Goal: Transaction & Acquisition: Book appointment/travel/reservation

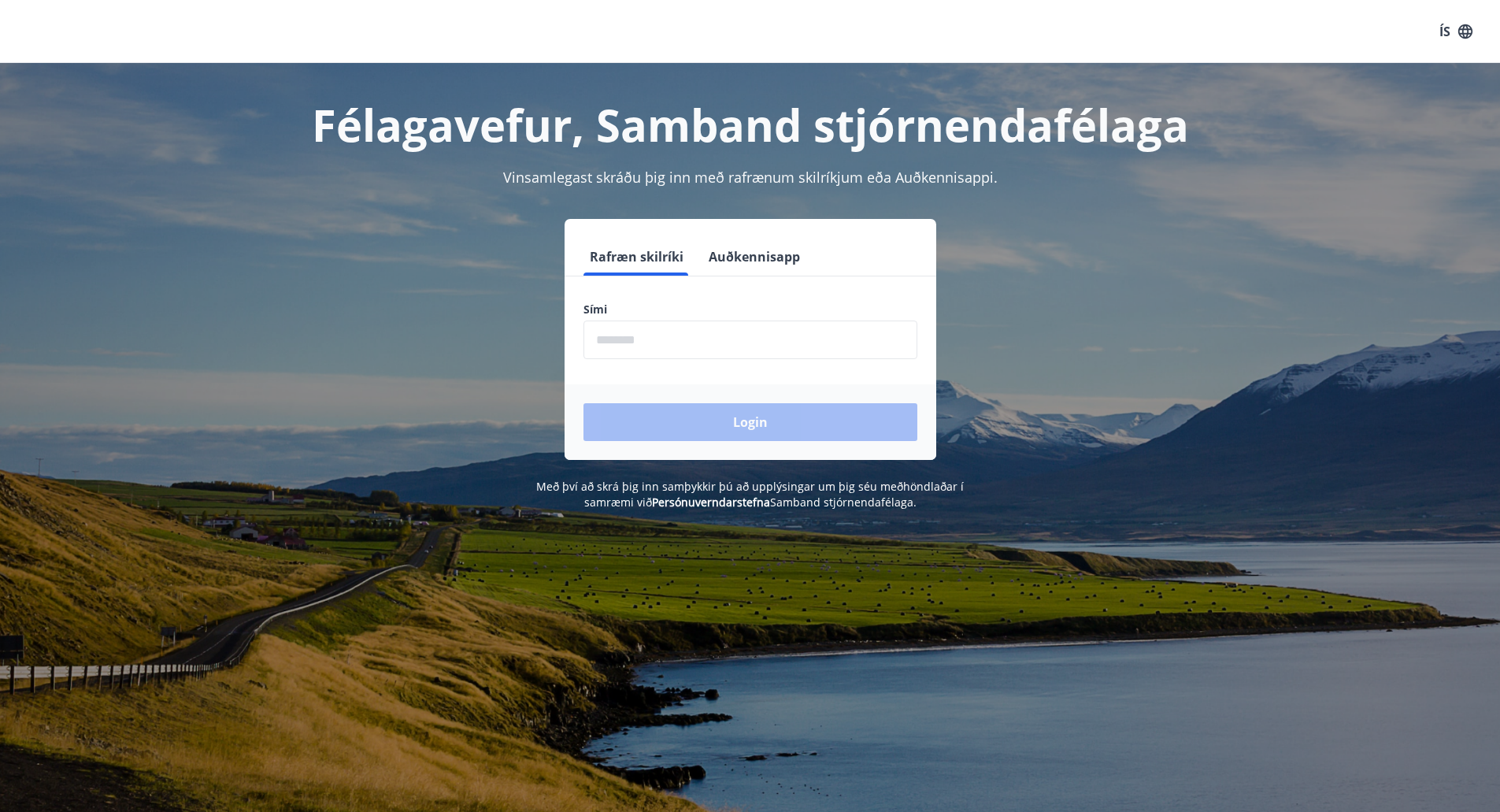
click at [704, 346] on input "phone" at bounding box center [750, 340] width 334 height 39
type input "********"
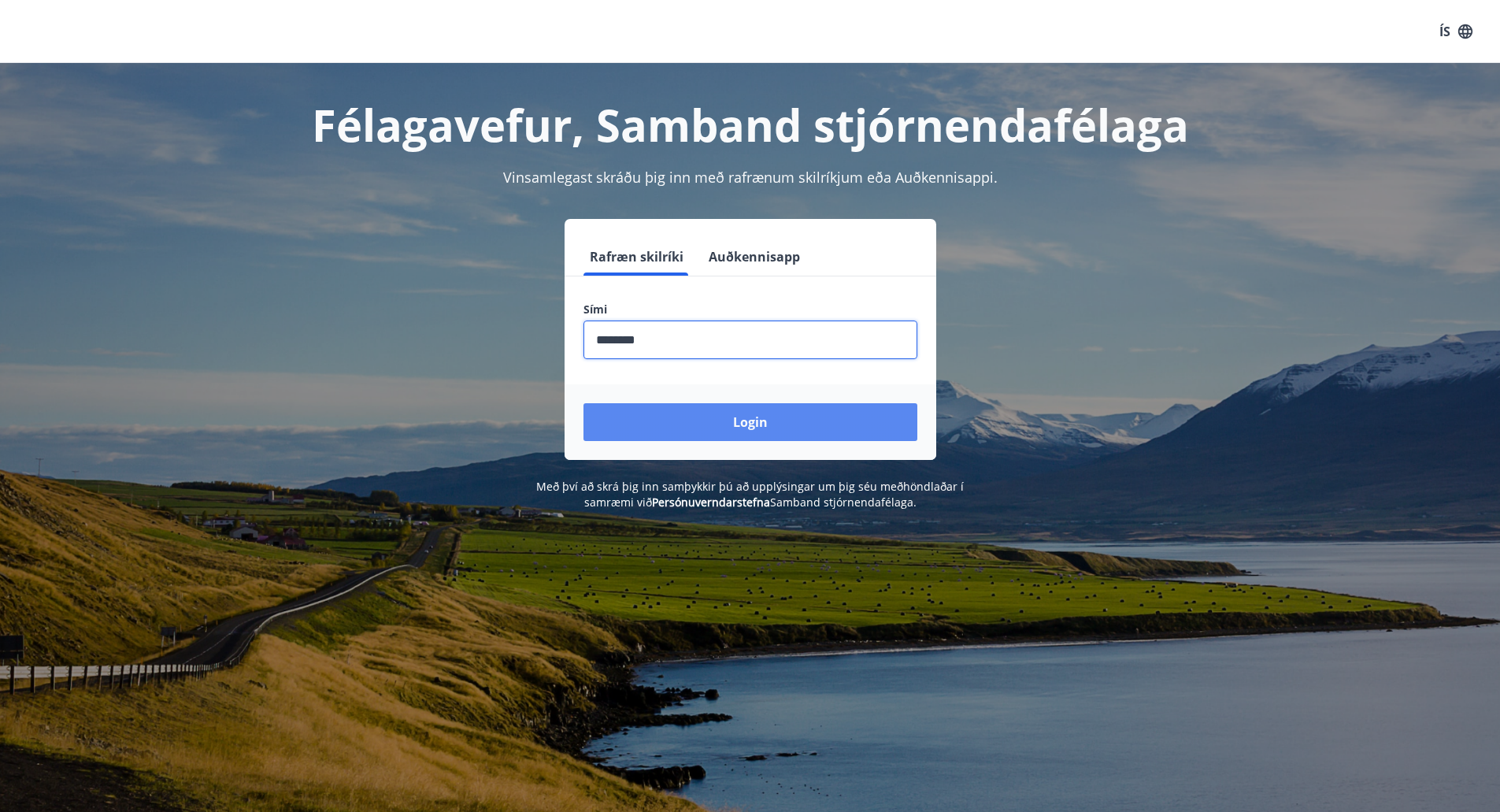
click at [727, 414] on button "Login" at bounding box center [750, 422] width 334 height 38
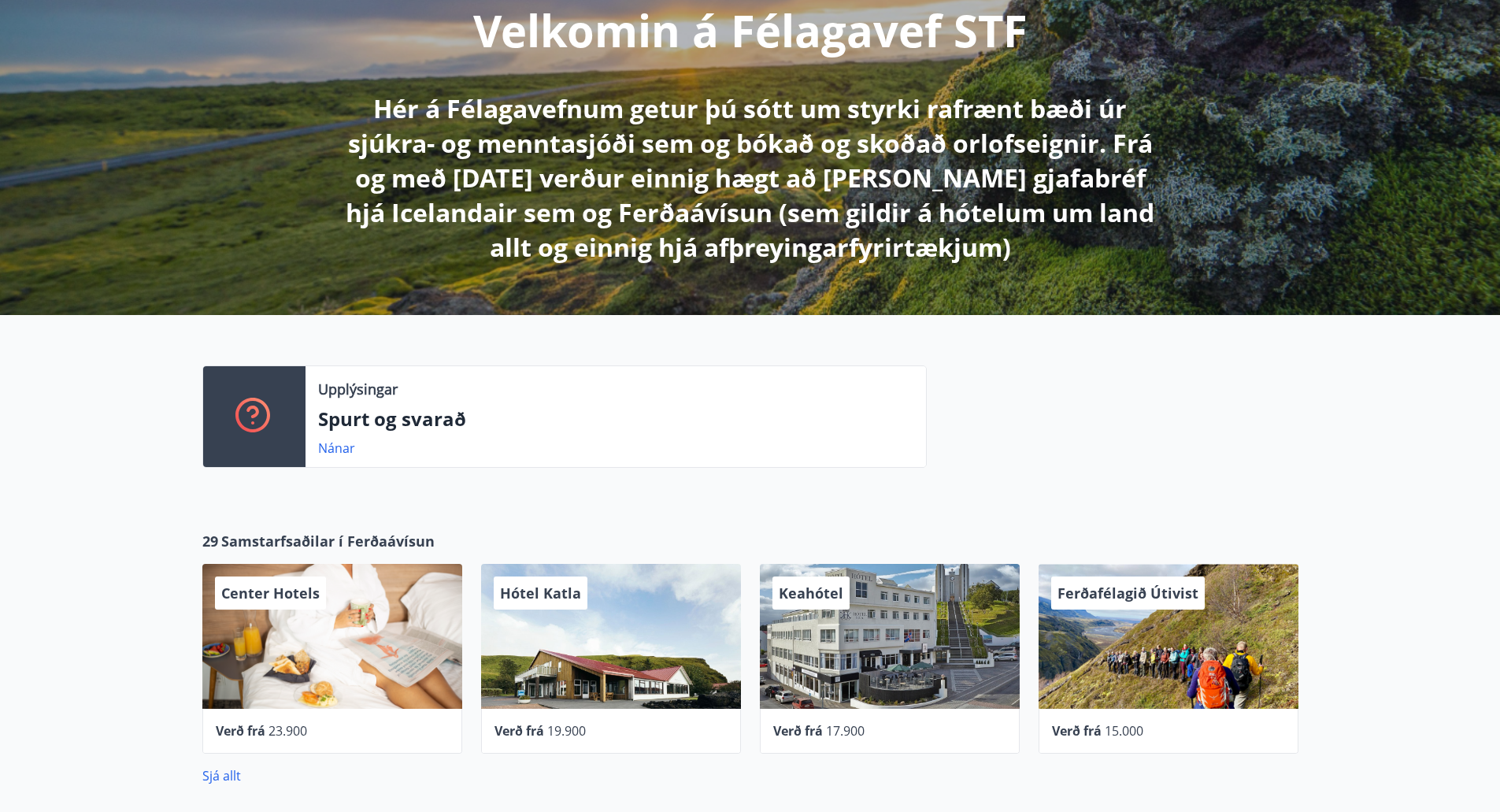
scroll to position [236, 0]
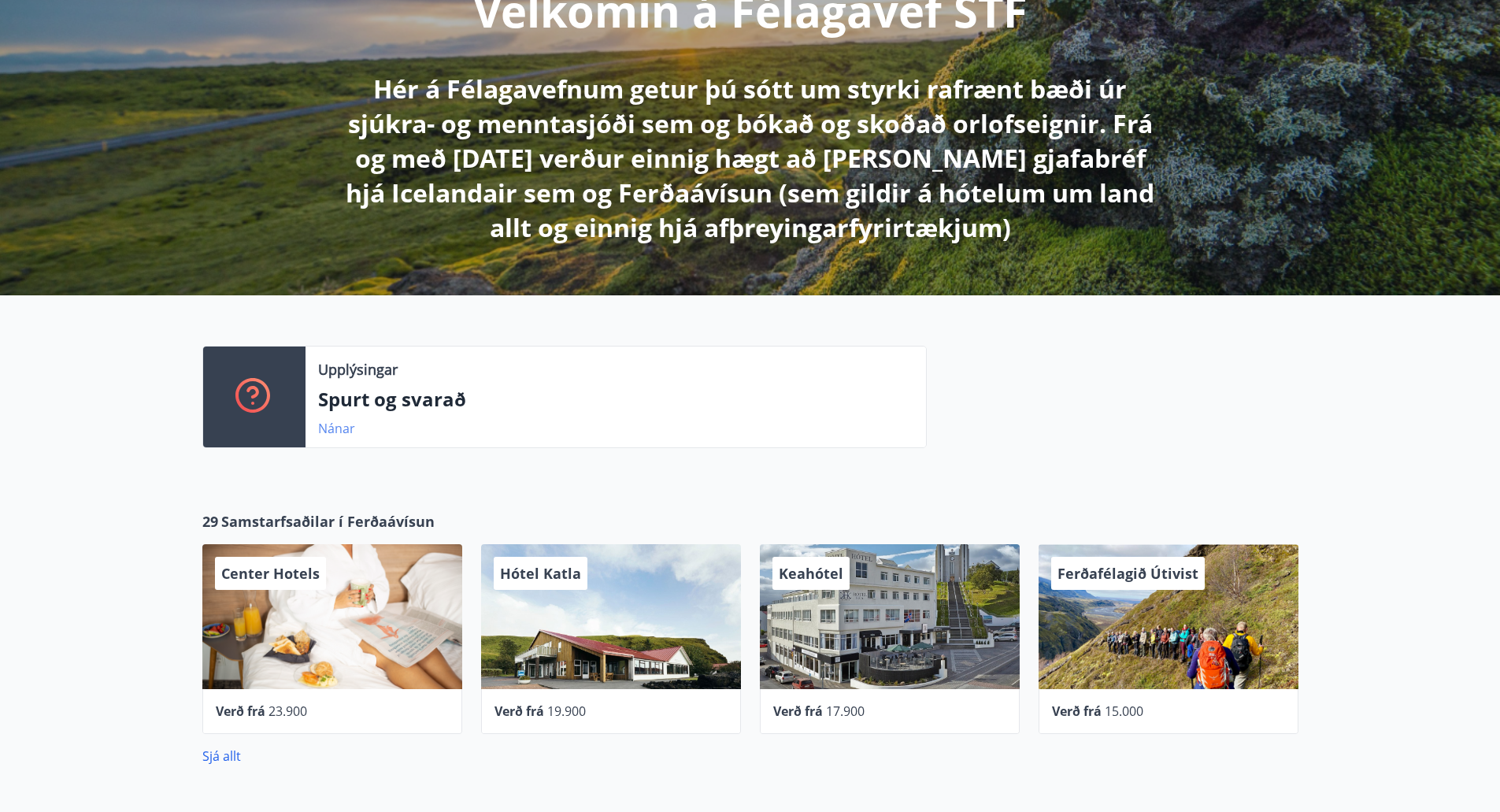
click at [347, 429] on link "Nánar" at bounding box center [337, 428] width 37 height 18
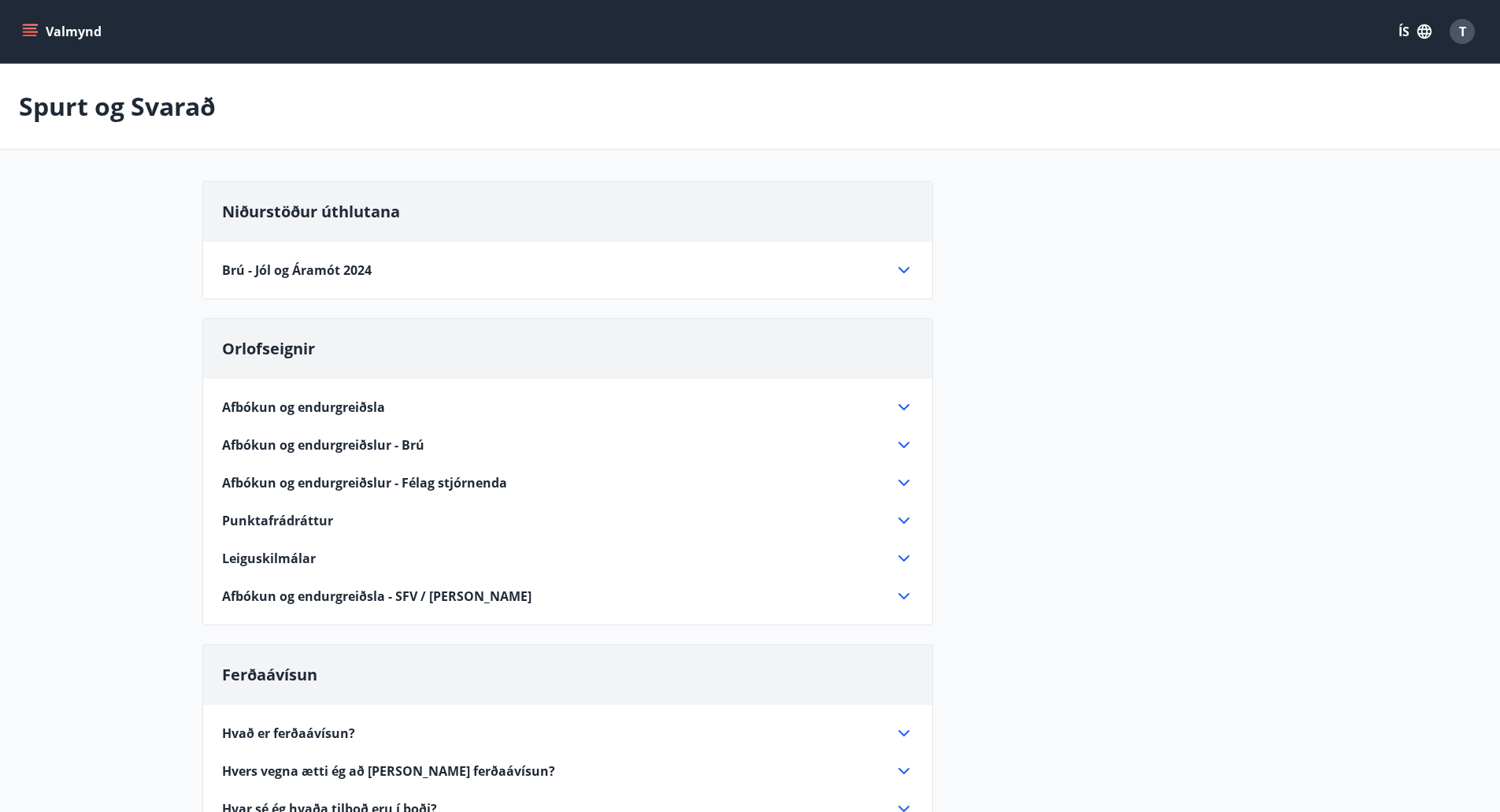
click at [898, 482] on icon at bounding box center [903, 482] width 19 height 19
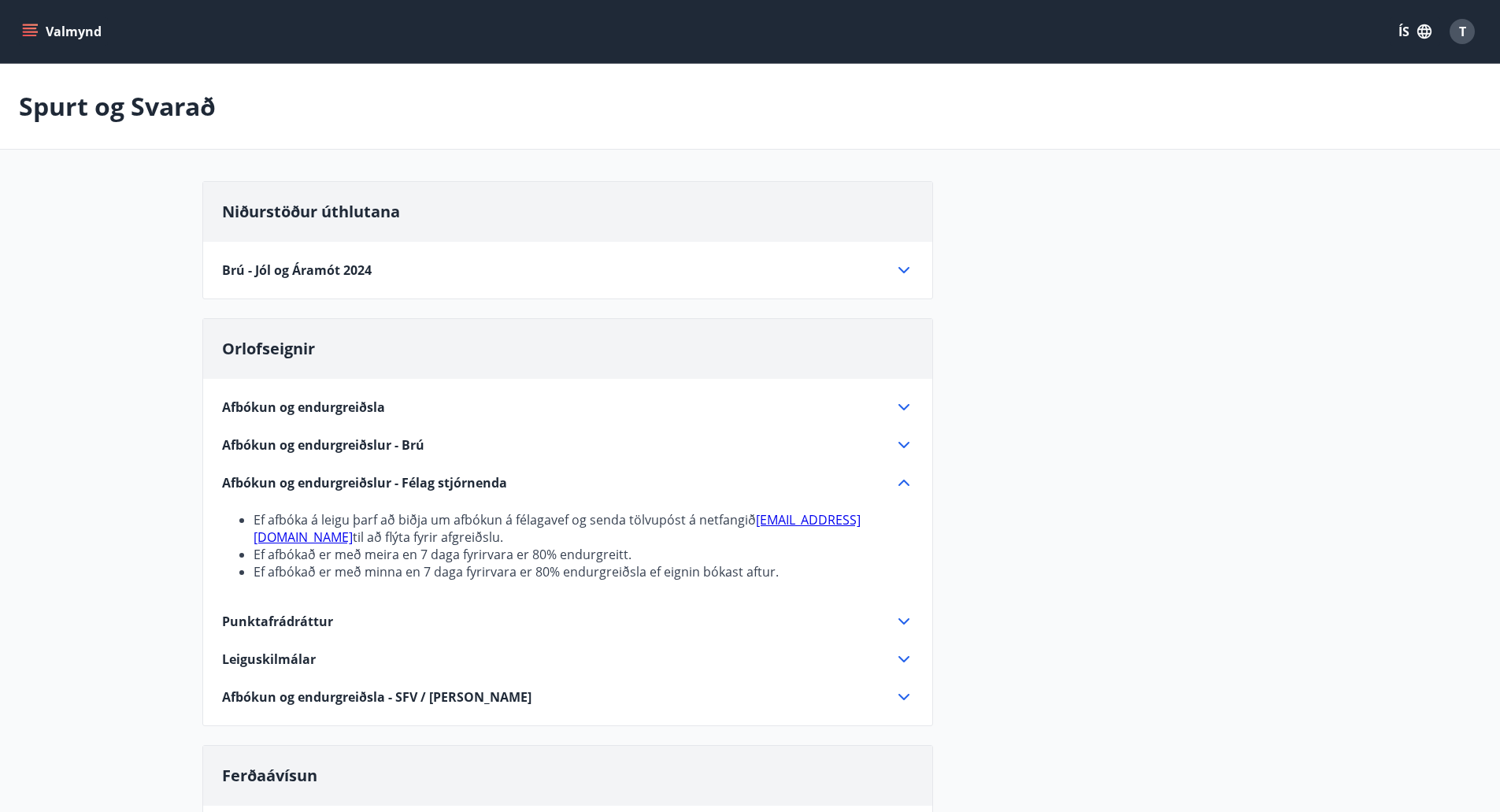
scroll to position [236, 0]
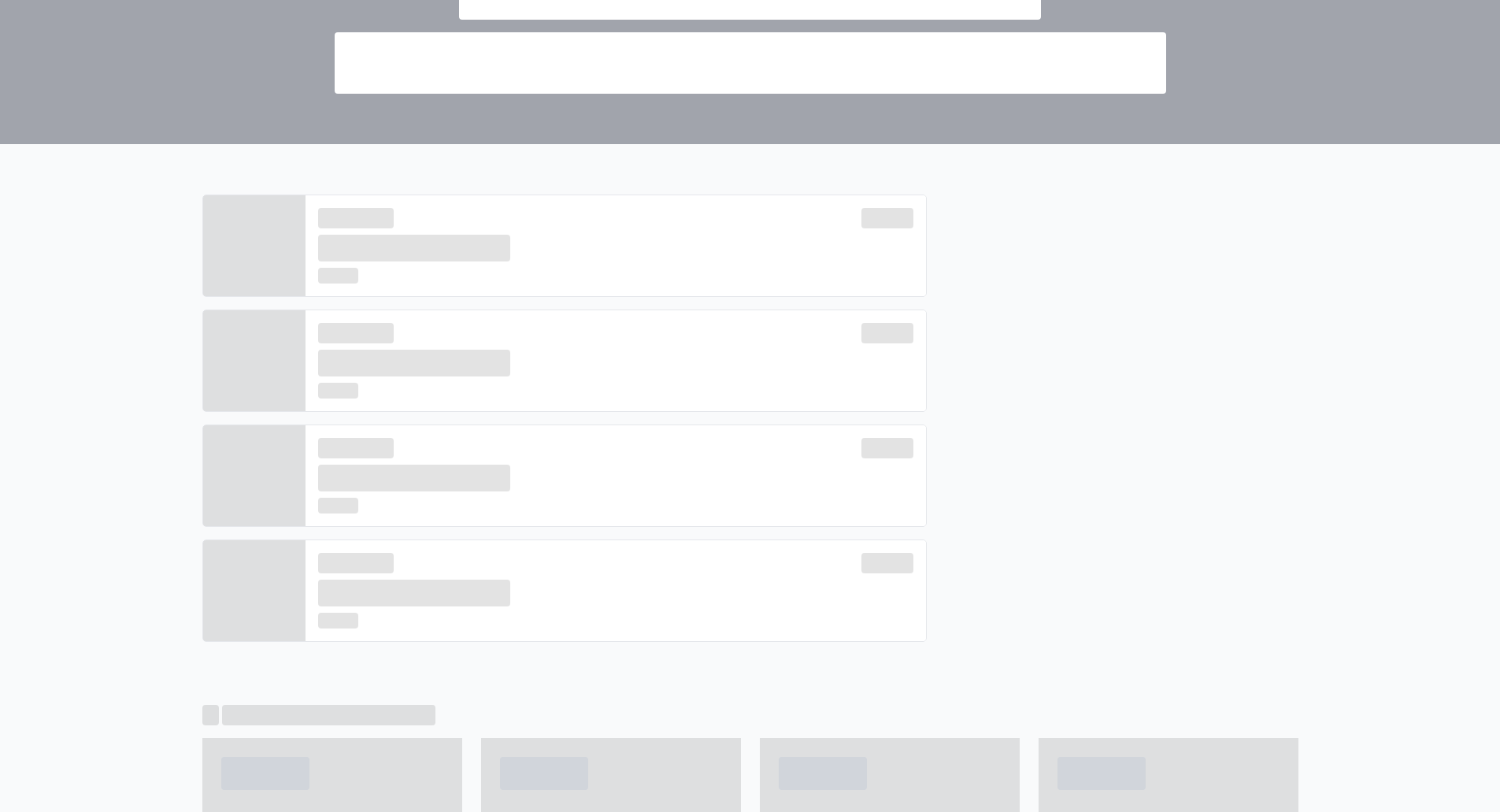
click at [1183, 454] on div at bounding box center [1113, 424] width 372 height 460
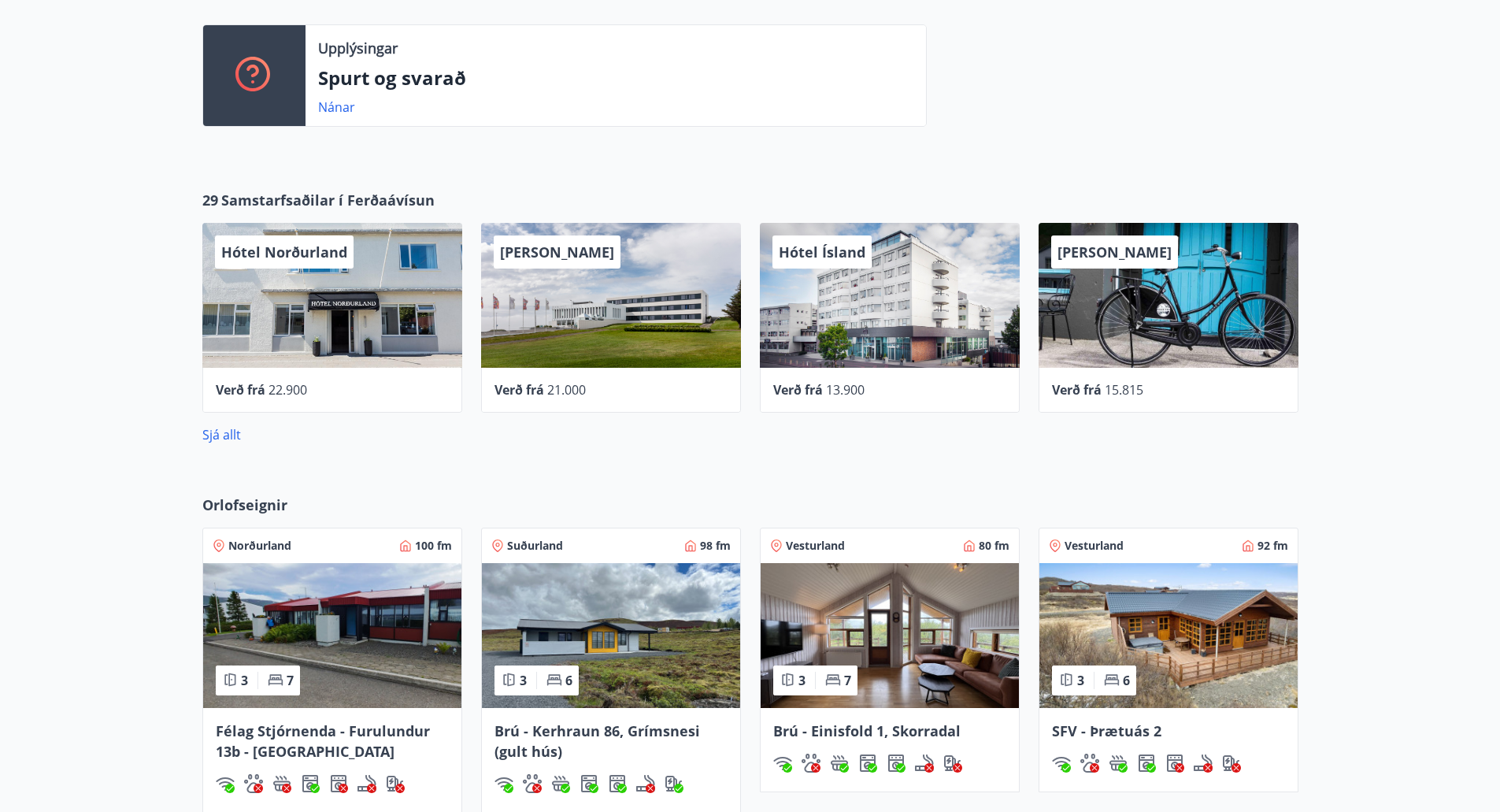
scroll to position [788, 0]
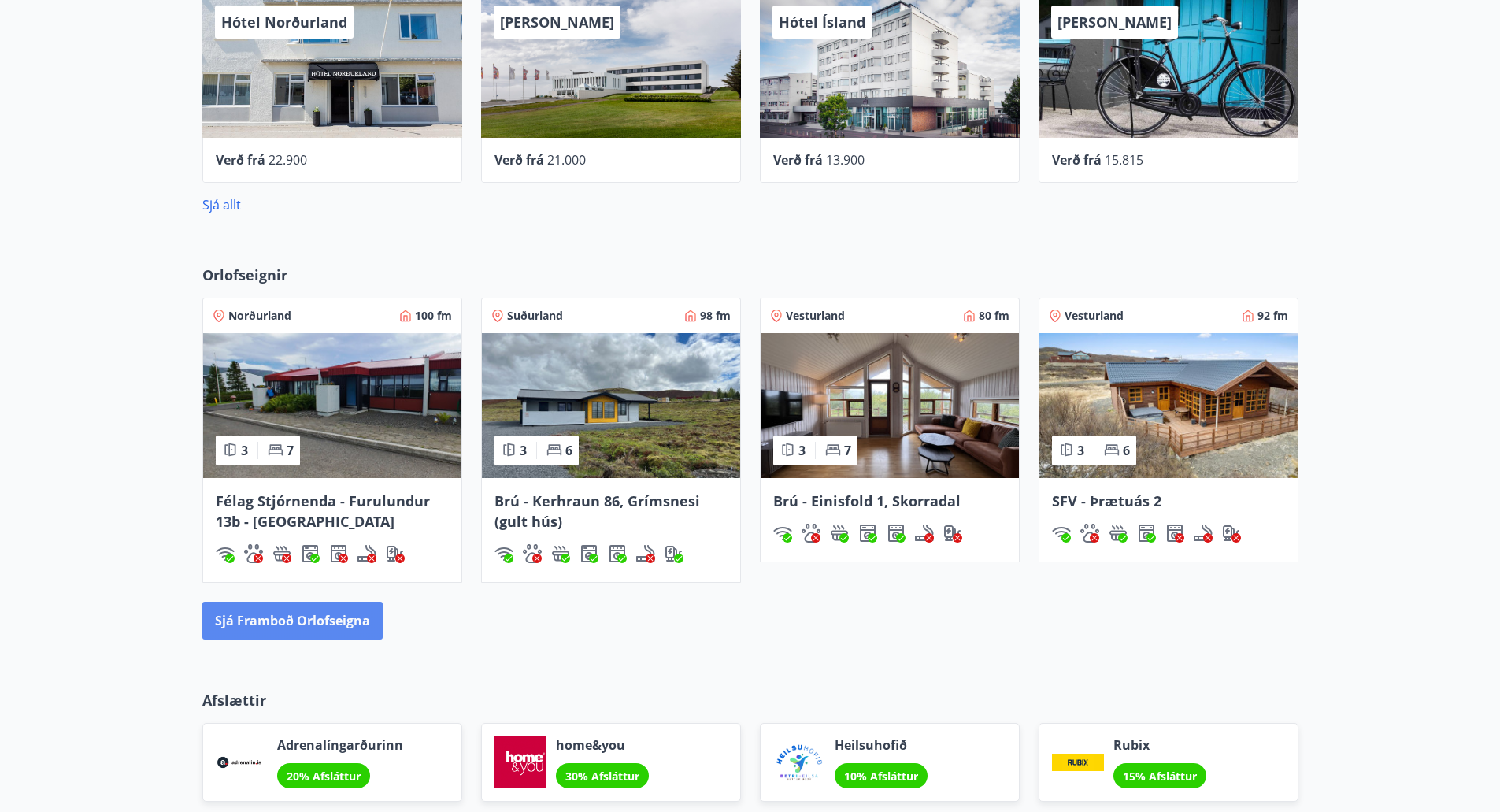
click at [251, 620] on button "Sjá framboð orlofseigna" at bounding box center [292, 620] width 181 height 38
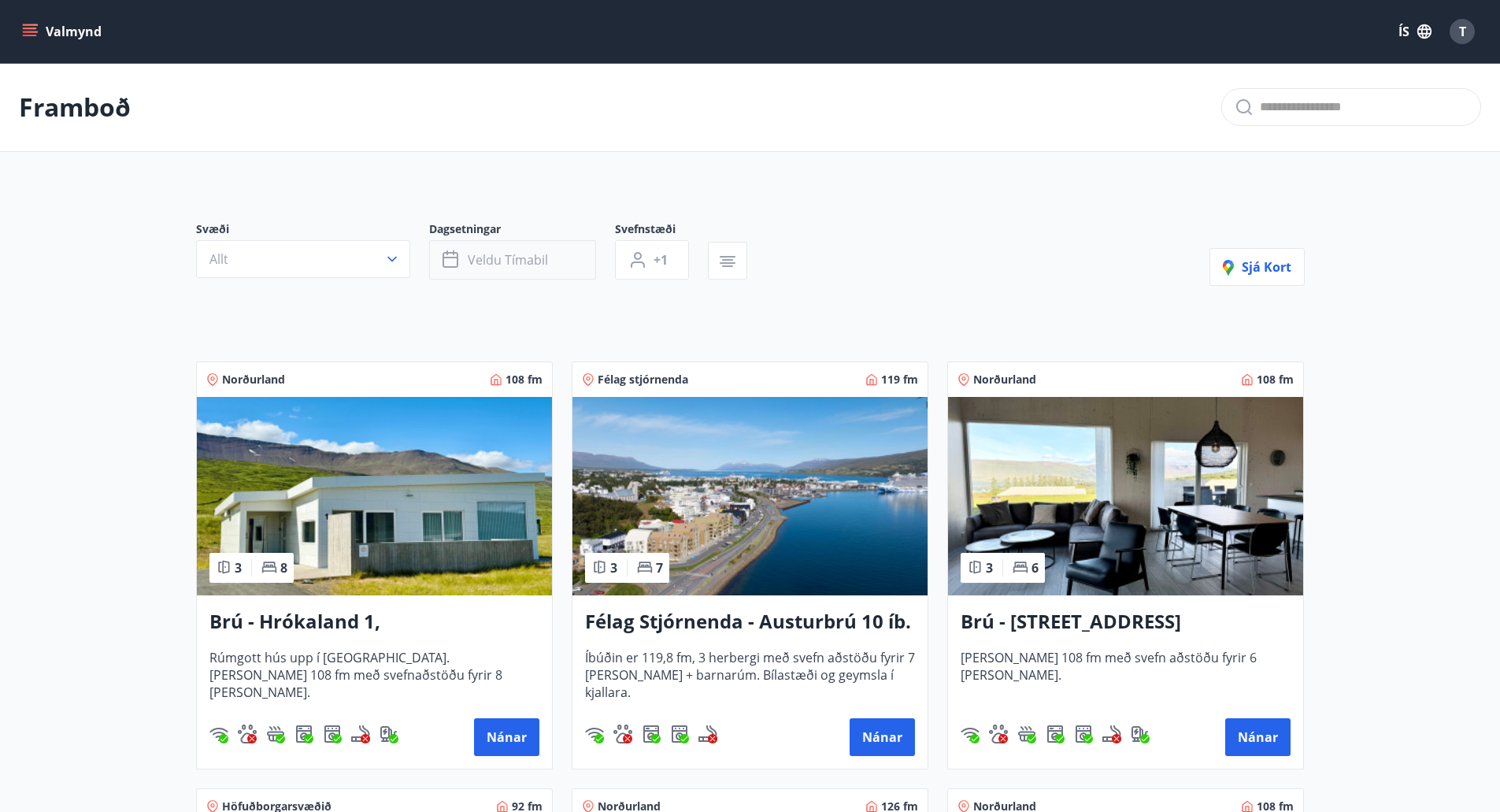
click at [518, 261] on span "Veldu tímabil" at bounding box center [507, 260] width 80 height 18
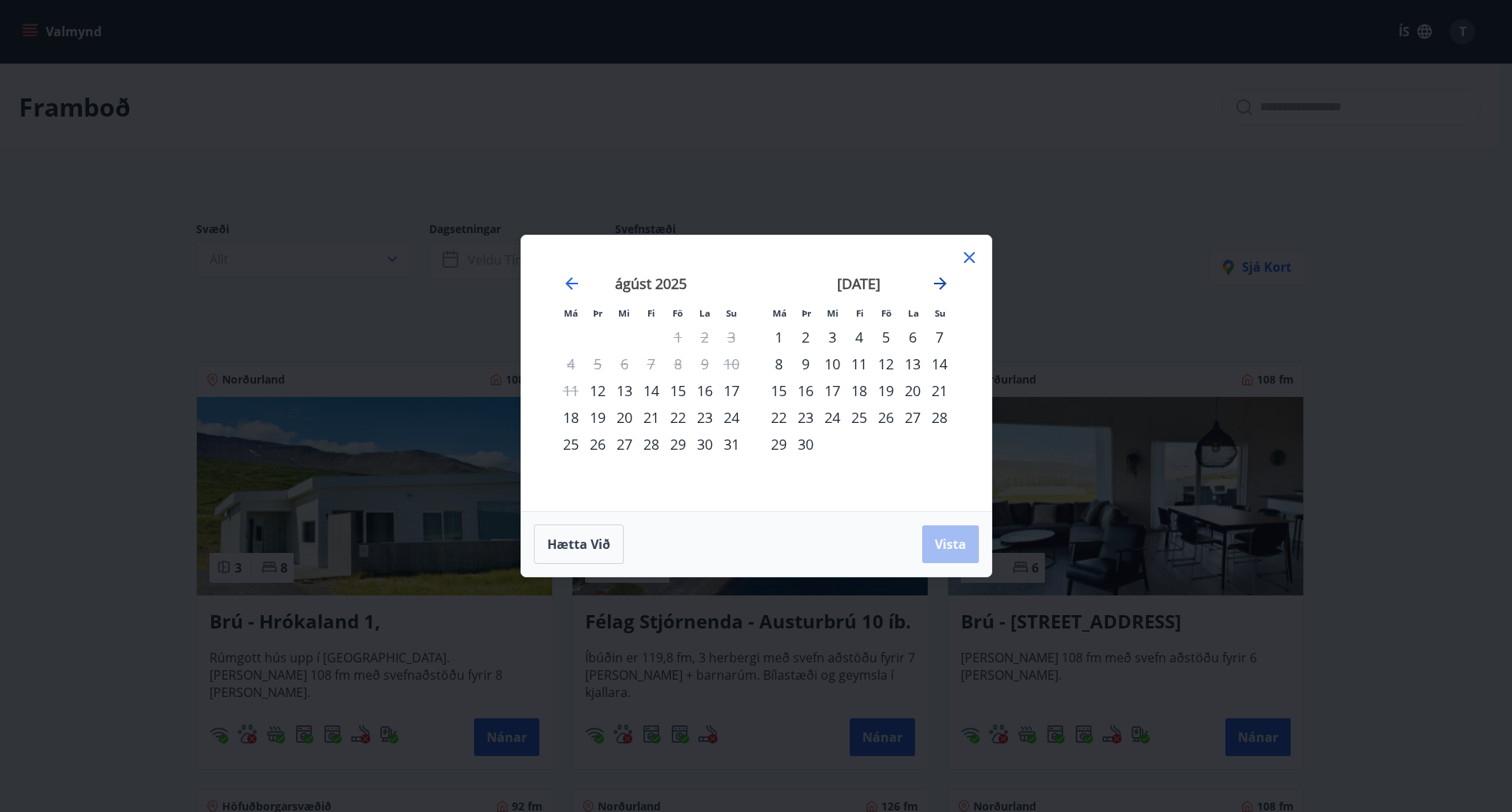
click at [944, 280] on icon "Move forward to switch to the next month." at bounding box center [940, 283] width 19 height 19
click at [856, 389] on div "16" at bounding box center [858, 389] width 26 height 26
click at [805, 413] on div "21" at bounding box center [805, 417] width 26 height 26
click at [950, 544] on span "Vista" at bounding box center [951, 545] width 31 height 18
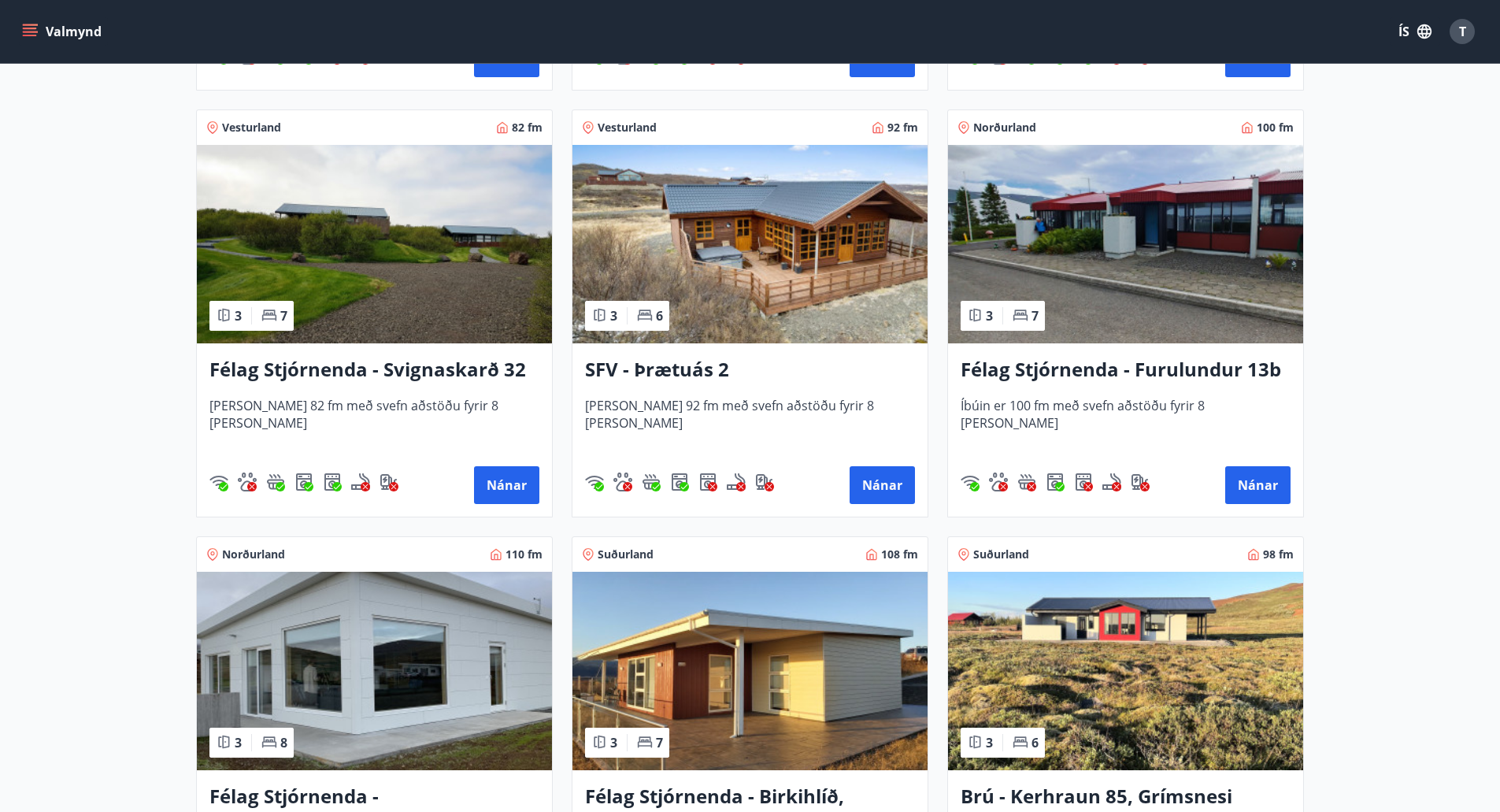
scroll to position [2598, 0]
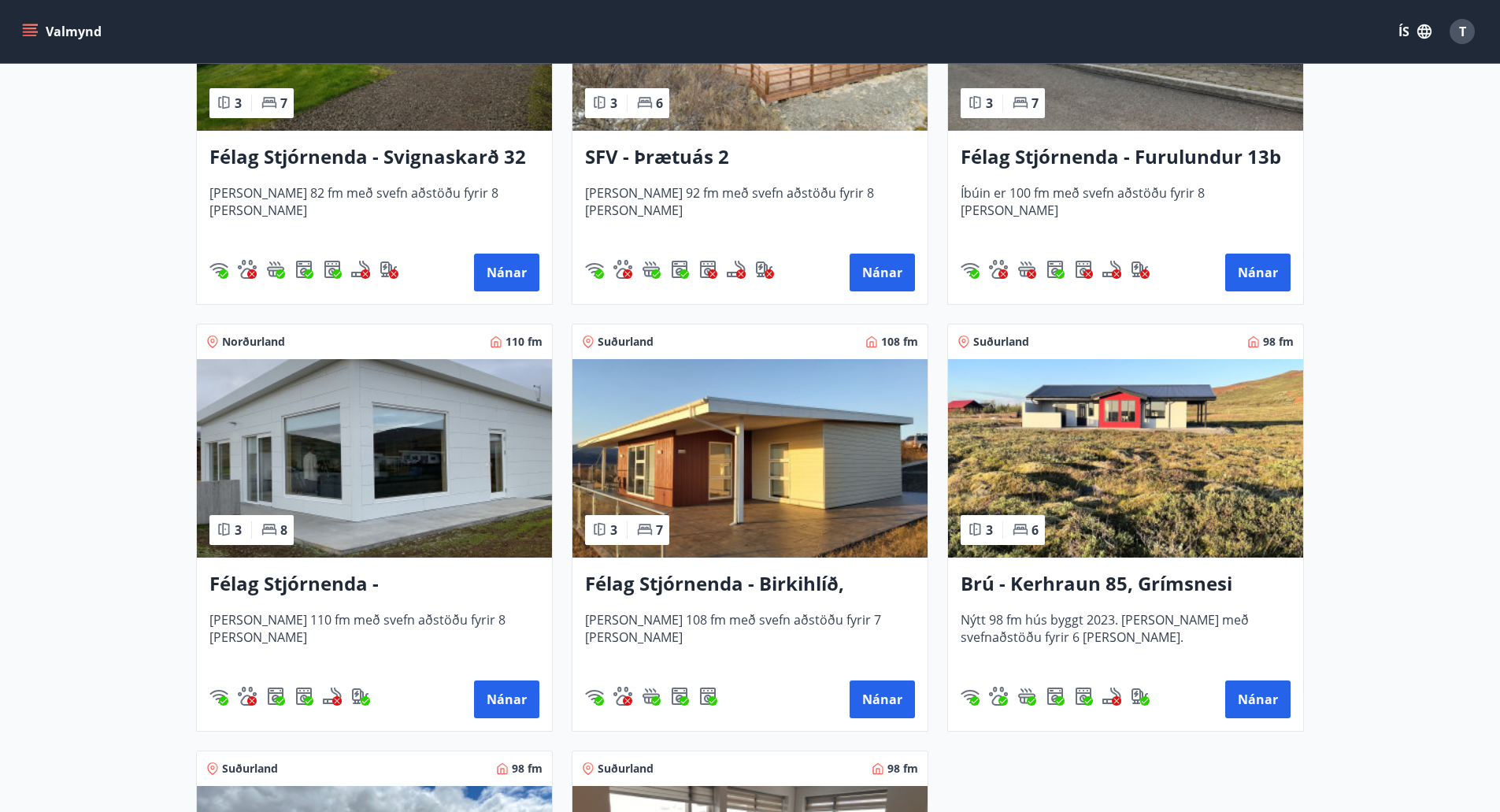
click at [736, 467] on img at bounding box center [750, 458] width 355 height 198
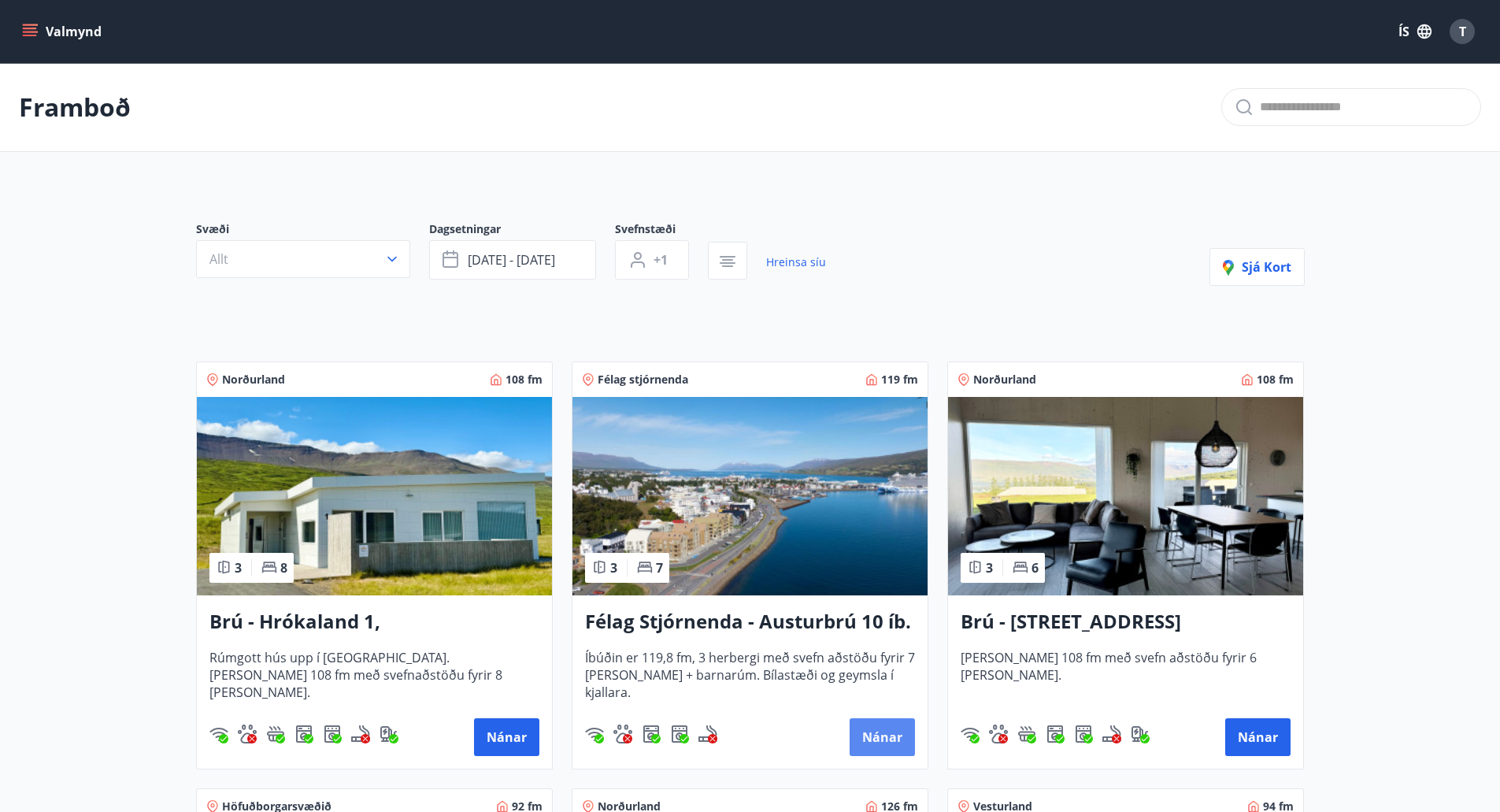
click at [890, 747] on button "Nánar" at bounding box center [881, 737] width 65 height 38
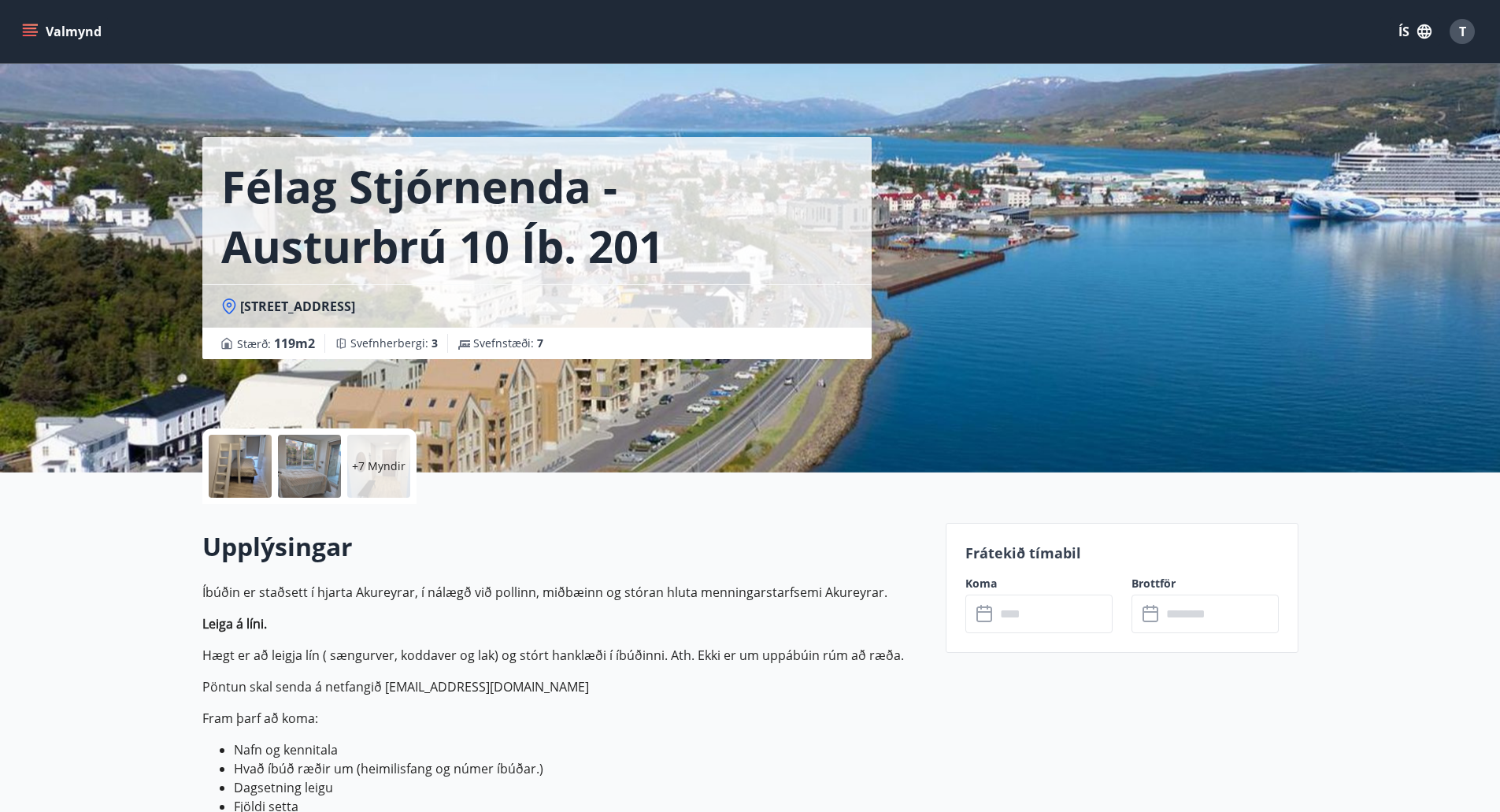
click at [1045, 616] on input "text" at bounding box center [1054, 614] width 117 height 39
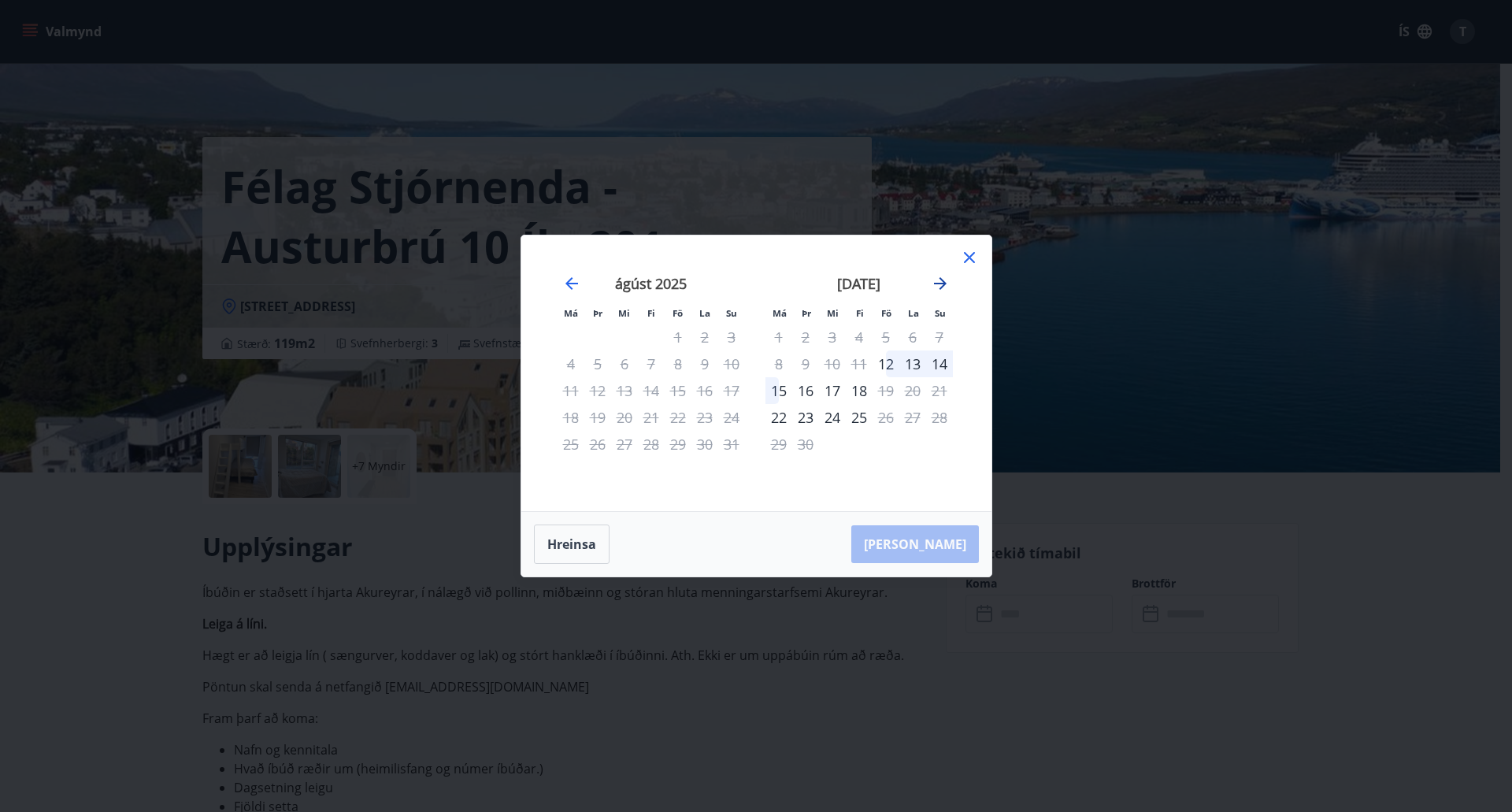
click at [940, 280] on icon "Move forward to switch to the next month." at bounding box center [940, 283] width 19 height 19
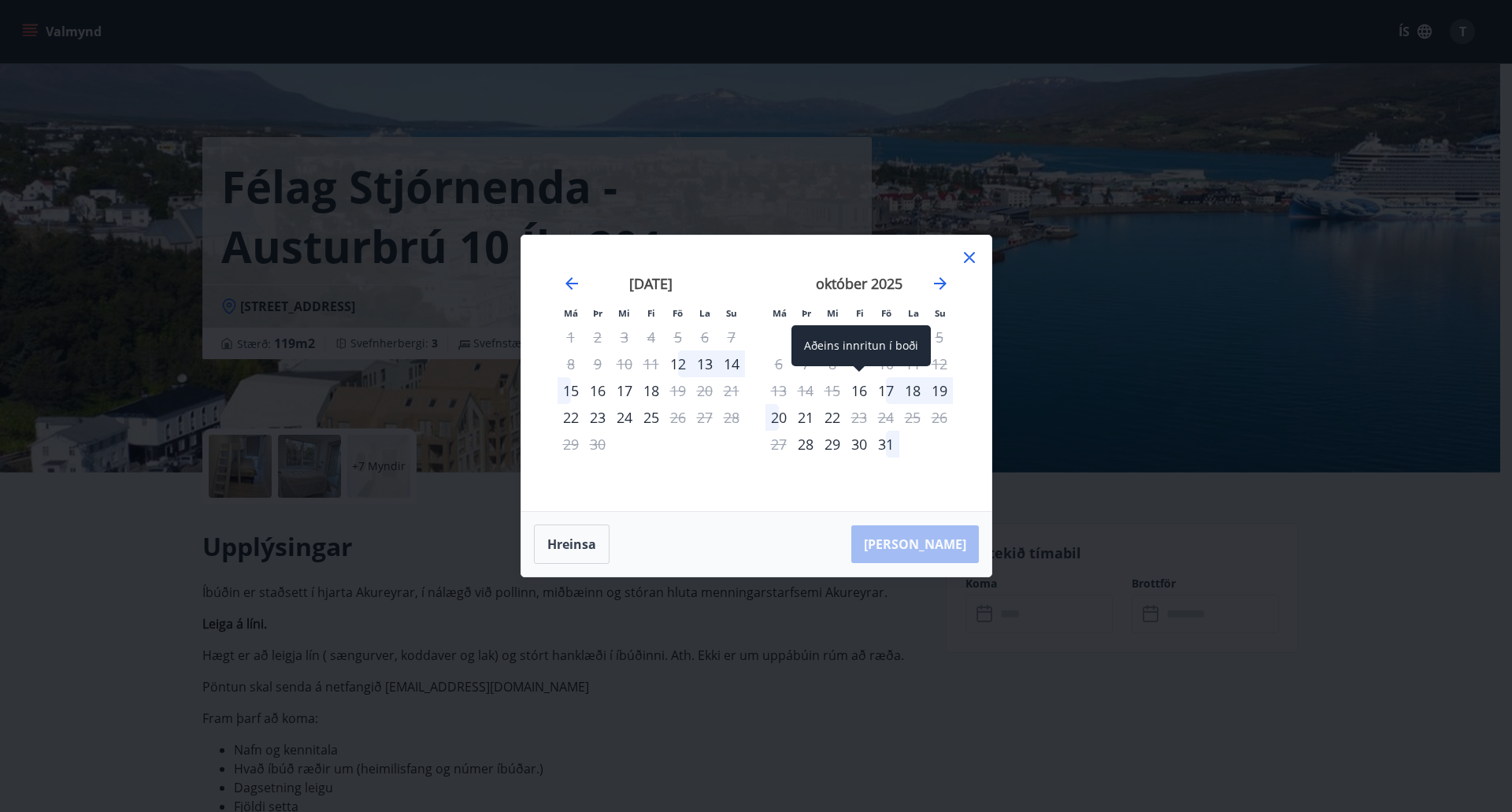
click at [863, 390] on div "16" at bounding box center [858, 389] width 26 height 26
click at [800, 420] on div "21" at bounding box center [805, 417] width 26 height 26
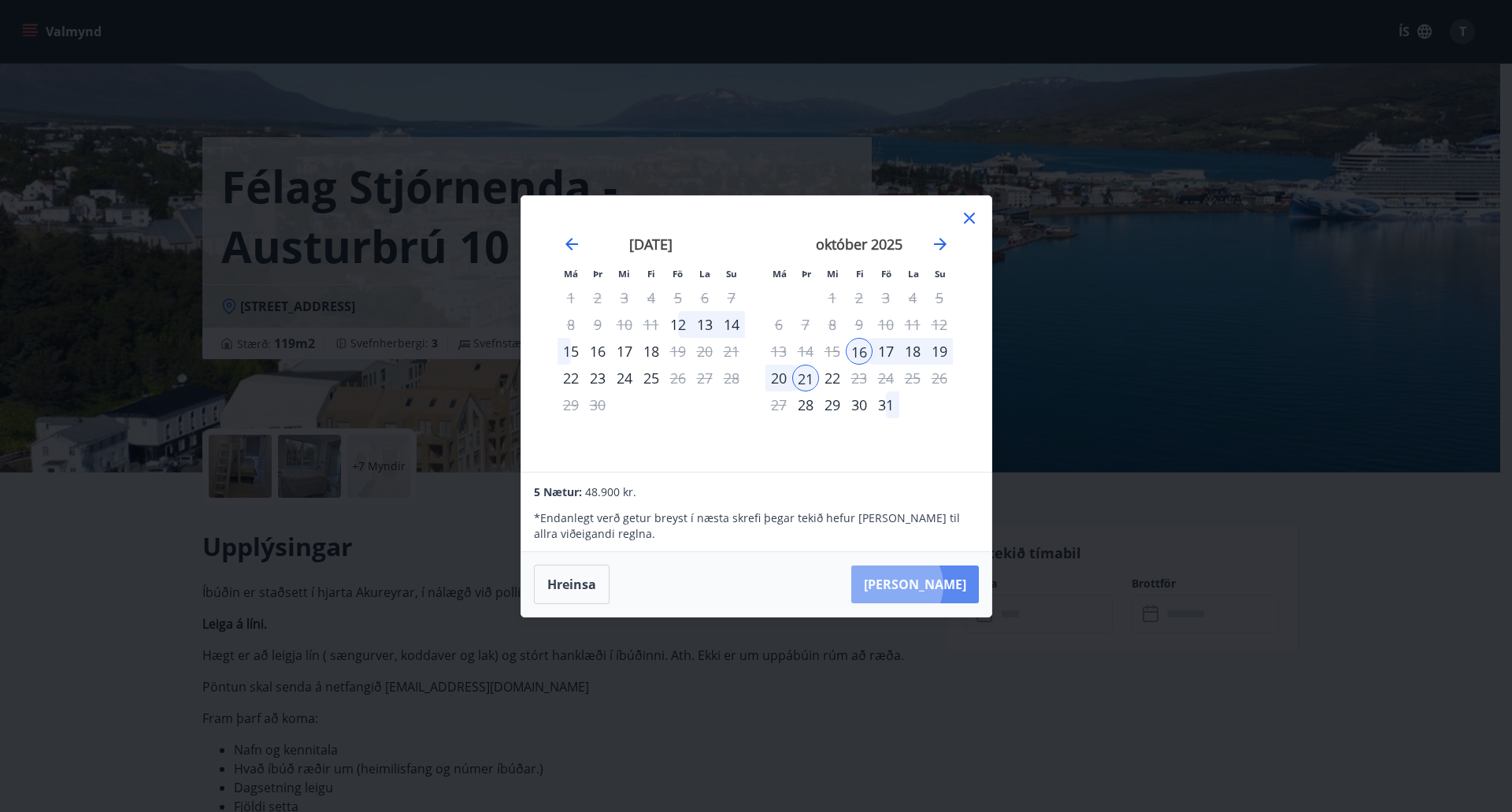
click at [944, 585] on button "Taka Frá" at bounding box center [915, 584] width 128 height 38
click at [937, 589] on button "Taka Frá" at bounding box center [915, 584] width 128 height 38
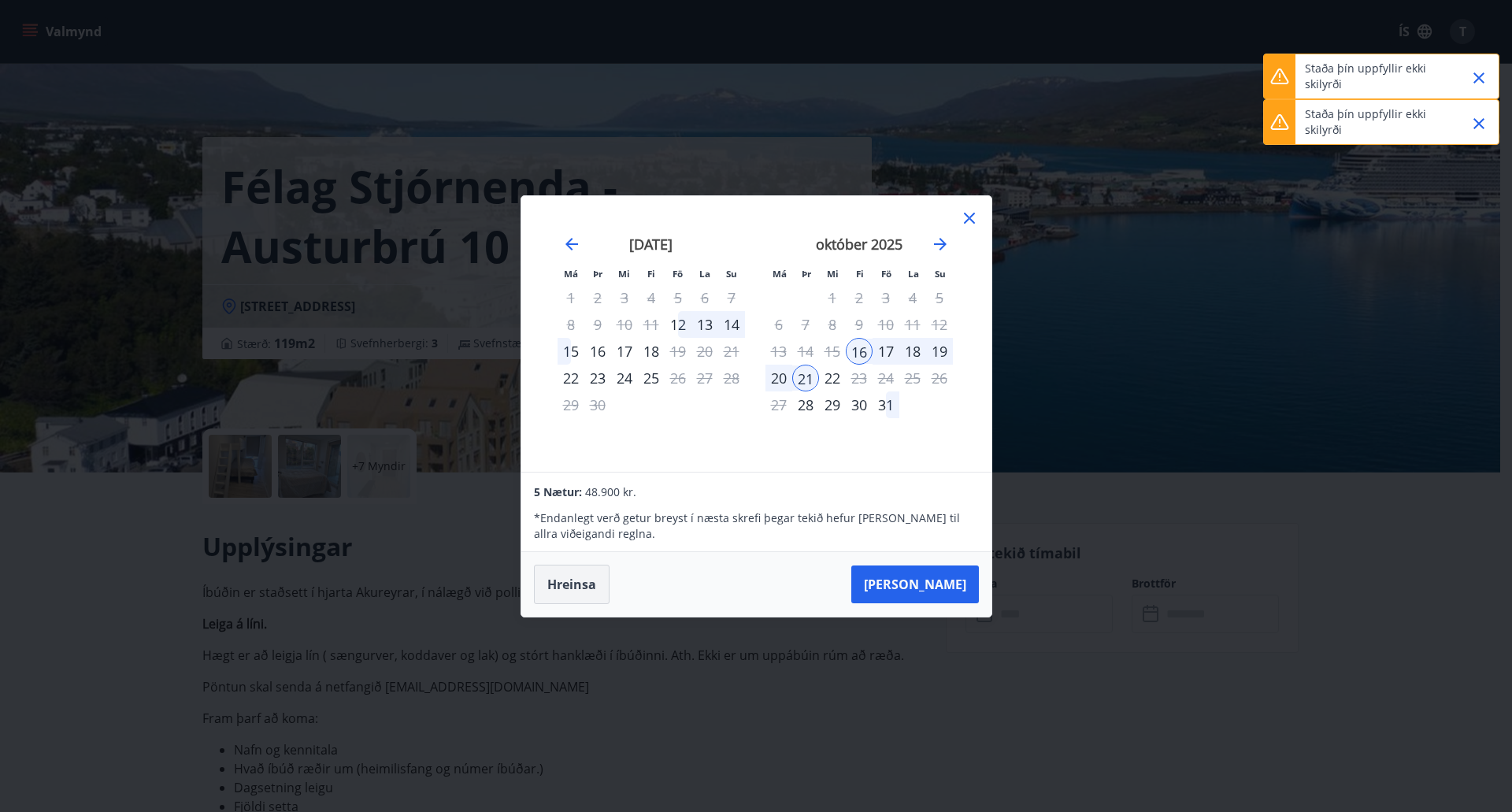
click at [585, 596] on button "Hreinsa" at bounding box center [571, 584] width 75 height 39
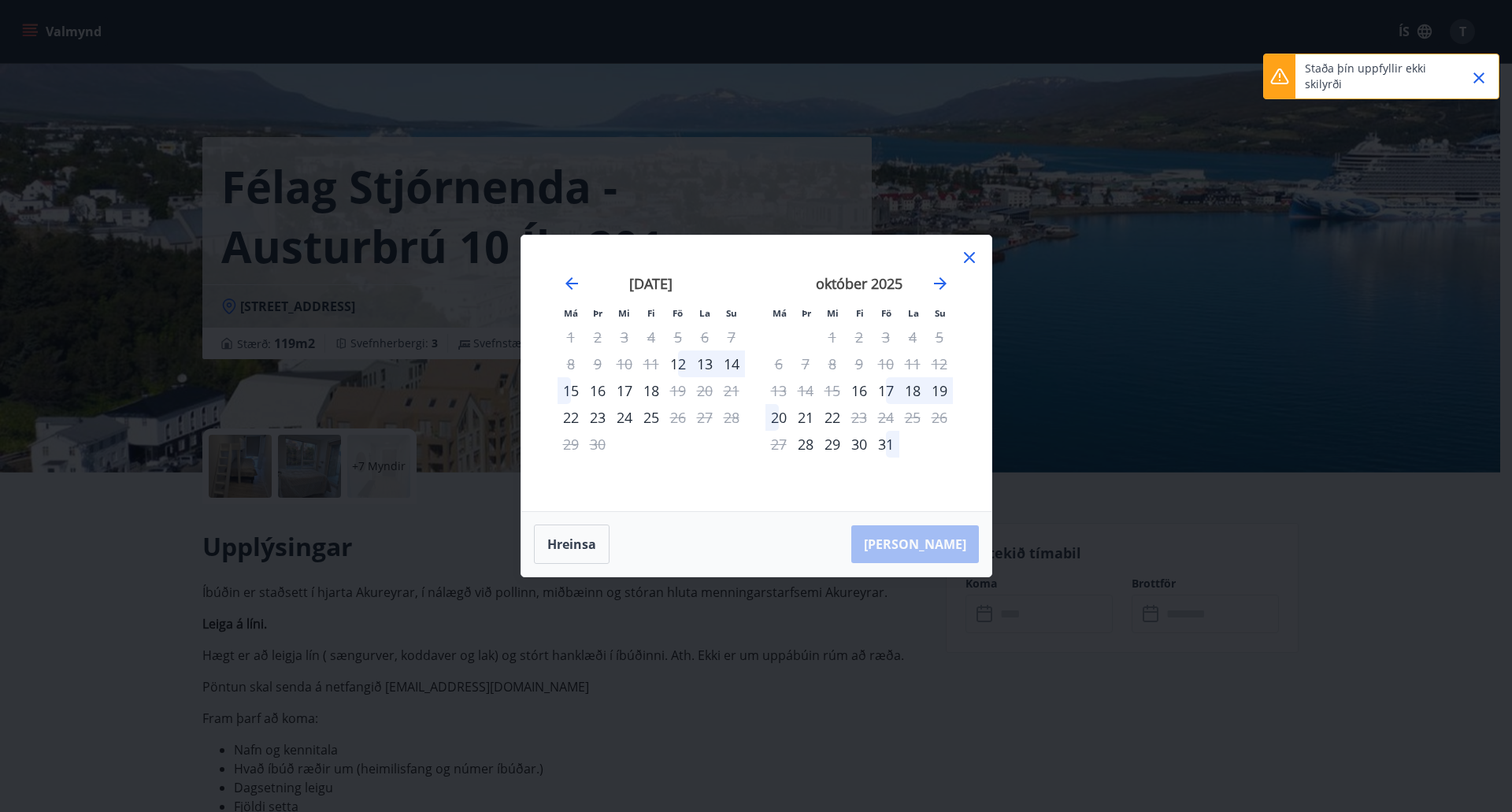
click at [968, 256] on icon at bounding box center [968, 257] width 19 height 19
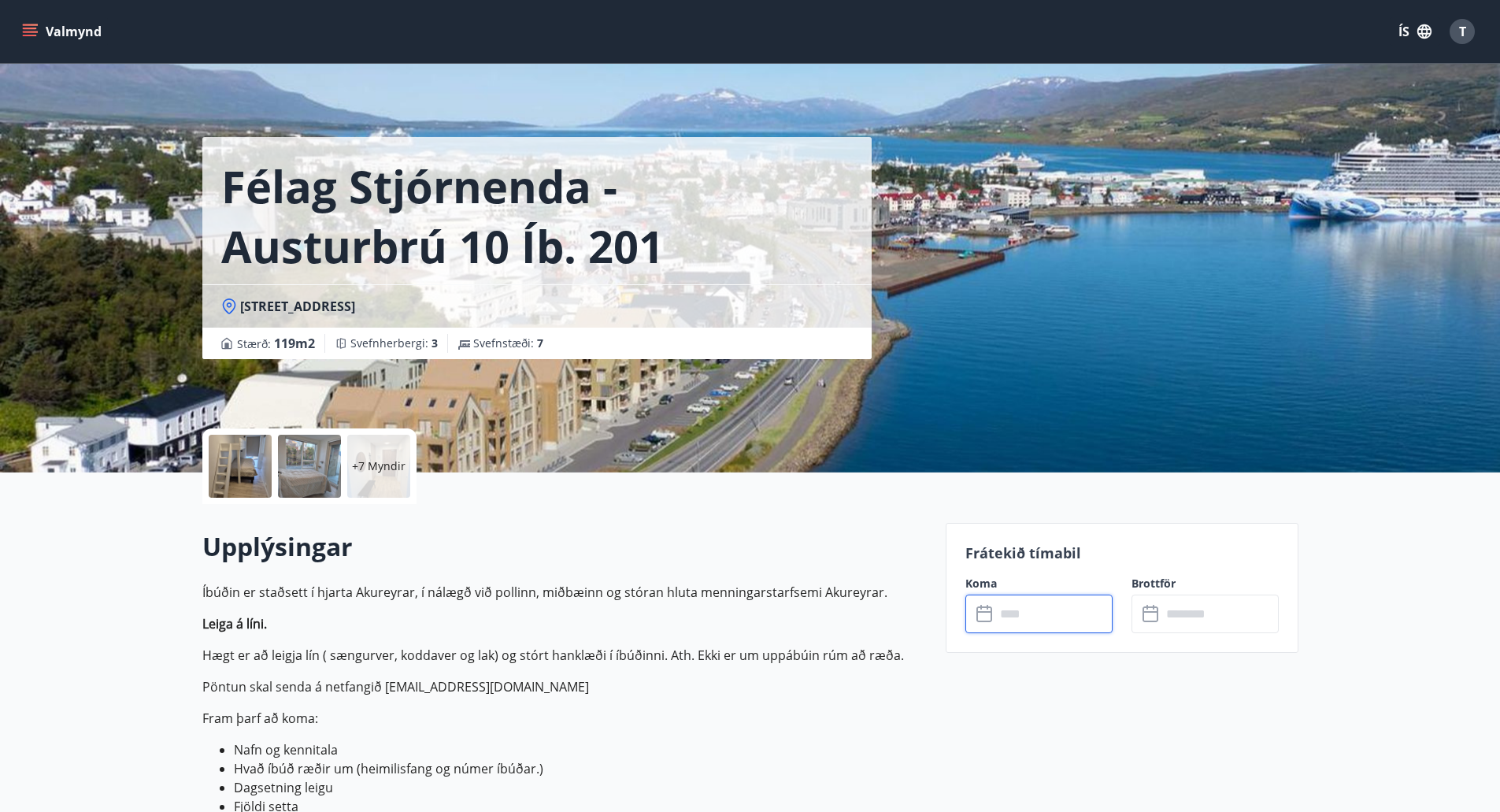
click at [1046, 630] on input "text" at bounding box center [1054, 614] width 117 height 39
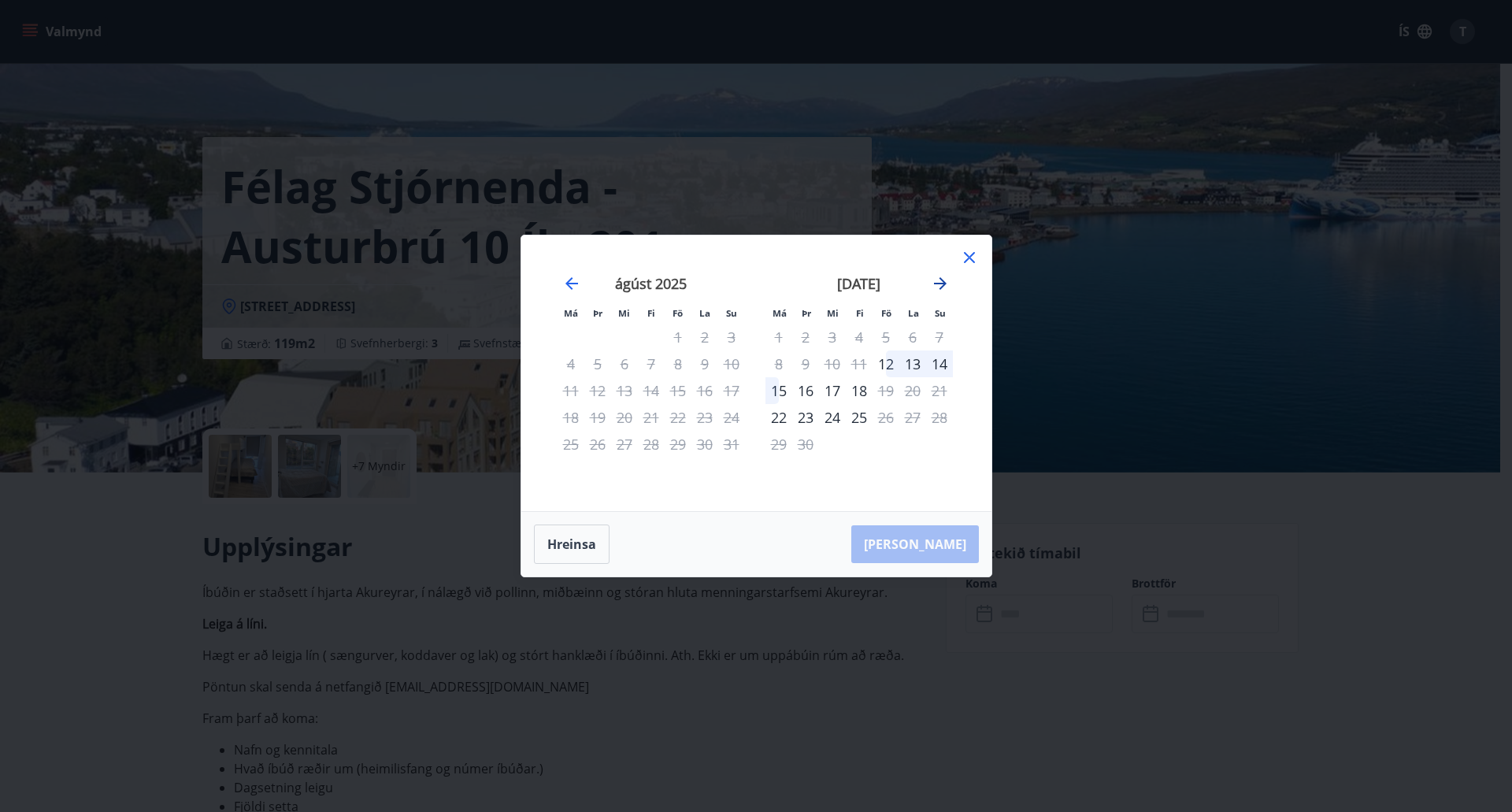
click at [940, 284] on icon "Move forward to switch to the next month." at bounding box center [940, 283] width 13 height 13
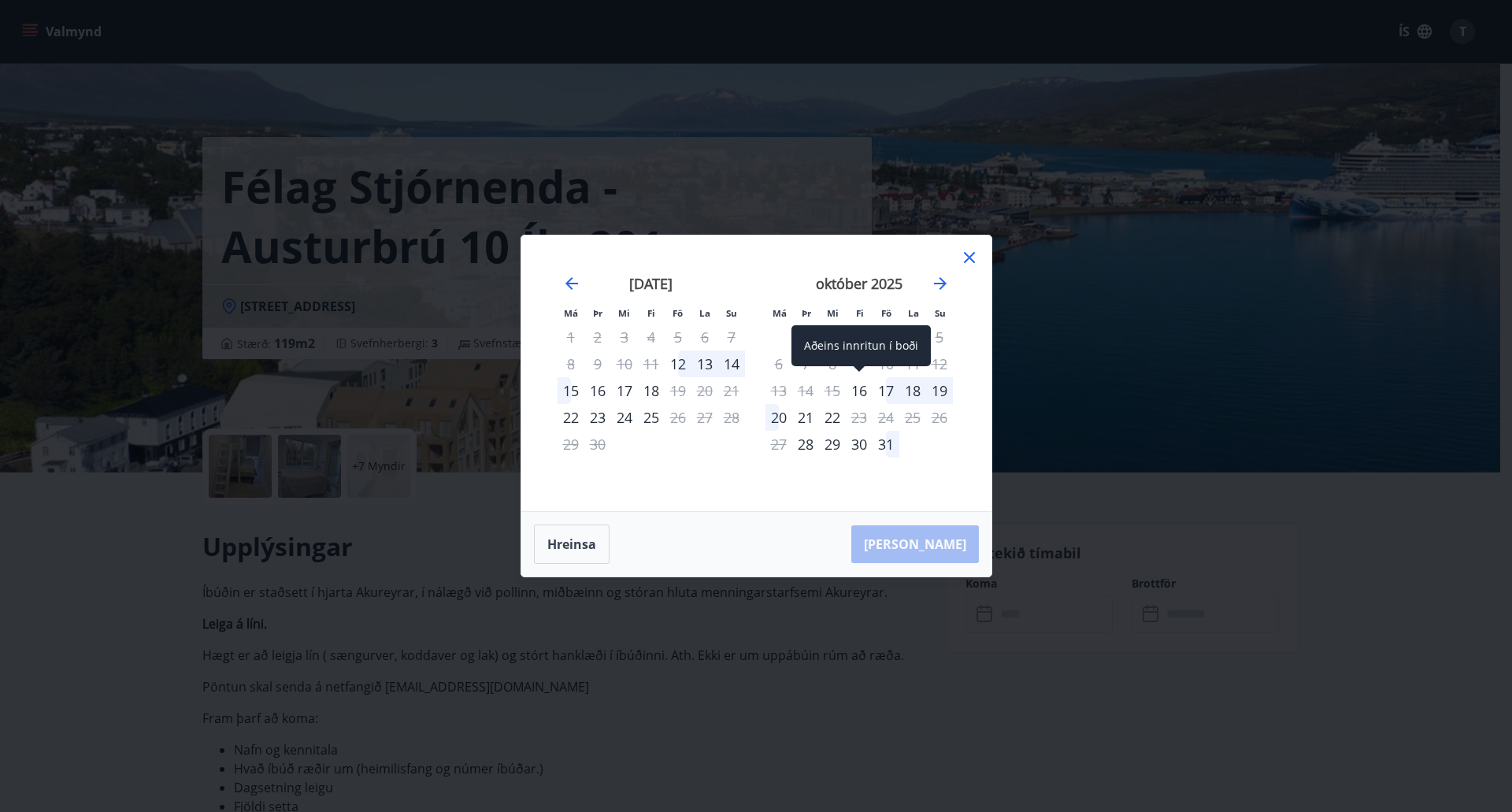
click at [866, 389] on div "16" at bounding box center [858, 389] width 26 height 26
click at [806, 421] on div "21" at bounding box center [805, 417] width 26 height 26
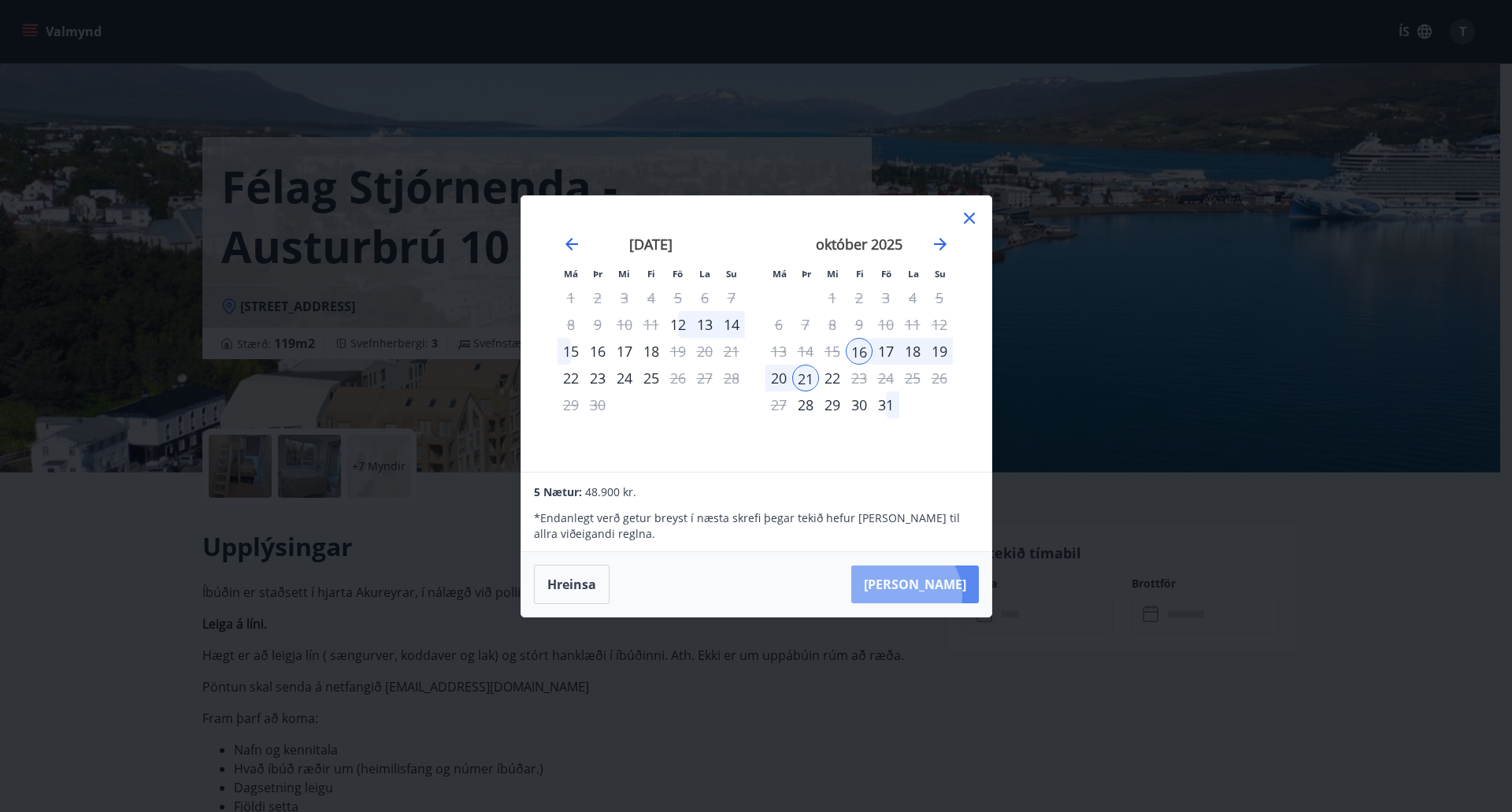
click at [952, 595] on button "Taka Frá" at bounding box center [915, 584] width 128 height 38
click at [964, 214] on icon at bounding box center [968, 218] width 11 height 11
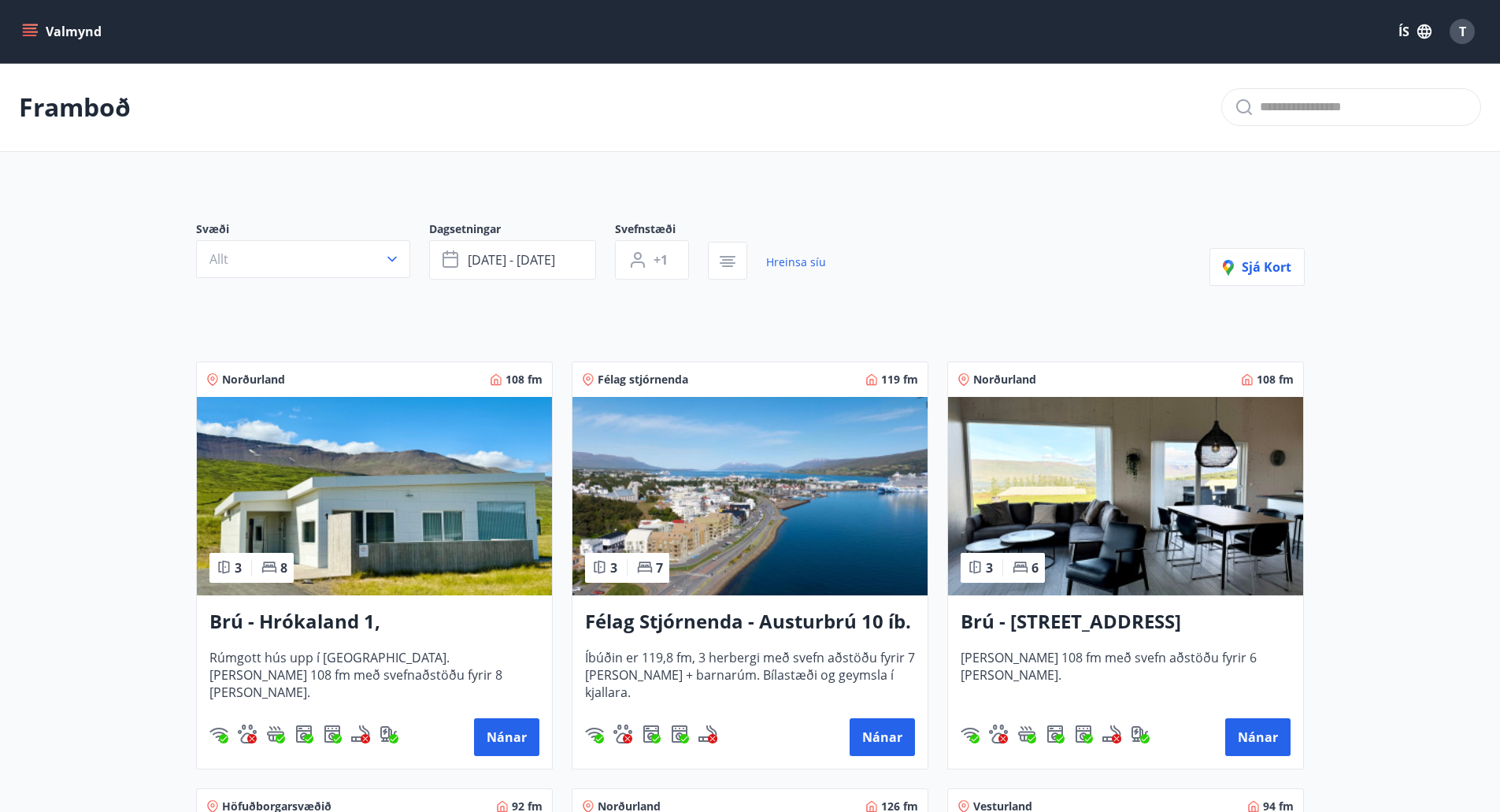
click at [732, 345] on div "Félag stjórnenda 119 fm 3 7 Félag Stjórnenda - Austurbrú 10 íb. 201 Íbúðin er 1…" at bounding box center [740, 555] width 376 height 426
click at [1470, 36] on div "T" at bounding box center [1462, 31] width 25 height 25
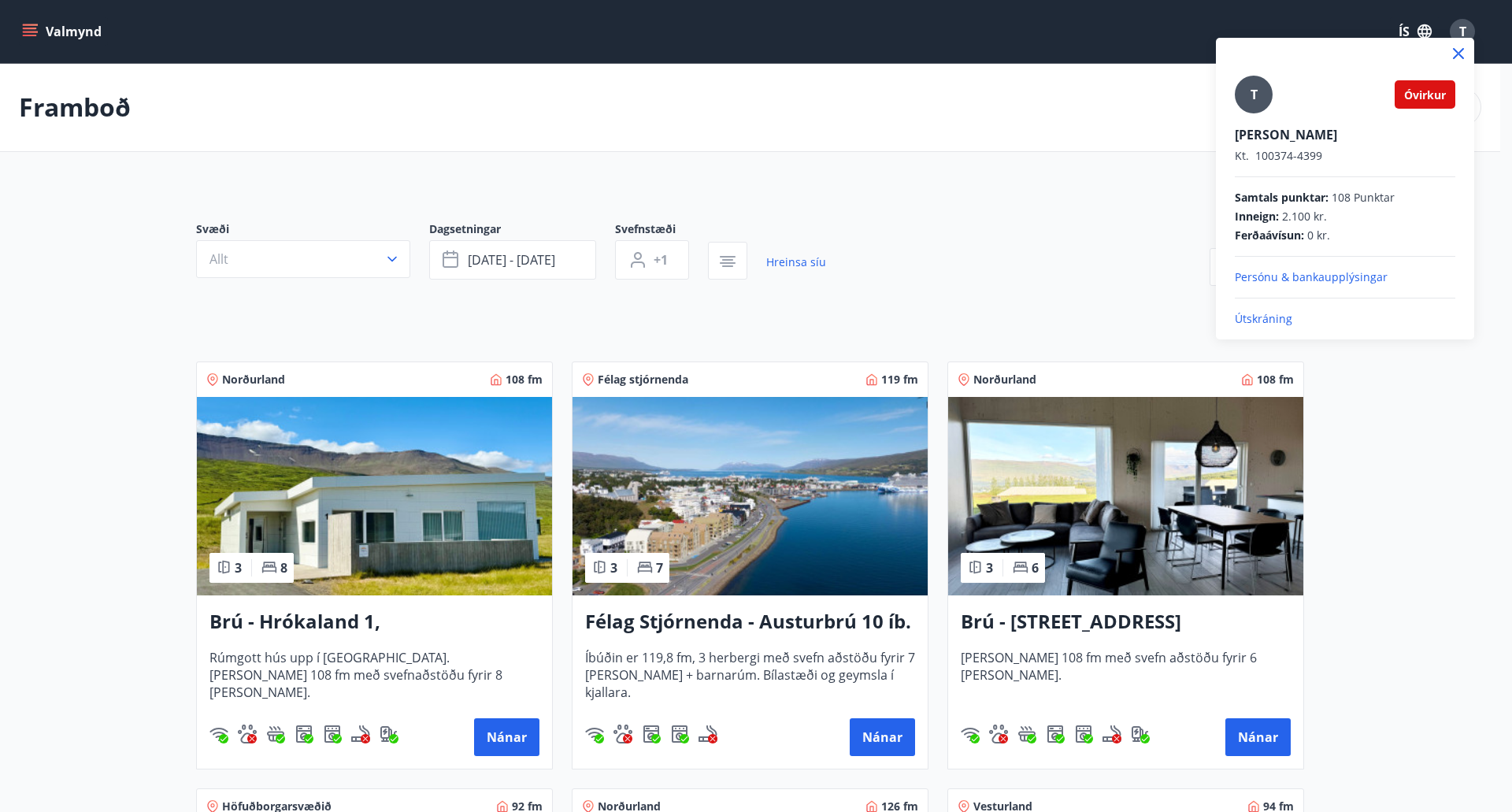
click at [749, 326] on div at bounding box center [756, 406] width 1512 height 812
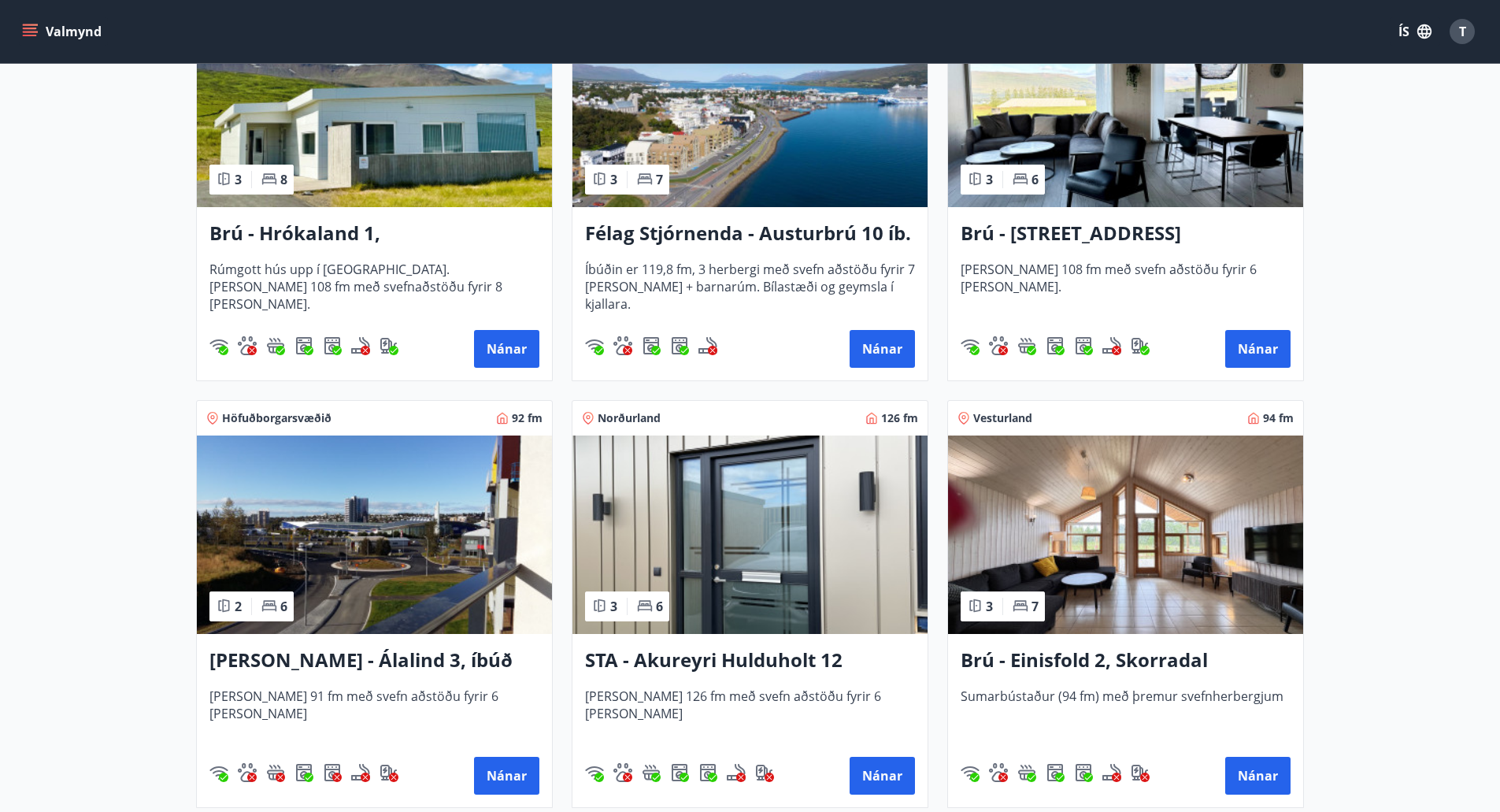
scroll to position [393, 0]
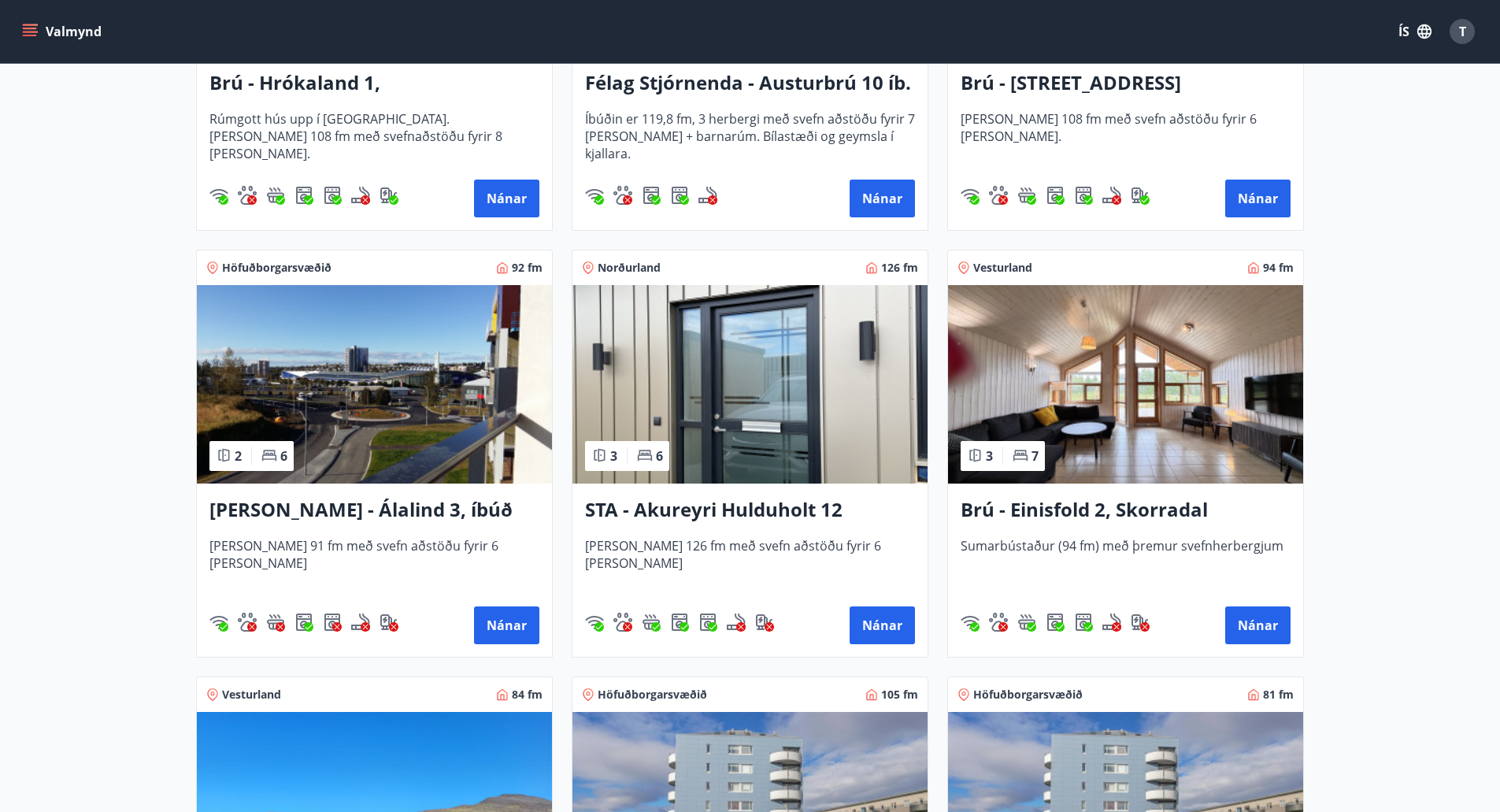
scroll to position [551, 0]
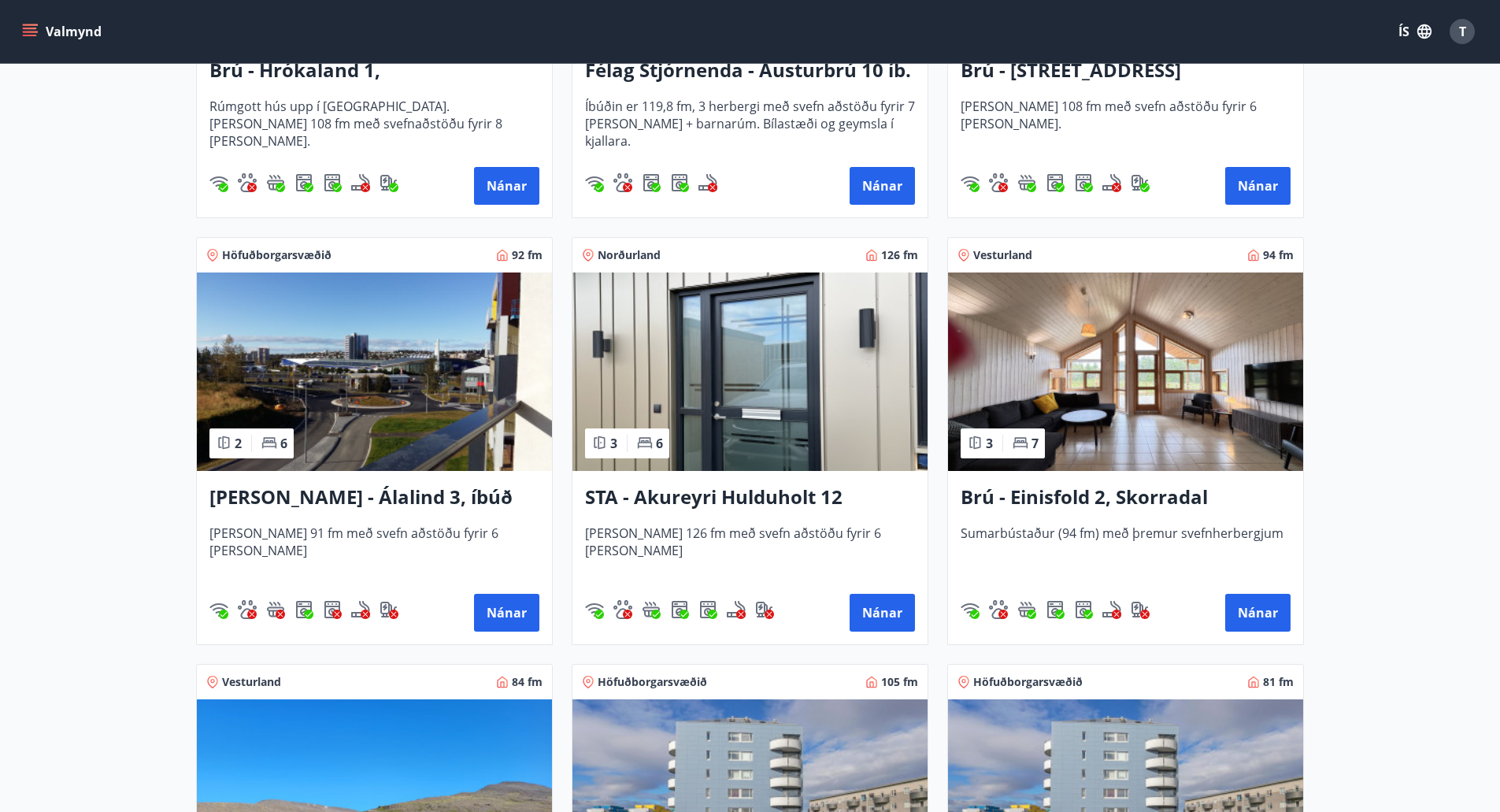
drag, startPoint x: 15, startPoint y: 426, endPoint x: 851, endPoint y: 386, distance: 837.0
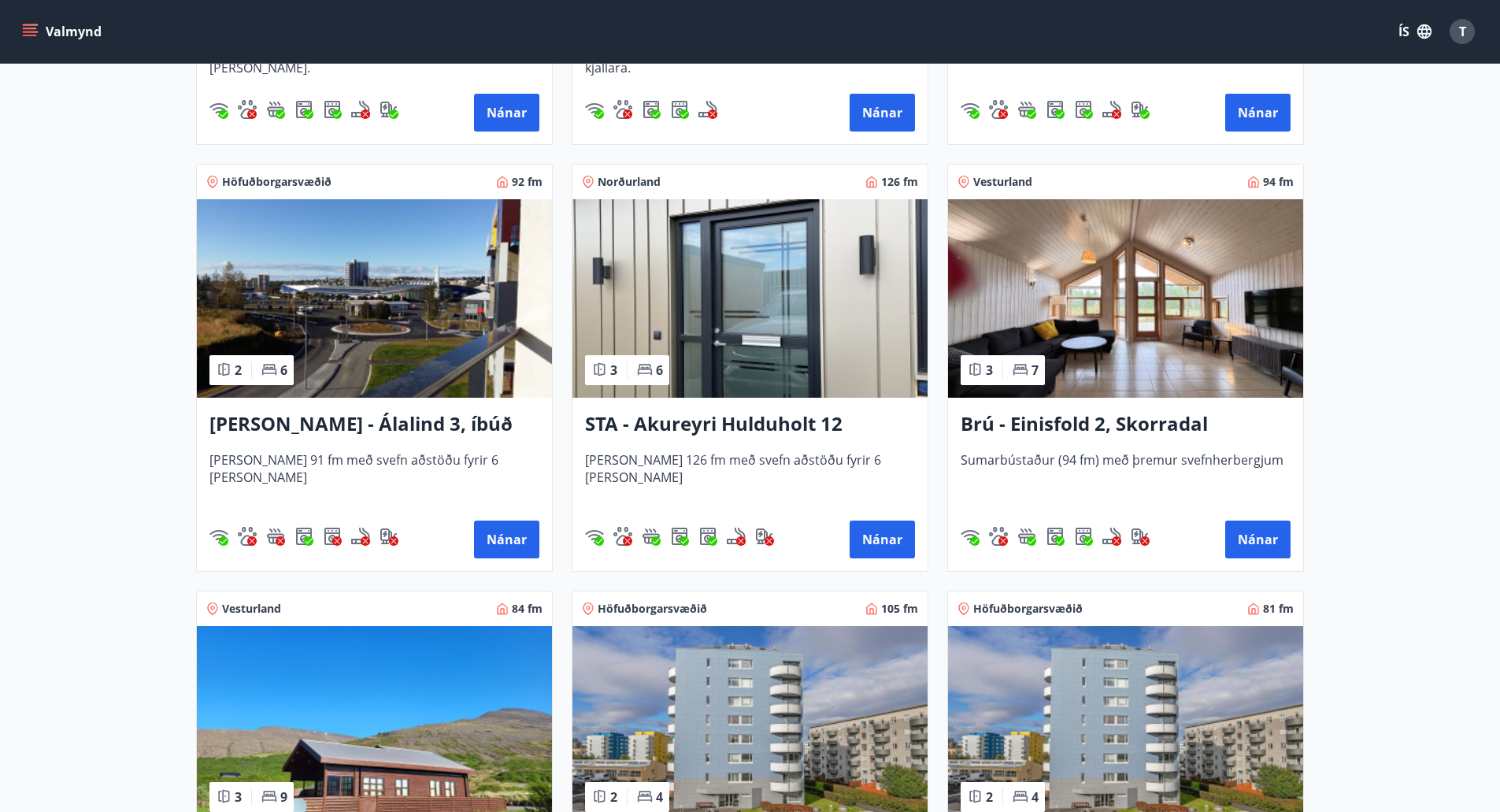
scroll to position [788, 0]
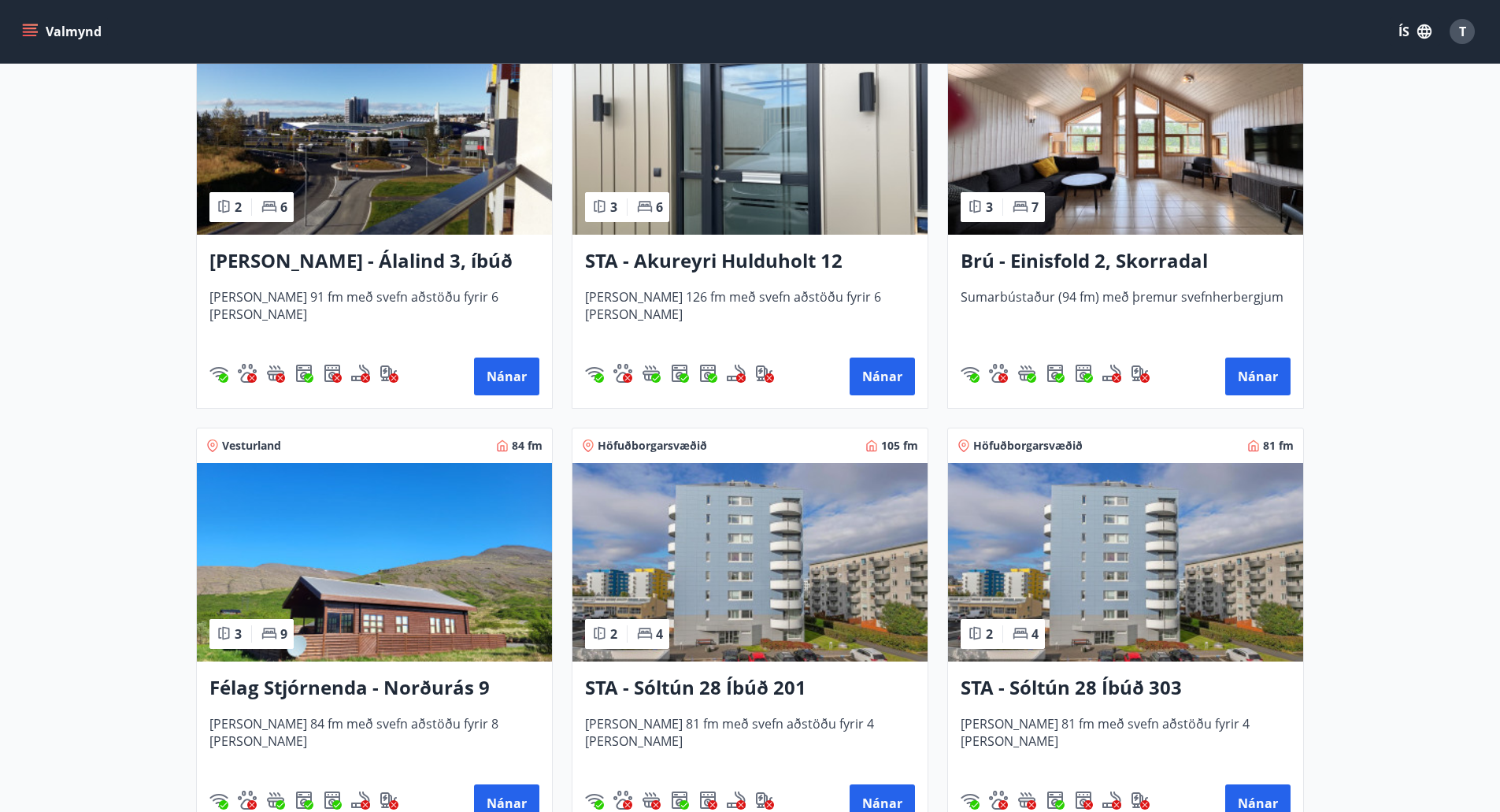
click at [736, 414] on div "Höfuðborgarsvæðið 105 fm 2 4 STA - Sóltún 28 Íbúð 201 Húsið er 81 fm með svefn …" at bounding box center [740, 622] width 376 height 426
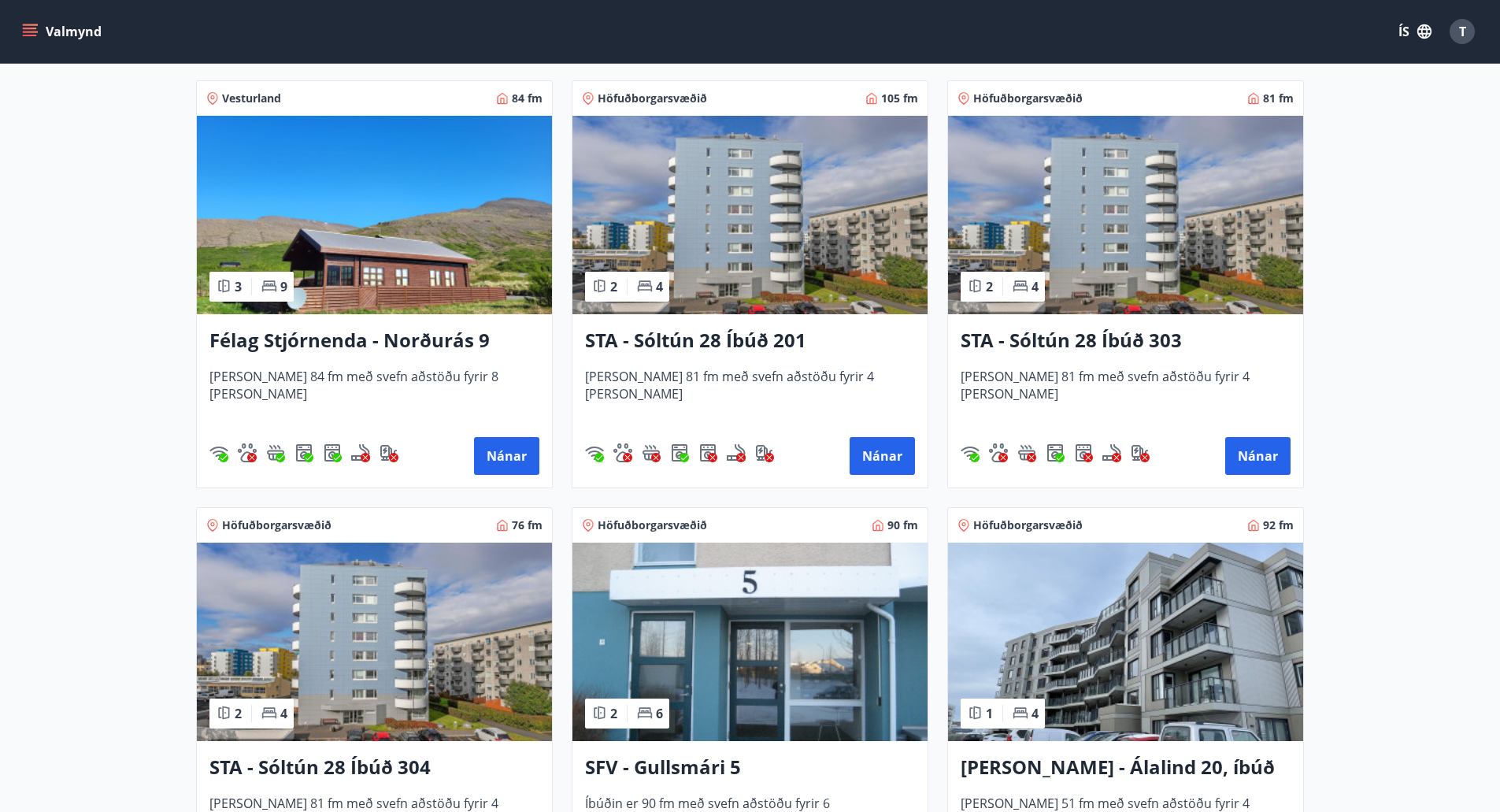
scroll to position [1181, 0]
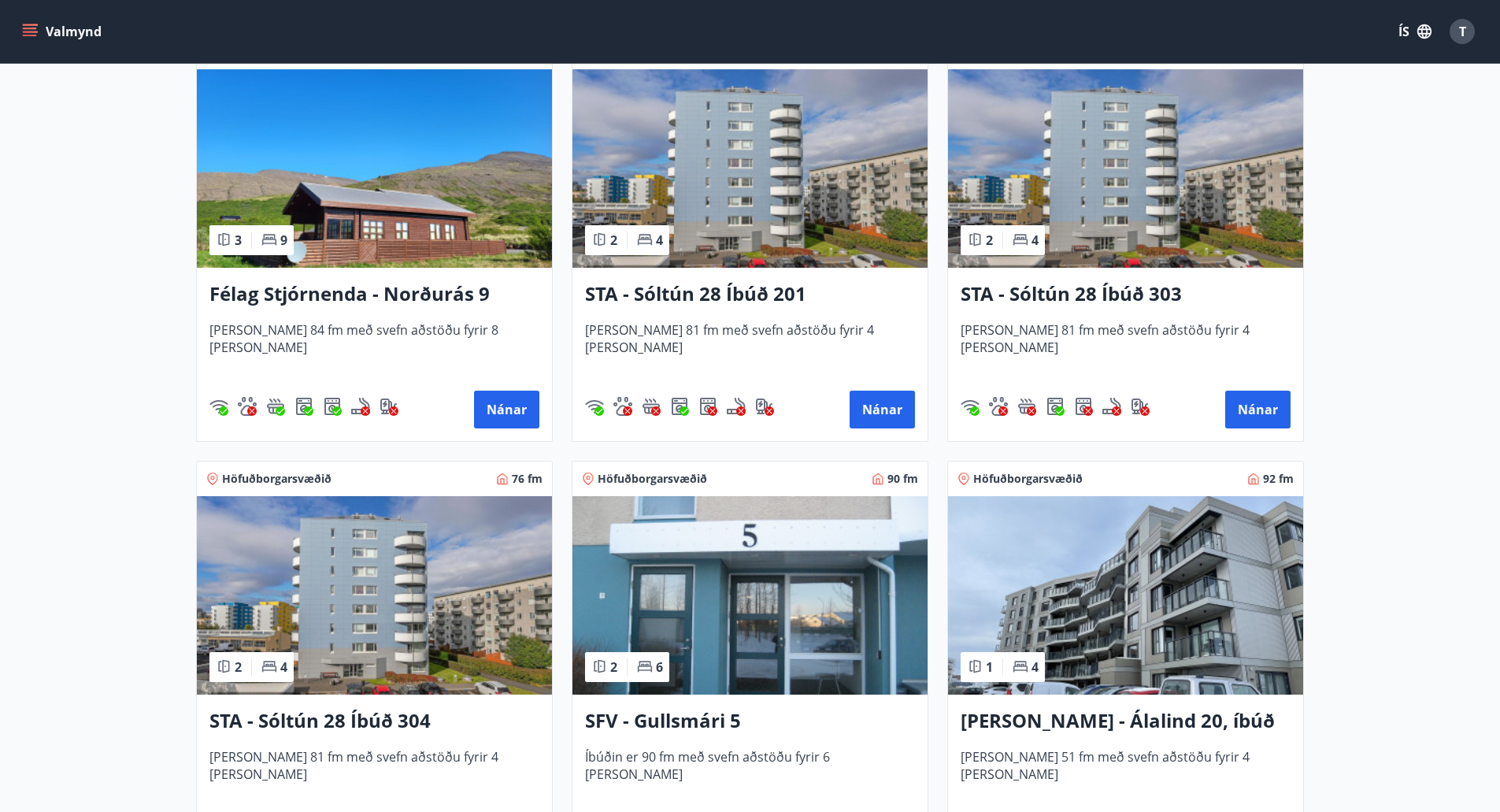
click at [1478, 445] on main "Framboð Svæði Allt Dagsetningar okt 16 - okt 21 Svefnstæði +1 Hreinsa síu Sjá k…" at bounding box center [750, 734] width 1500 height 3706
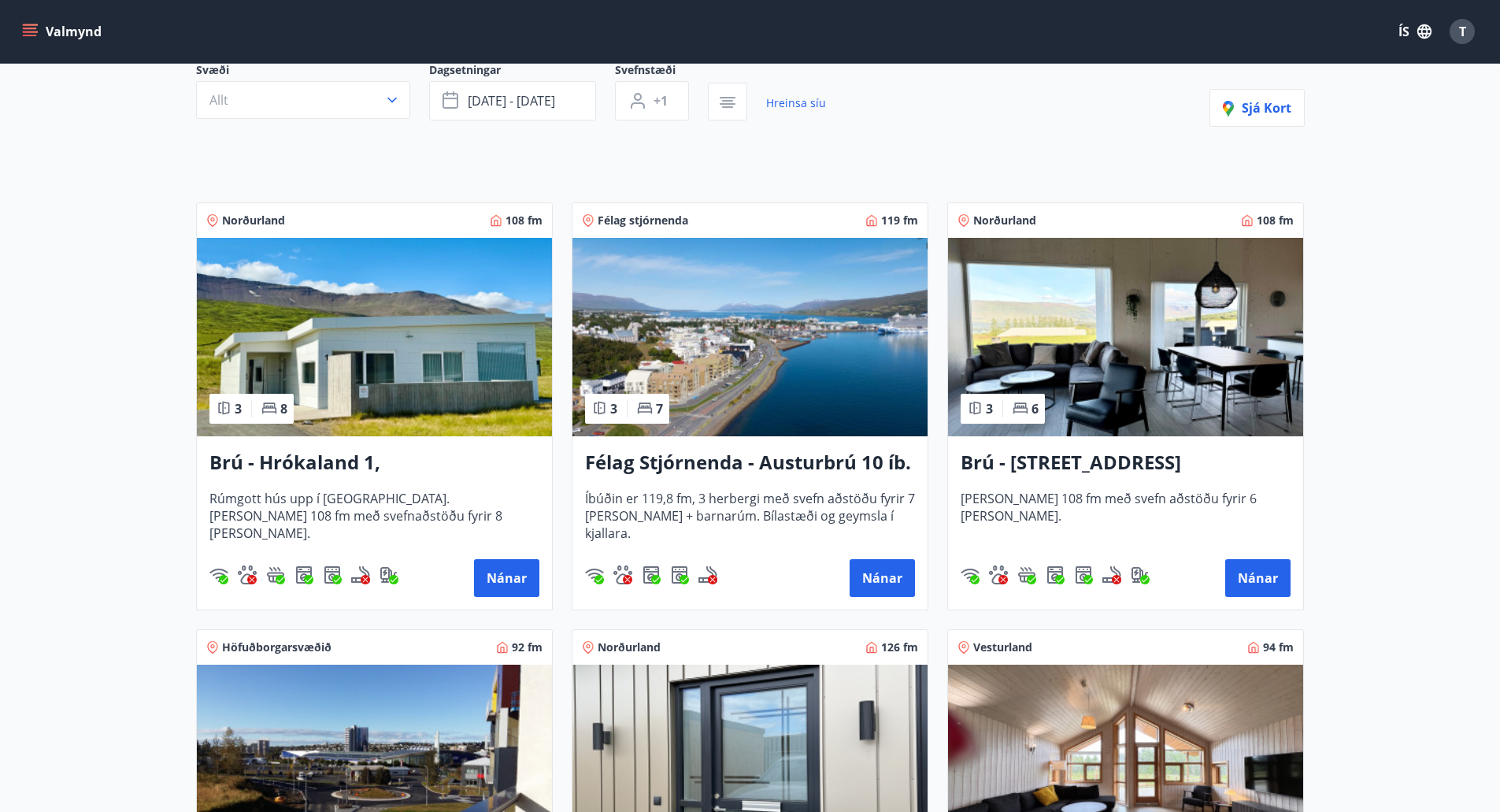
scroll to position [157, 0]
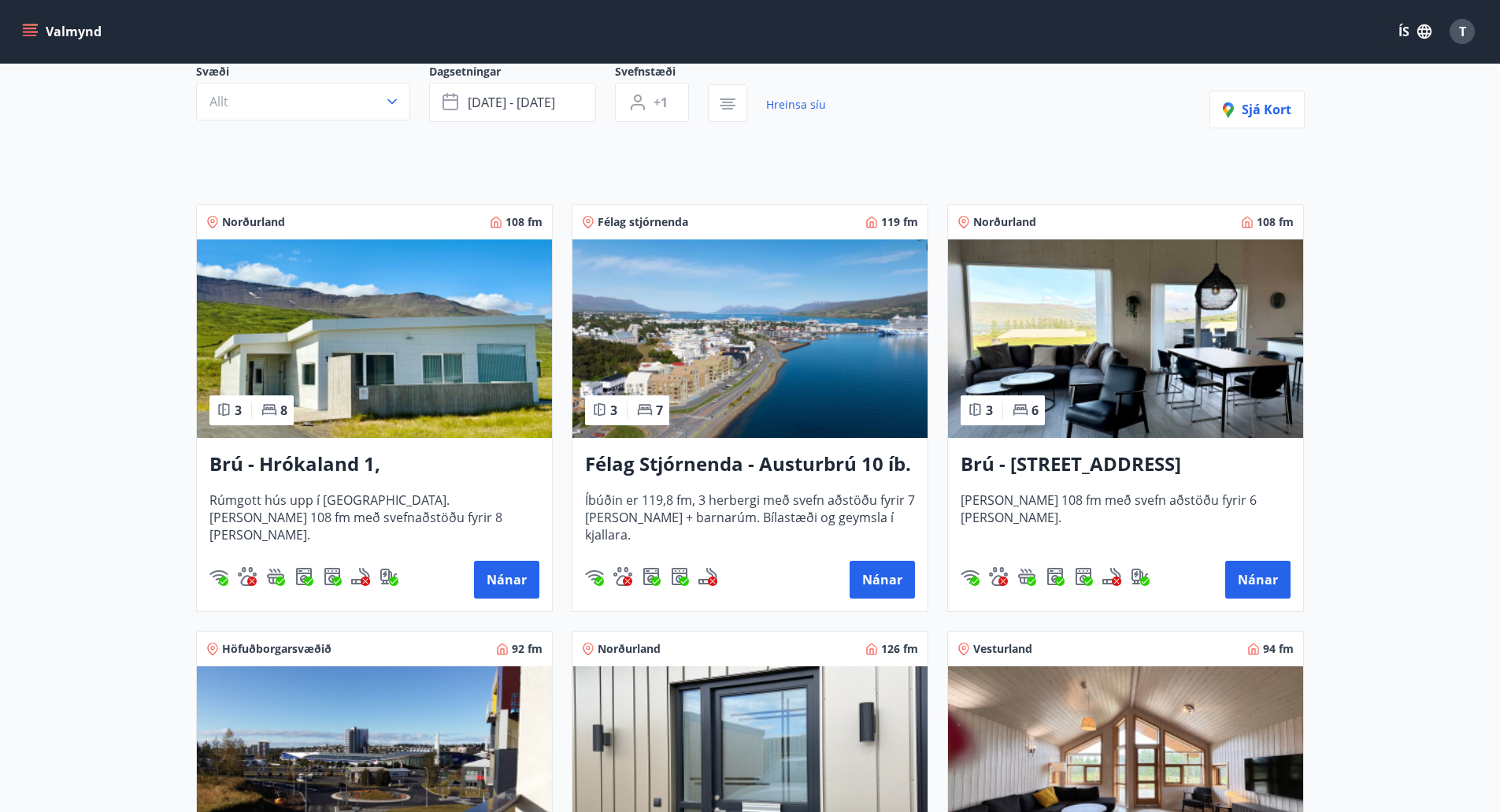
click at [345, 360] on img at bounding box center [375, 338] width 355 height 198
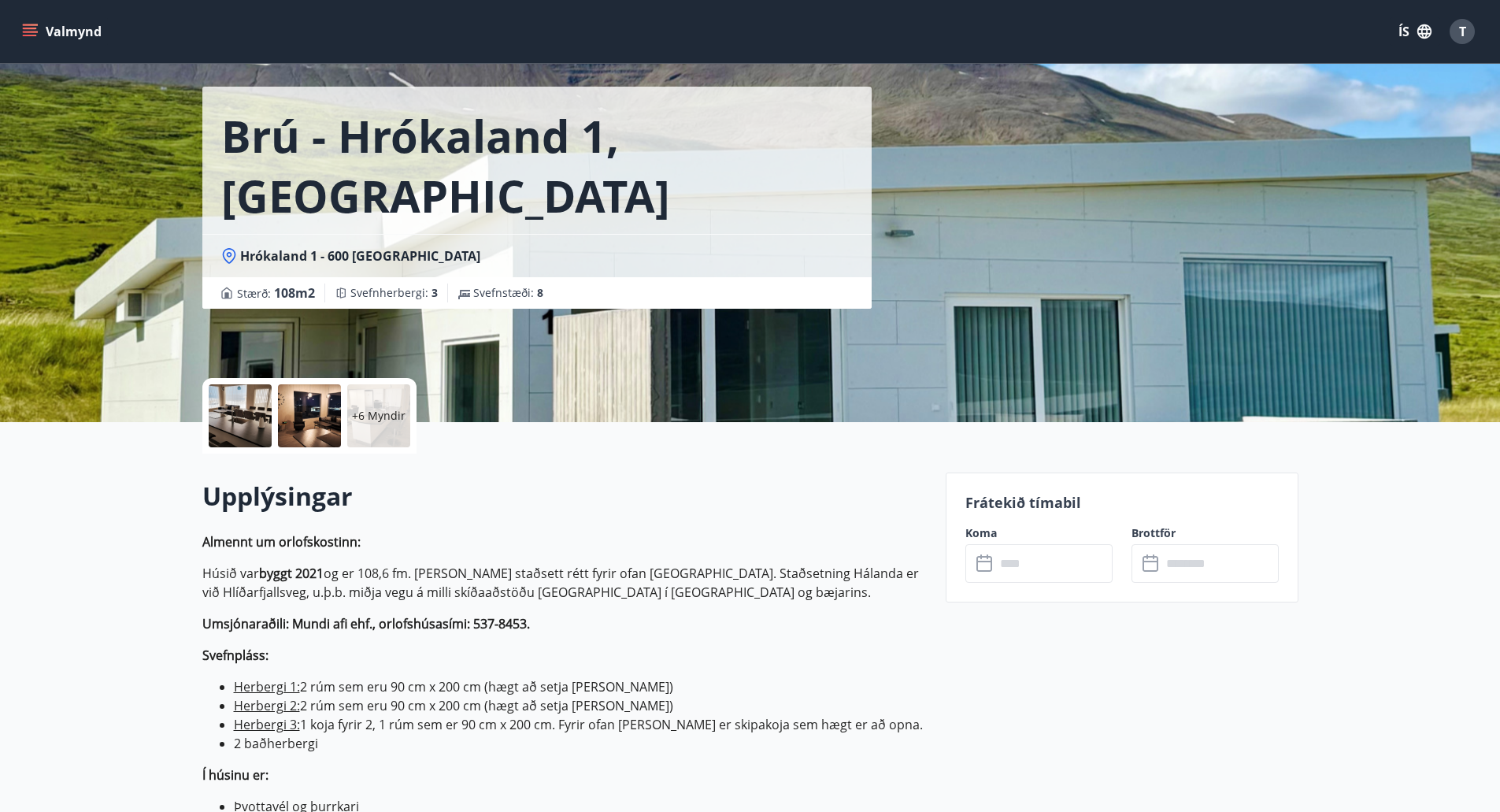
scroll to position [79, 0]
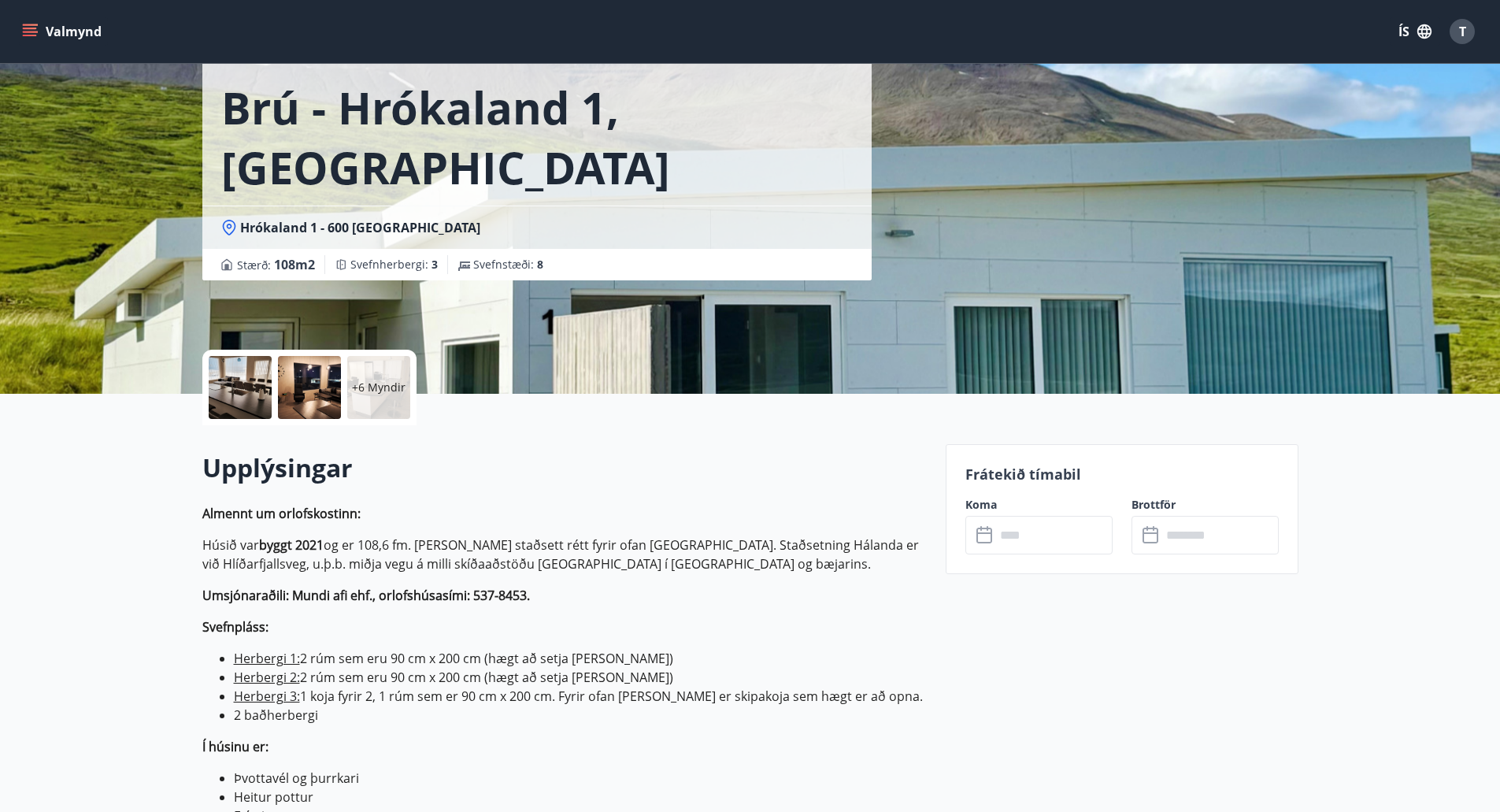
click at [1035, 540] on input "text" at bounding box center [1054, 535] width 117 height 39
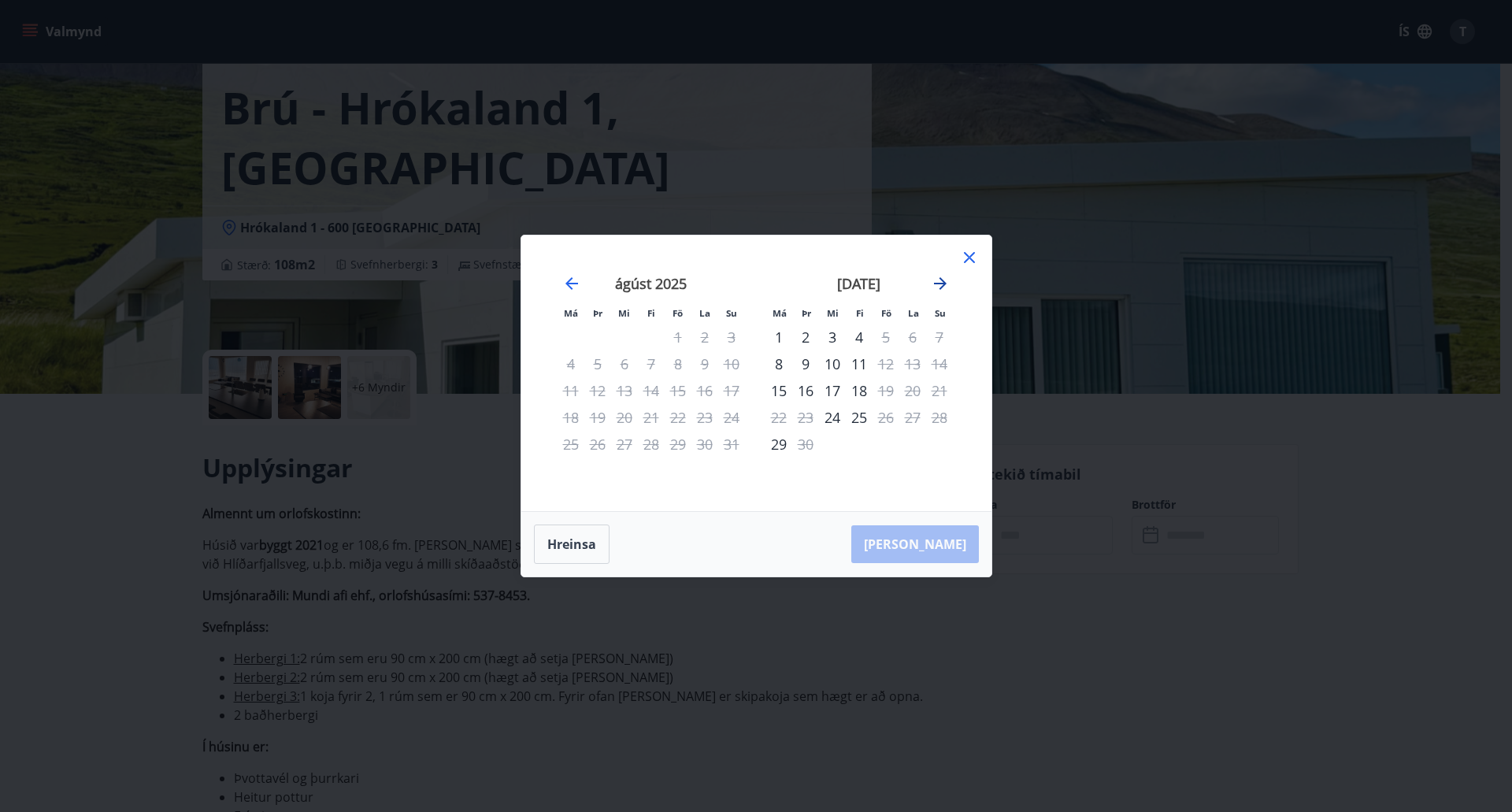
click at [941, 278] on icon "Move forward to switch to the next month." at bounding box center [940, 283] width 19 height 19
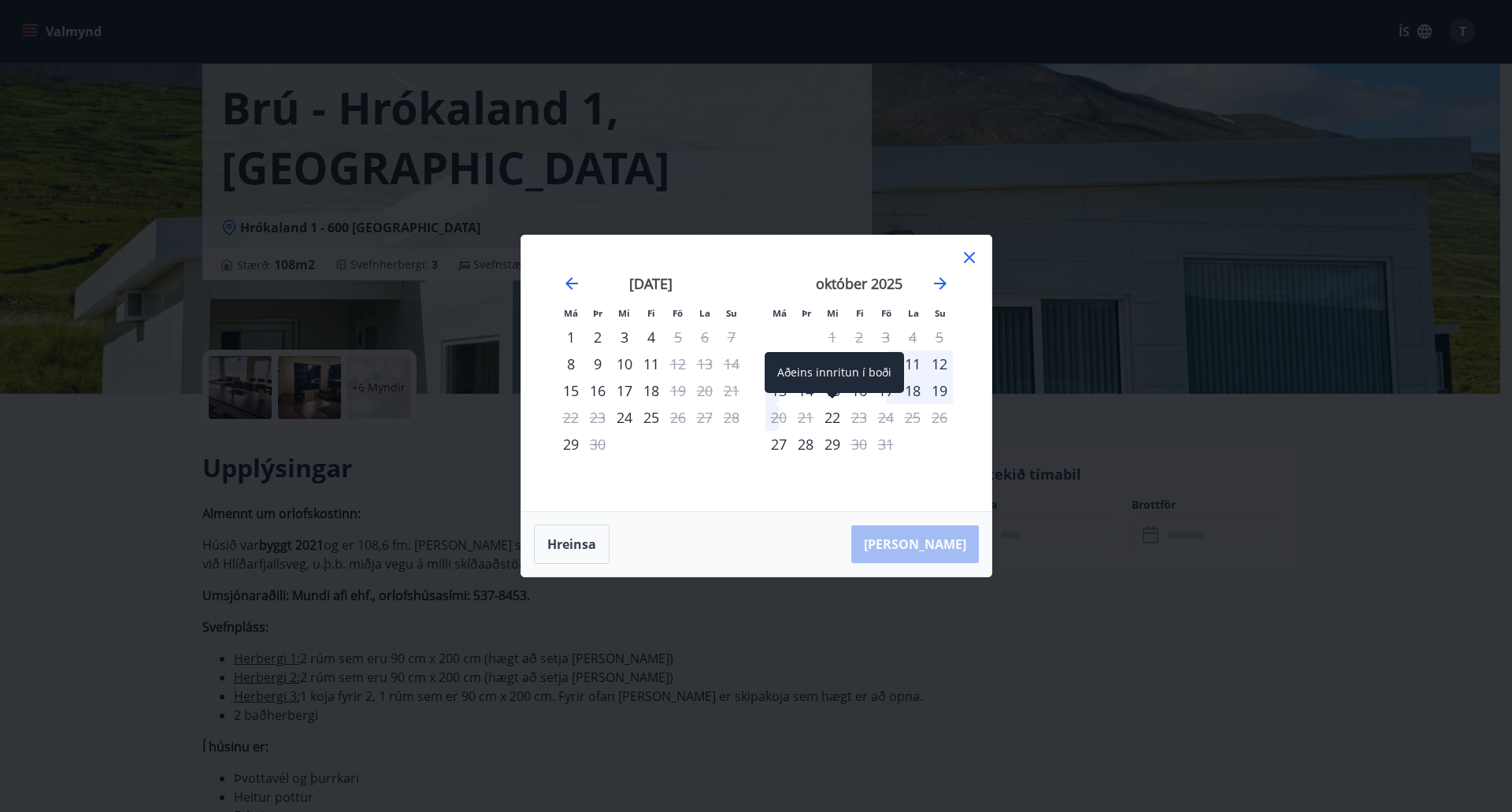
click at [861, 394] on div "Aðeins innritun í boði" at bounding box center [834, 378] width 140 height 52
click at [829, 422] on div "22" at bounding box center [832, 417] width 26 height 26
click at [945, 389] on div "19" at bounding box center [939, 389] width 26 height 26
click at [565, 283] on icon "Move backward to switch to the previous month." at bounding box center [571, 283] width 19 height 19
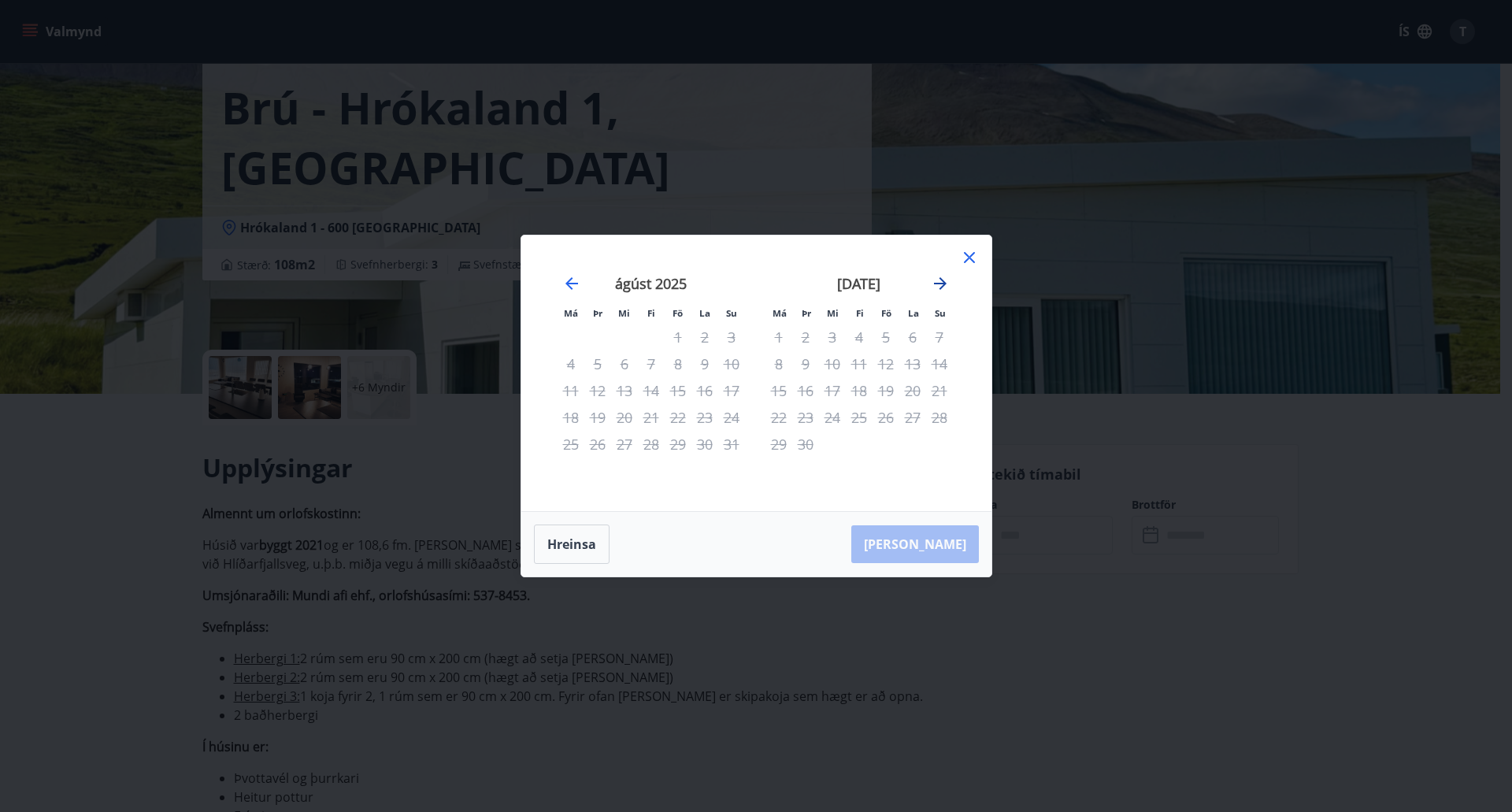
click at [932, 284] on icon "Move forward to switch to the next month." at bounding box center [940, 283] width 19 height 19
click at [556, 547] on button "Hreinsa" at bounding box center [571, 544] width 75 height 39
click at [867, 387] on div "16" at bounding box center [858, 389] width 26 height 26
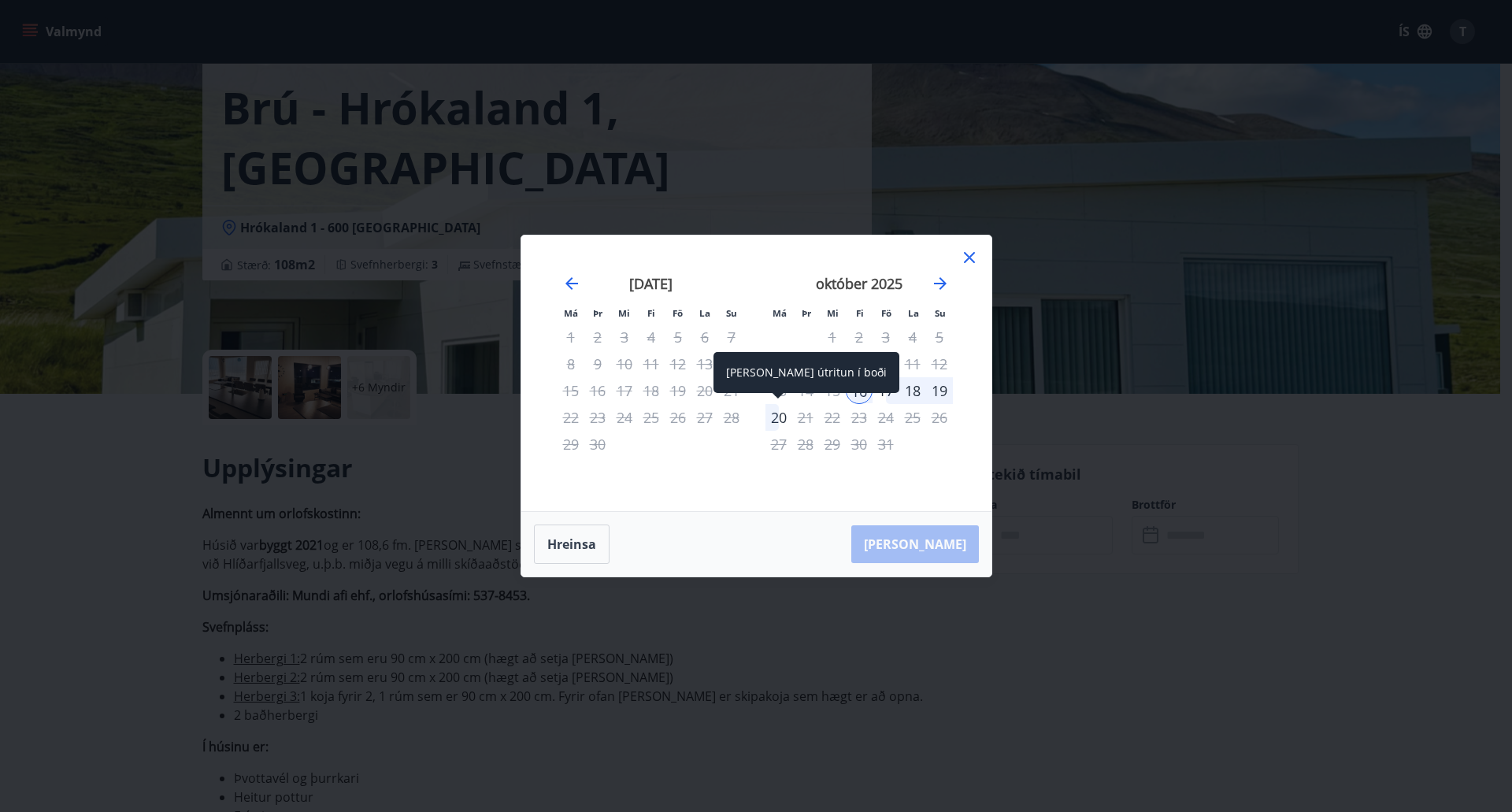
click at [778, 417] on div "20" at bounding box center [778, 417] width 26 height 26
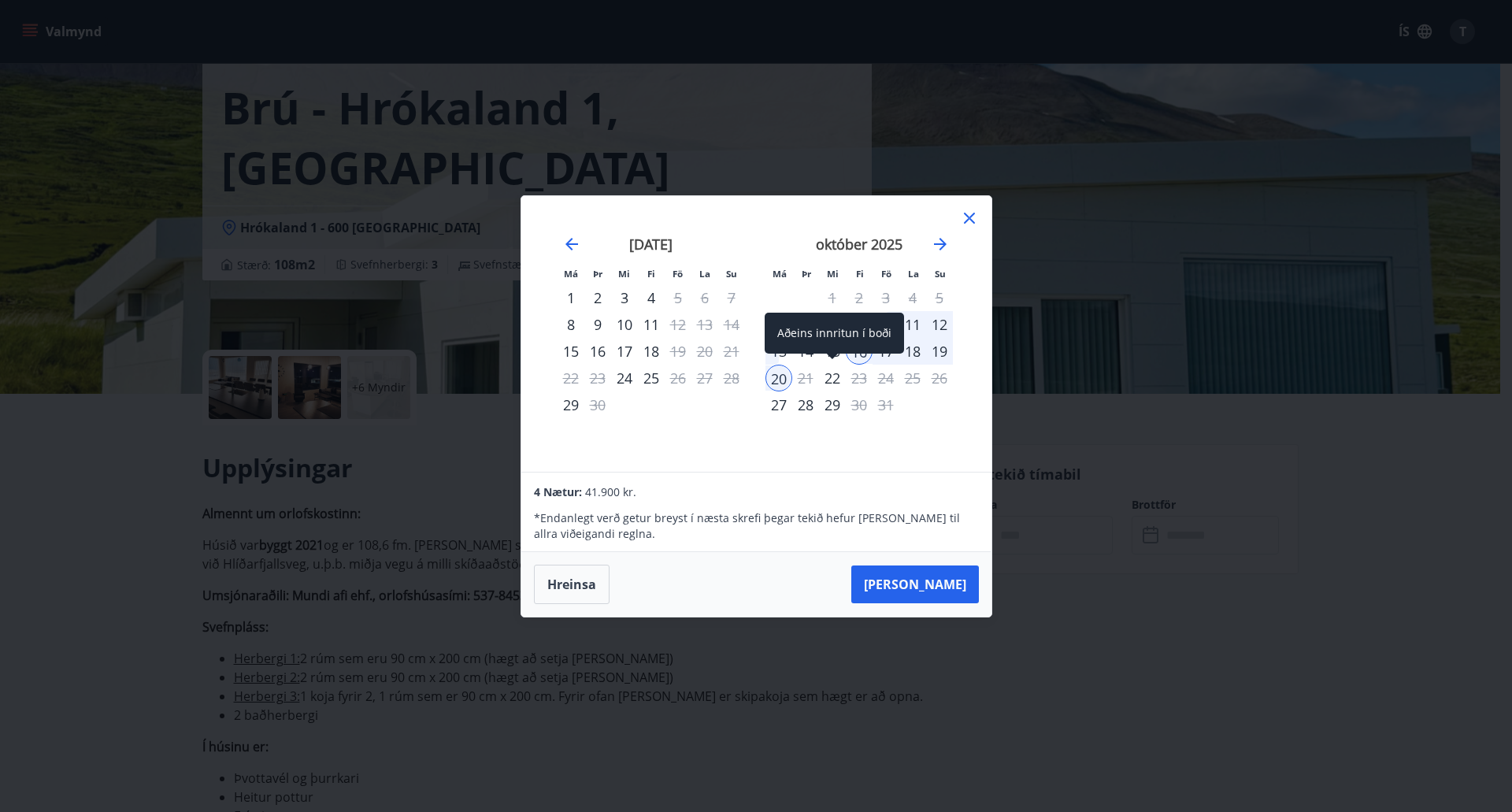
click at [838, 383] on div "22" at bounding box center [832, 378] width 26 height 26
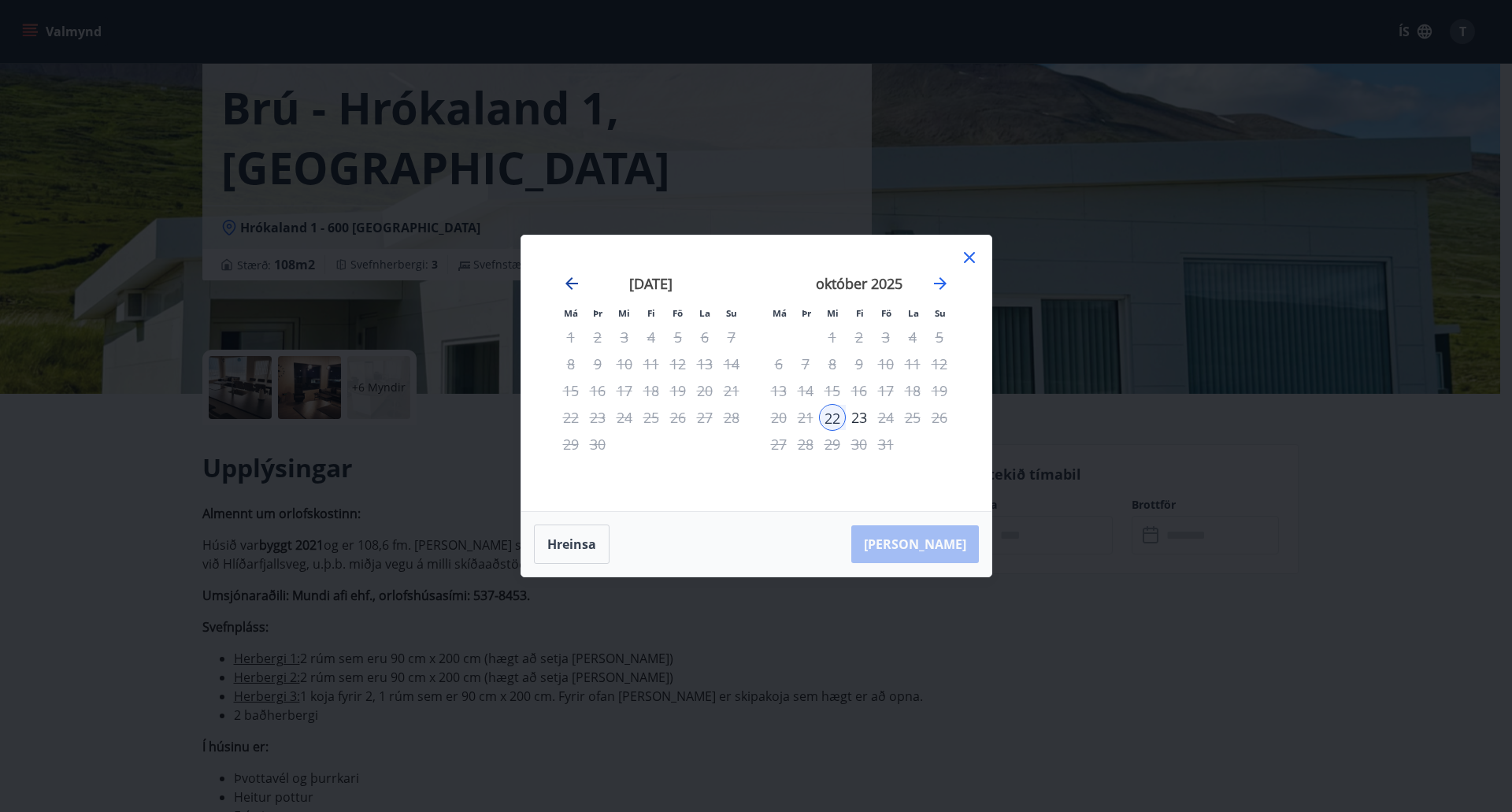
click at [564, 281] on icon "Move backward to switch to the previous month." at bounding box center [571, 283] width 19 height 19
click at [969, 253] on icon at bounding box center [968, 257] width 19 height 19
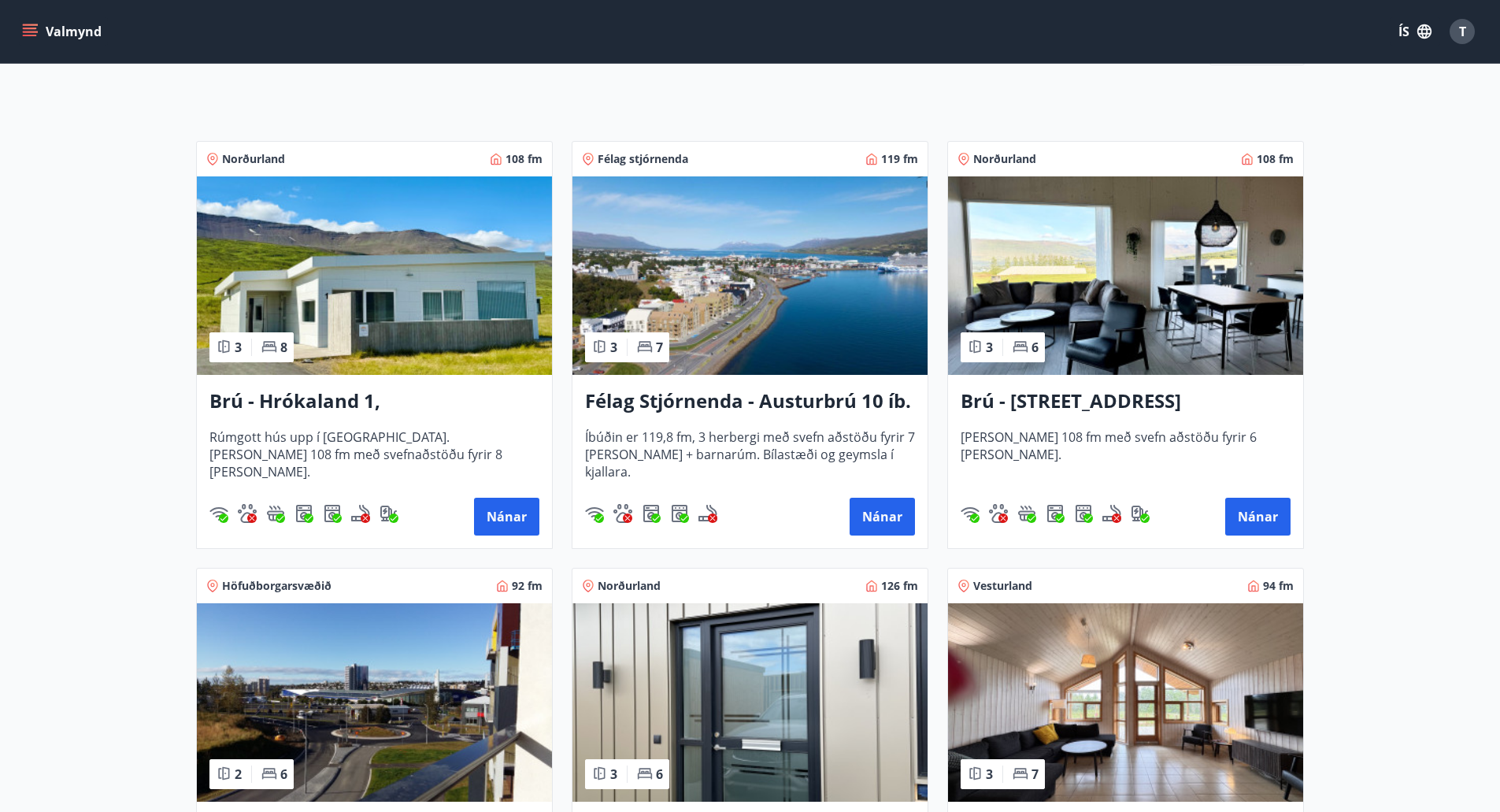
scroll to position [238, 0]
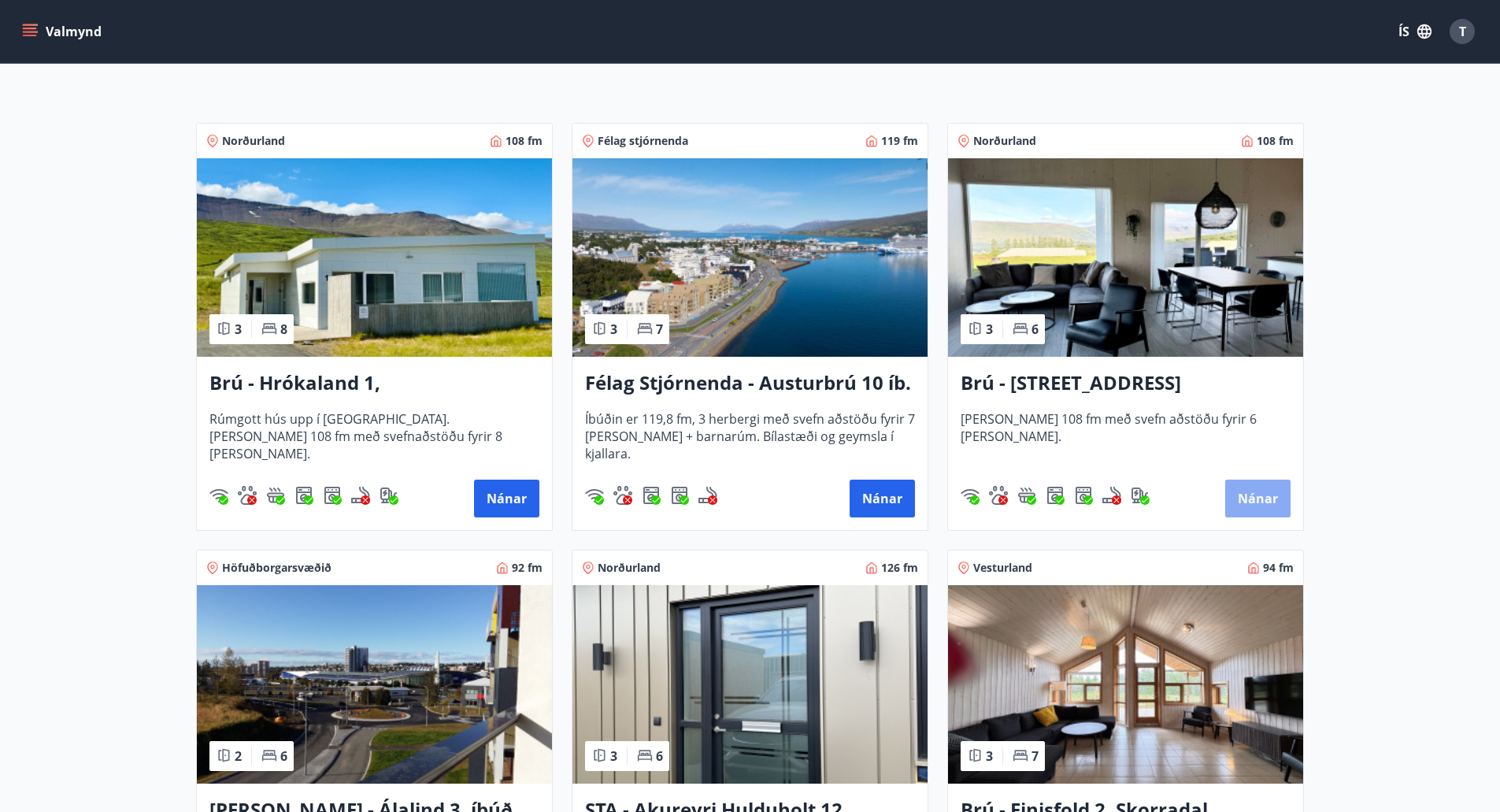
click at [1261, 500] on button "Nánar" at bounding box center [1257, 498] width 65 height 38
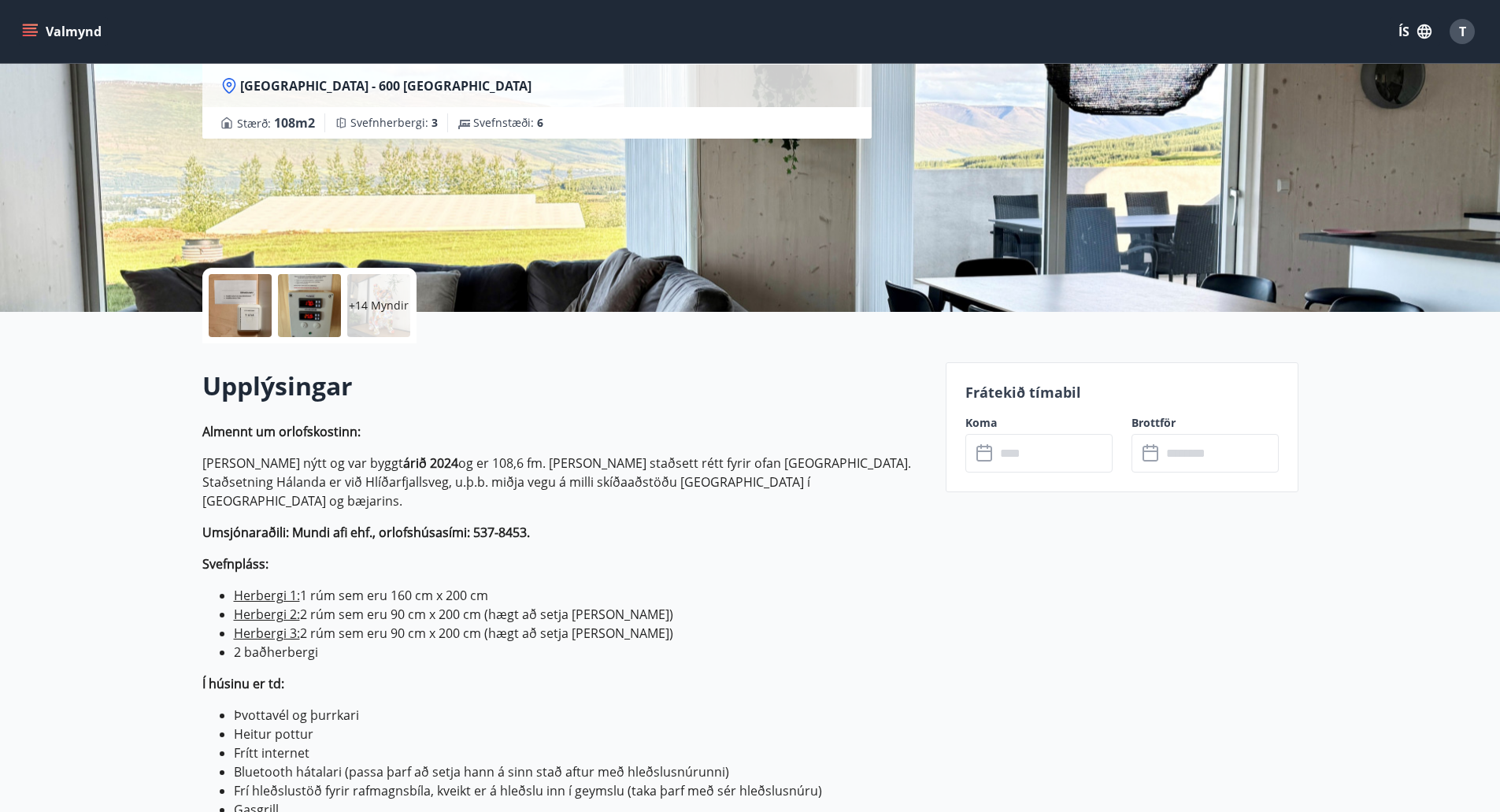
scroll to position [157, 0]
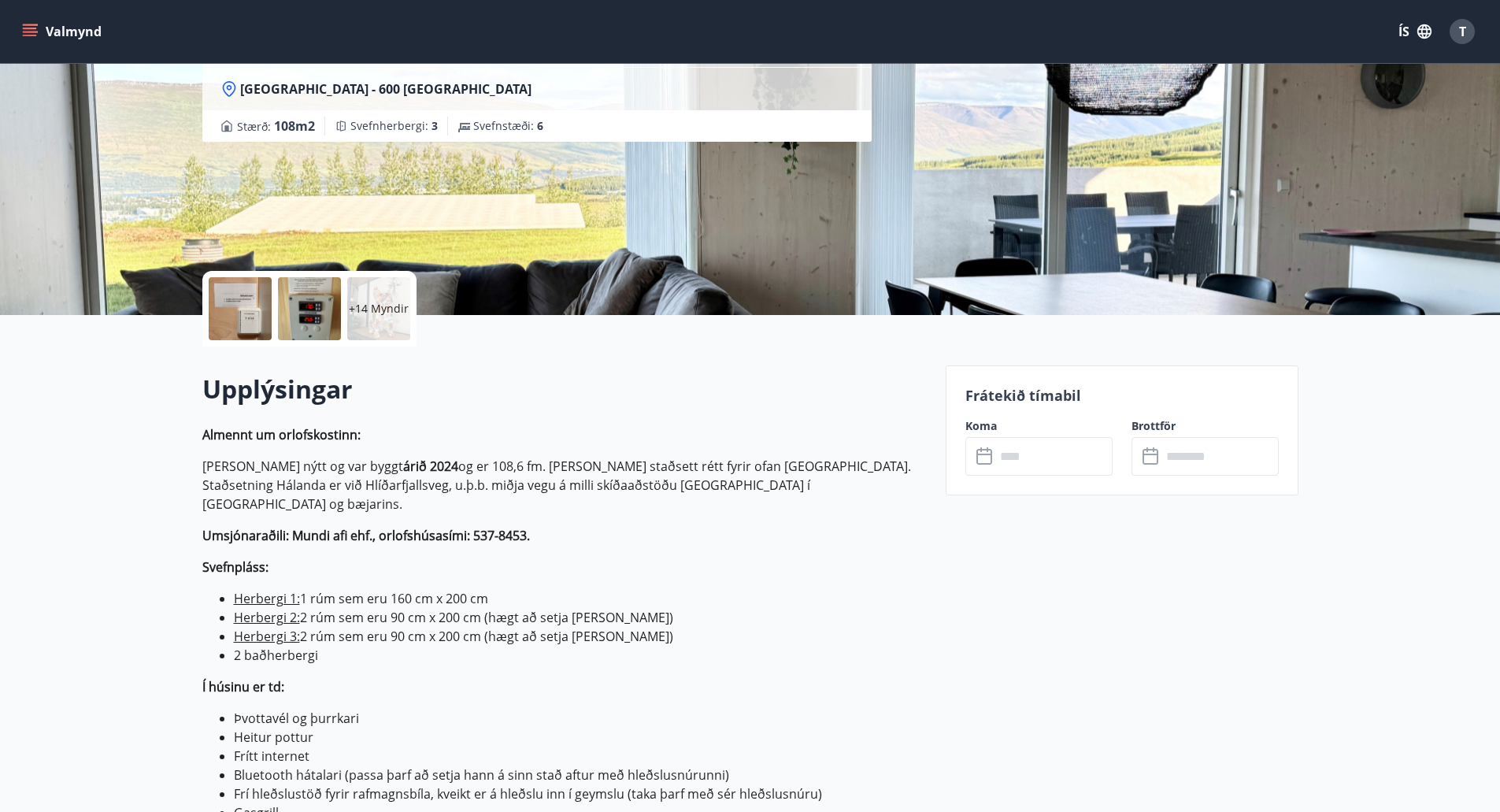
click at [1031, 456] on input "text" at bounding box center [1054, 457] width 117 height 39
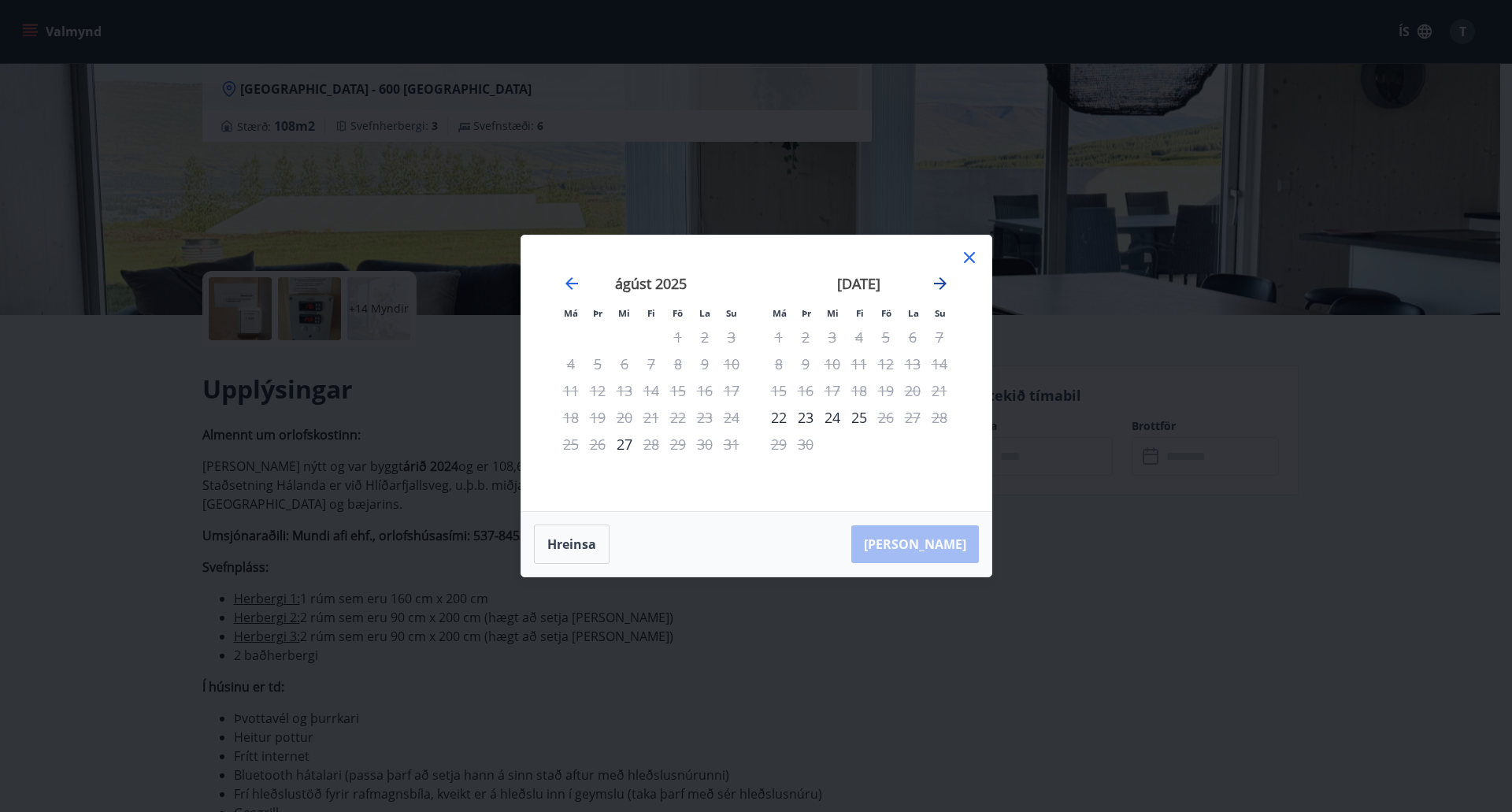
click at [938, 287] on icon "Move forward to switch to the next month." at bounding box center [940, 283] width 19 height 19
click at [890, 391] on div "17" at bounding box center [885, 389] width 26 height 26
click at [564, 550] on button "Hreinsa" at bounding box center [571, 544] width 75 height 39
click at [967, 255] on icon at bounding box center [968, 257] width 11 height 11
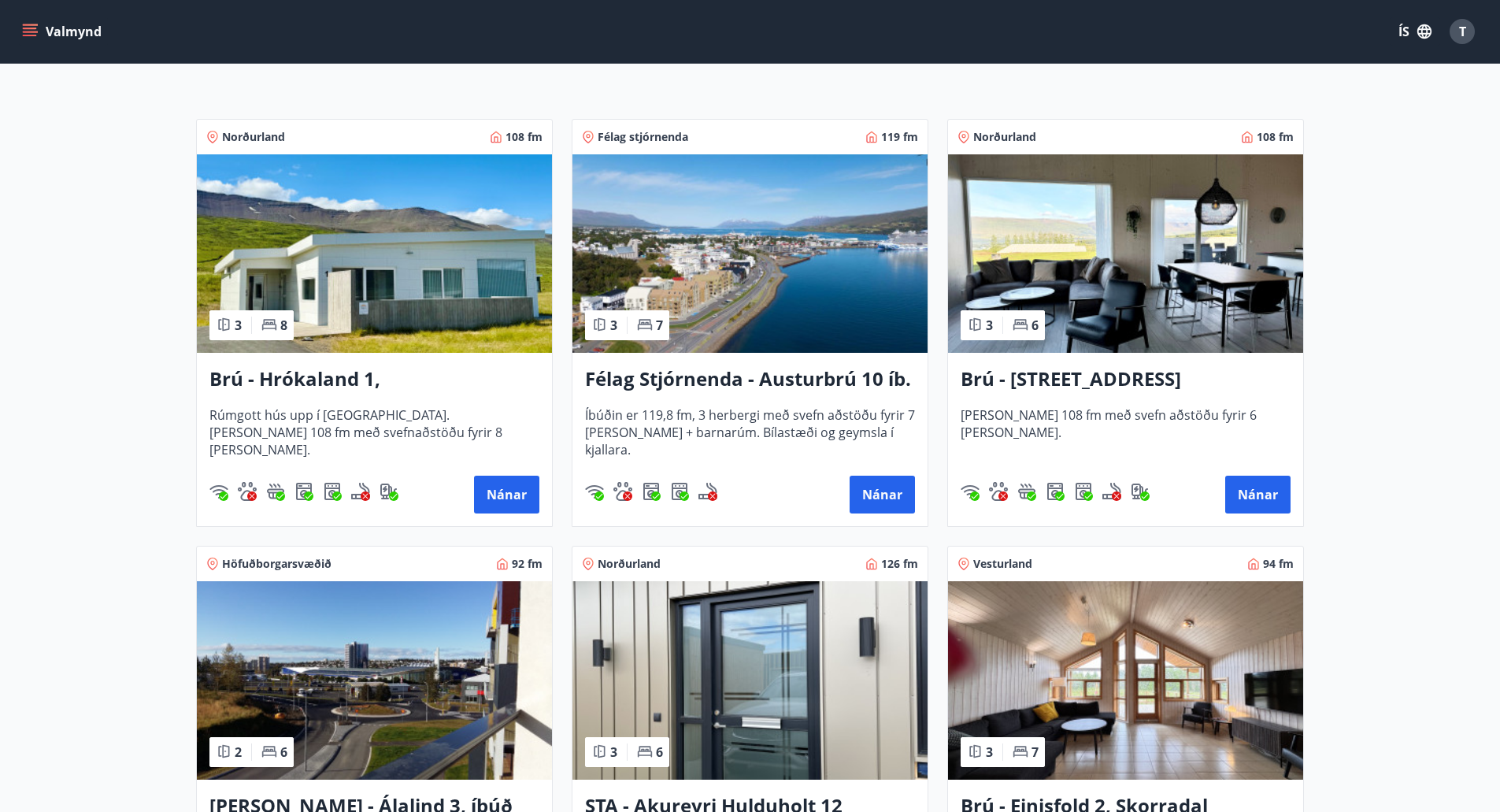
scroll to position [157, 0]
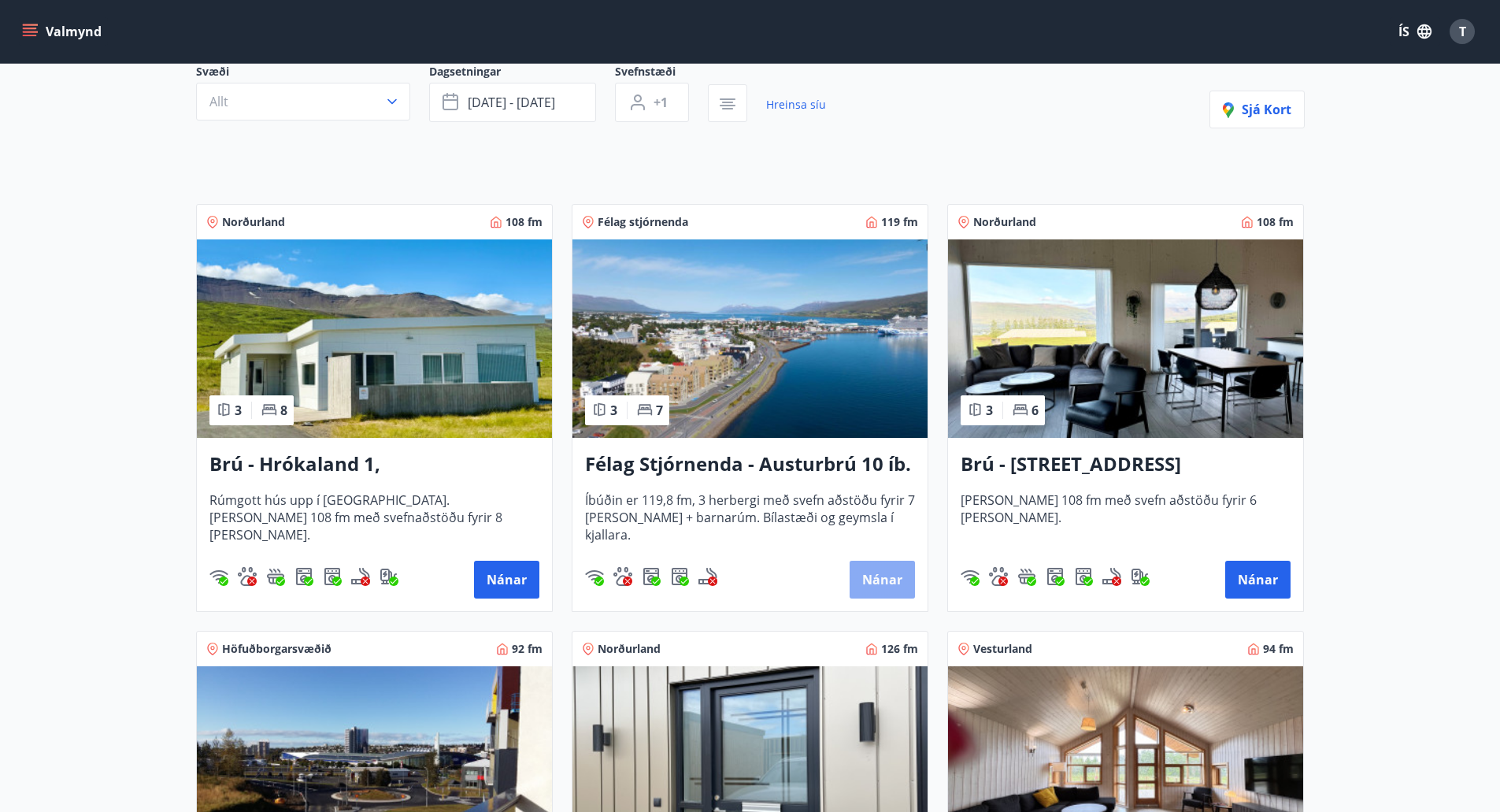
click at [884, 585] on button "Nánar" at bounding box center [881, 579] width 65 height 38
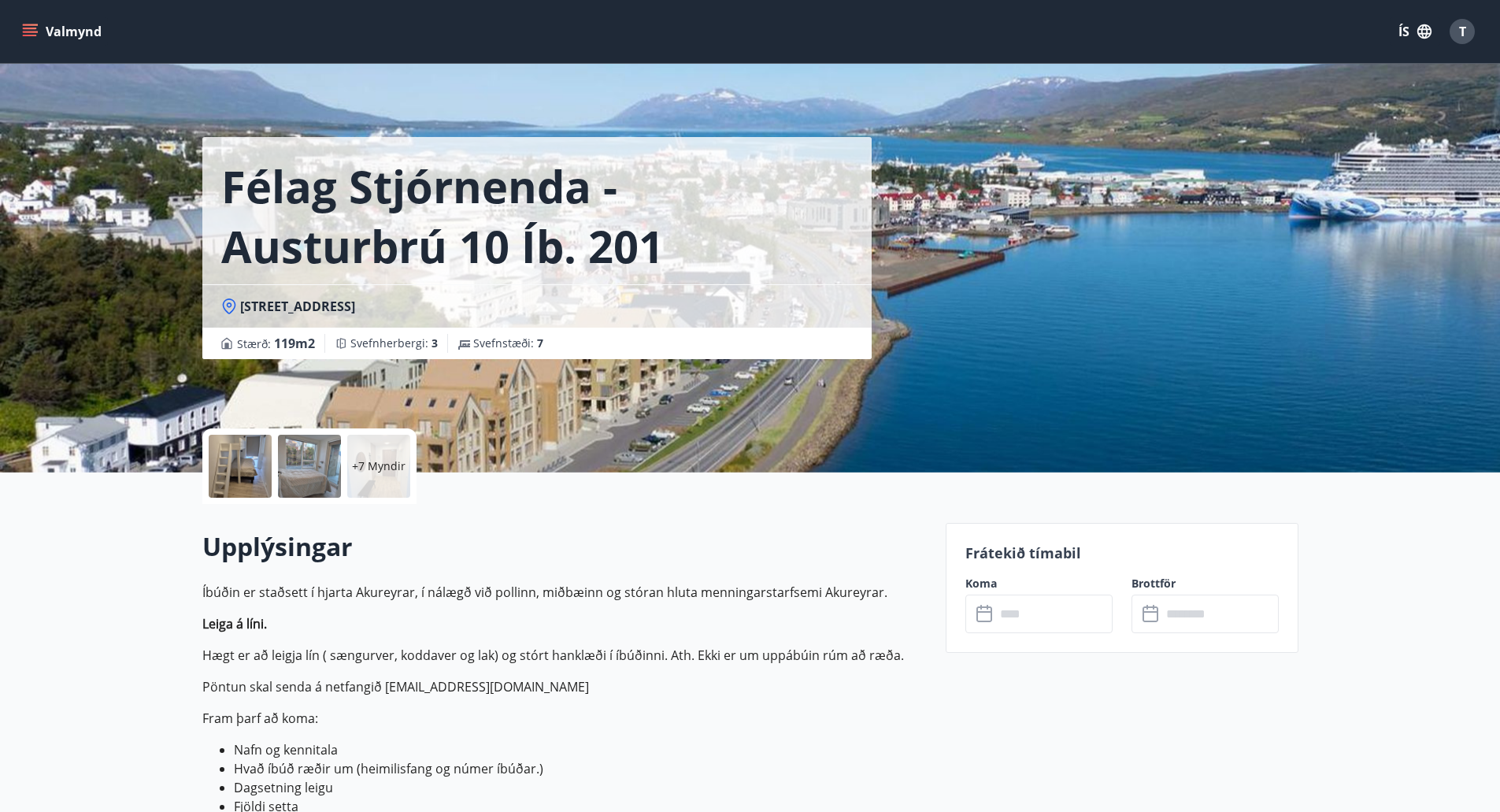
scroll to position [79, 0]
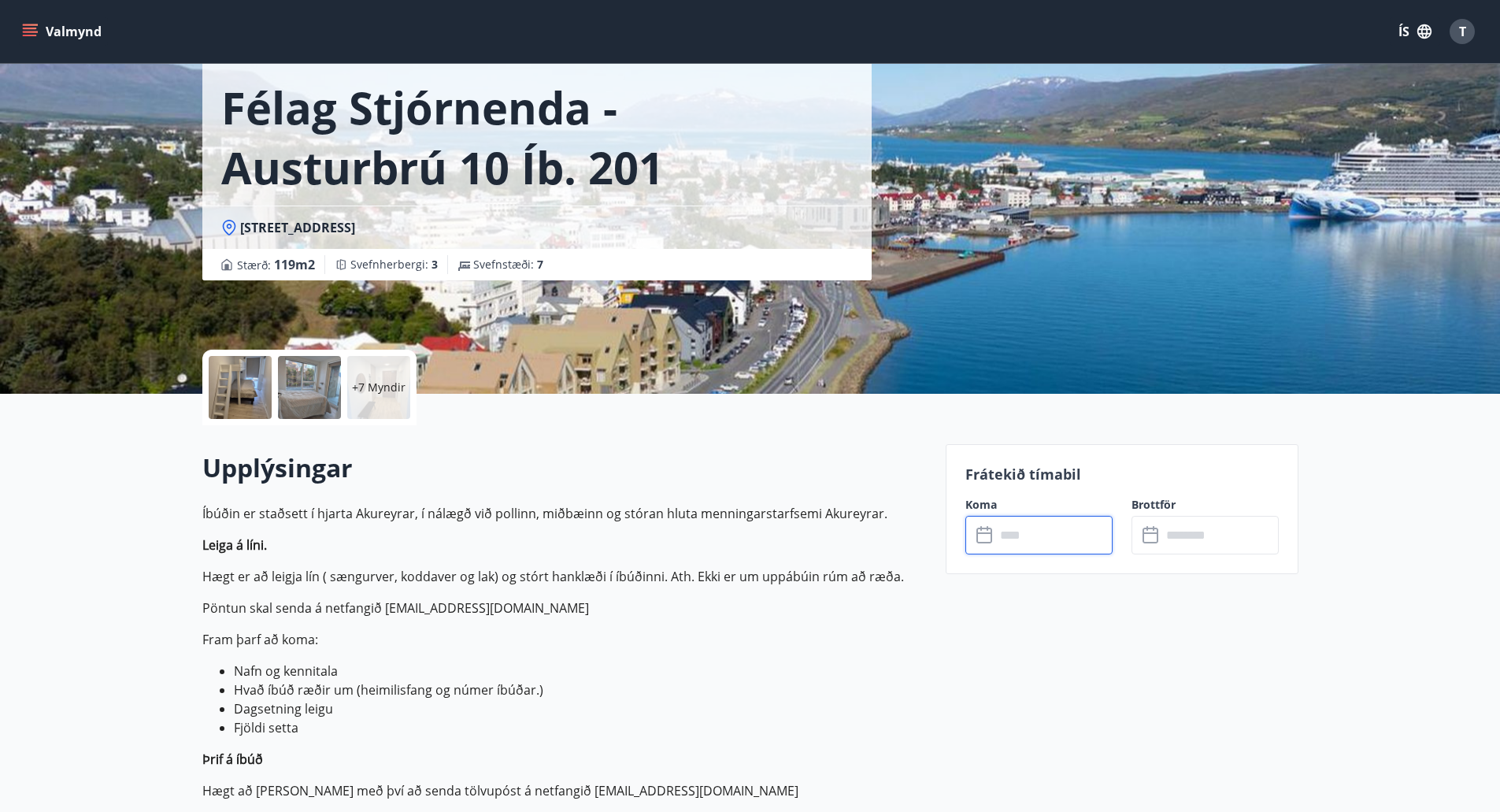
click at [1052, 535] on input "text" at bounding box center [1054, 535] width 117 height 39
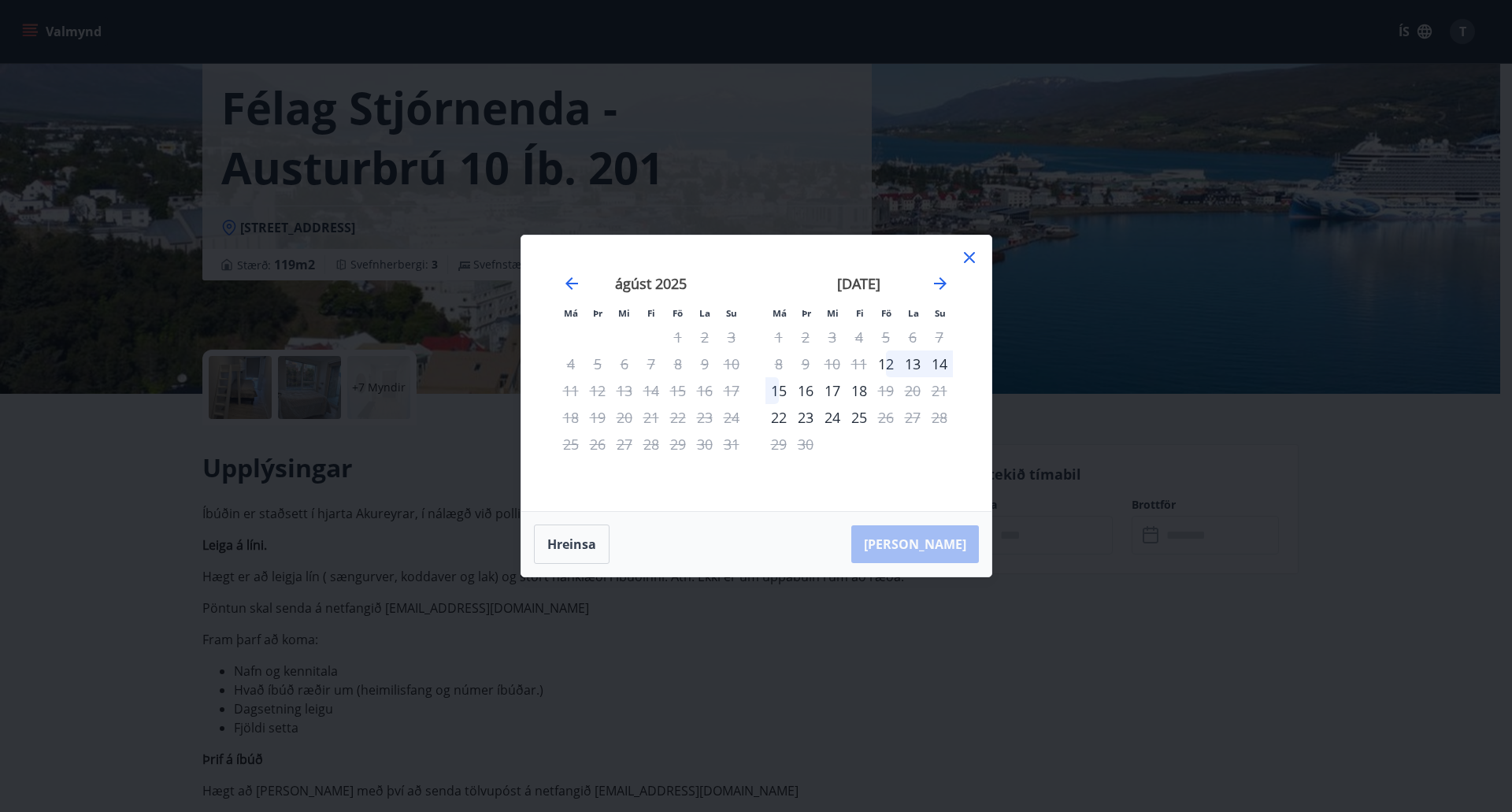
click at [935, 272] on div "september 2025" at bounding box center [859, 289] width 187 height 69
click at [936, 278] on icon "Move forward to switch to the next month." at bounding box center [940, 283] width 19 height 19
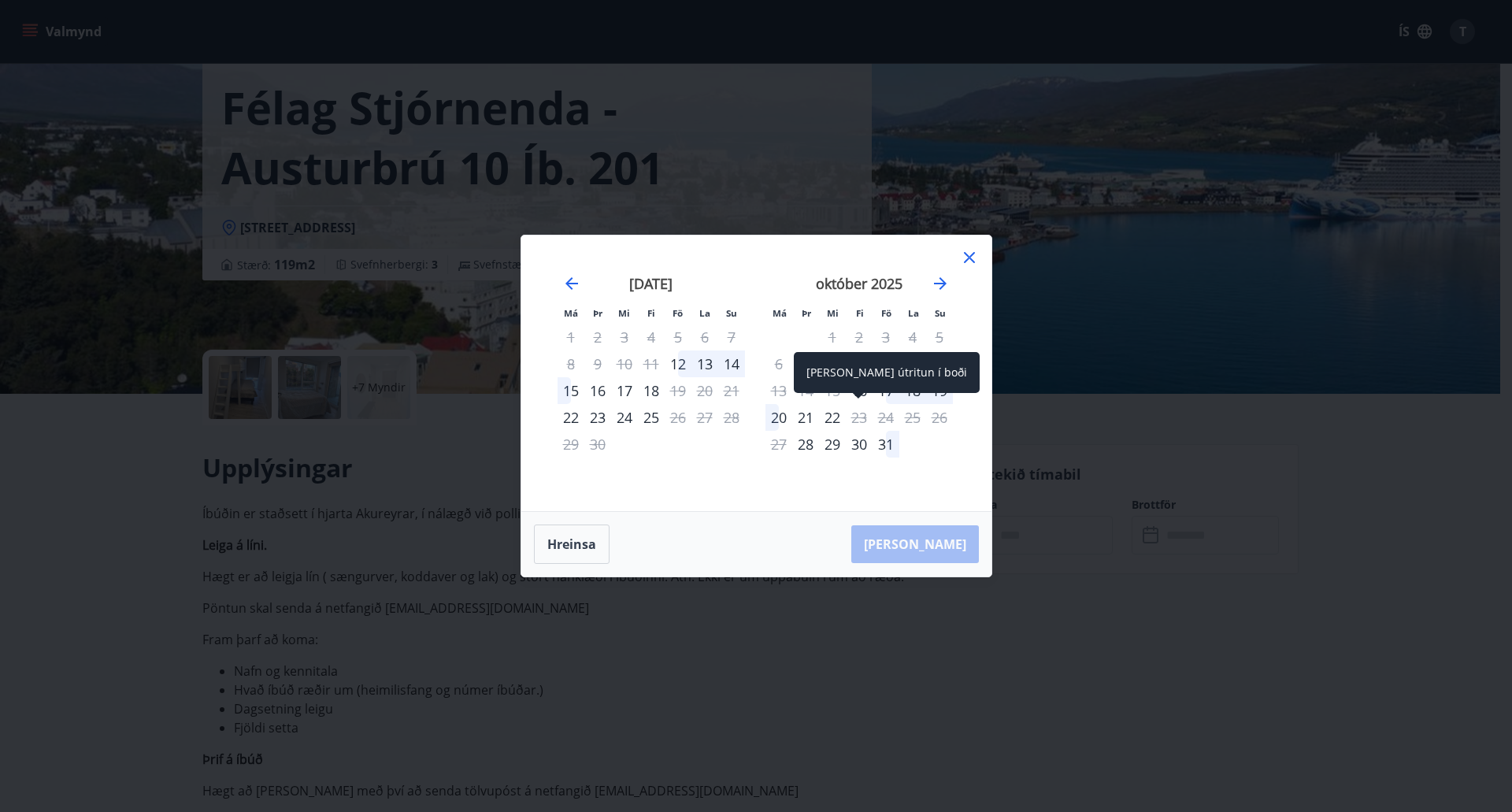
click at [866, 393] on div "Aðeins útritun í boði" at bounding box center [886, 378] width 185 height 52
click at [866, 387] on div "16" at bounding box center [858, 389] width 26 height 26
click at [808, 418] on div "21" at bounding box center [805, 417] width 26 height 26
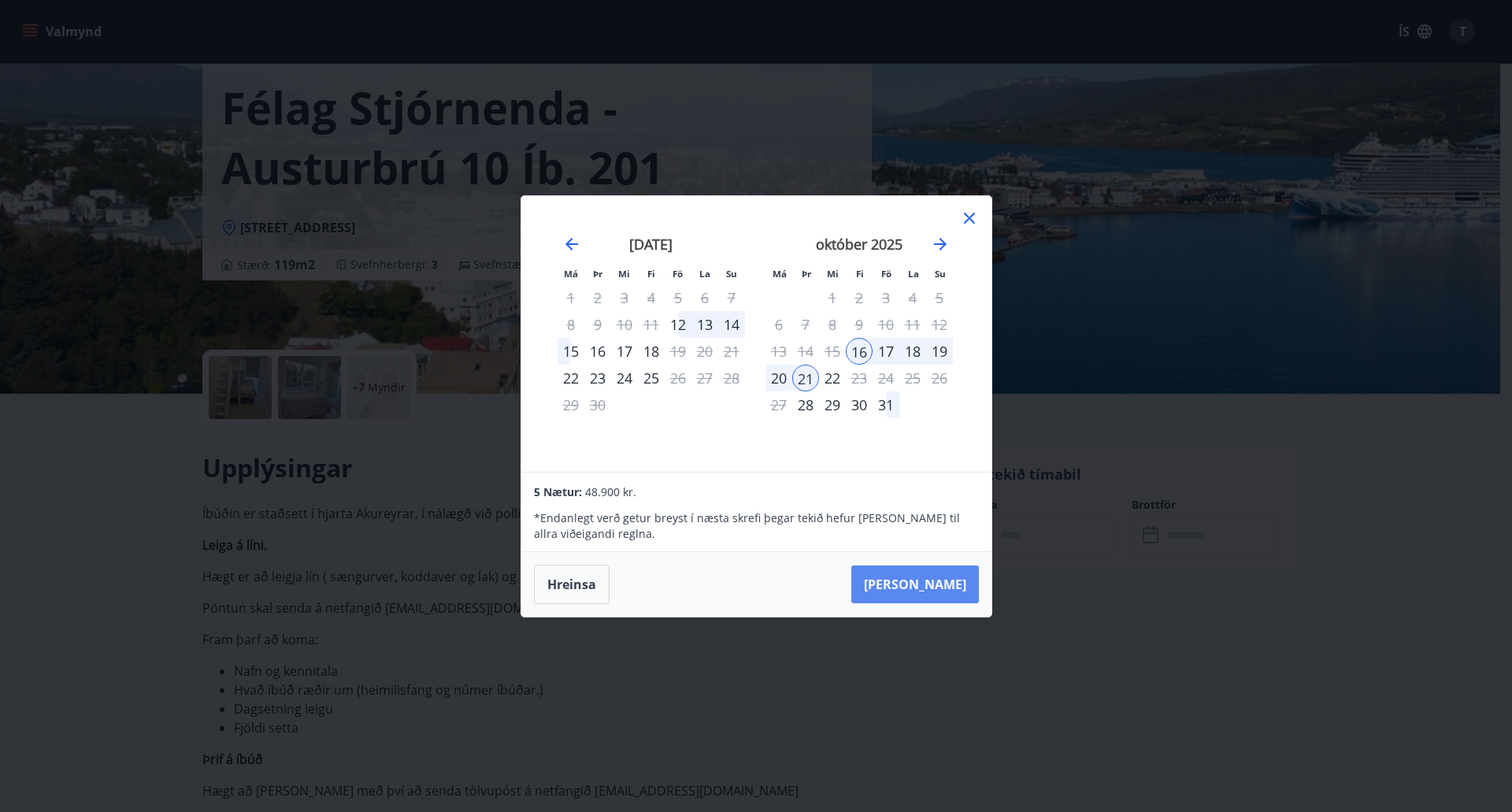
click at [943, 583] on button "Taka Frá" at bounding box center [915, 584] width 128 height 38
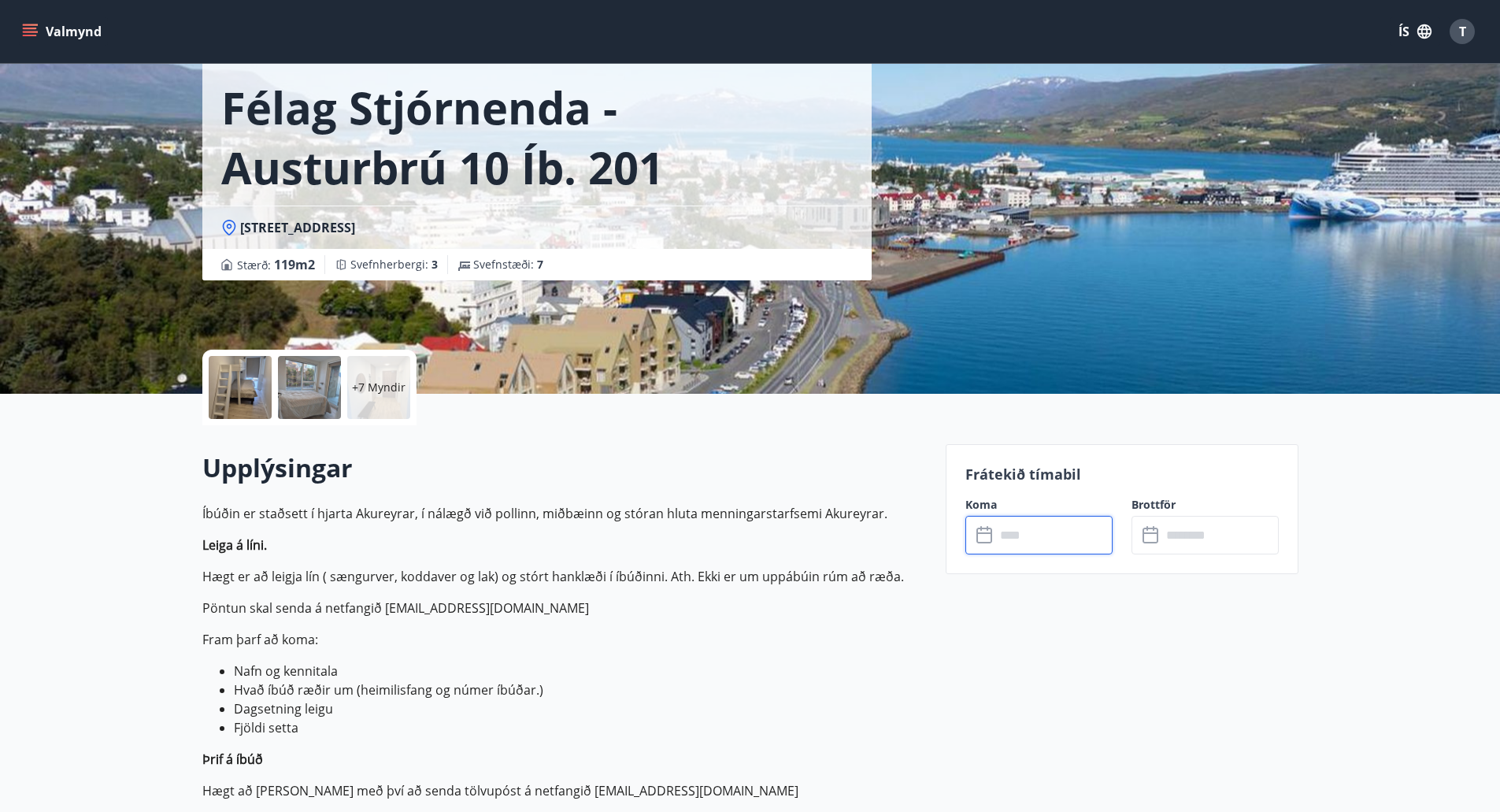
type input "******"
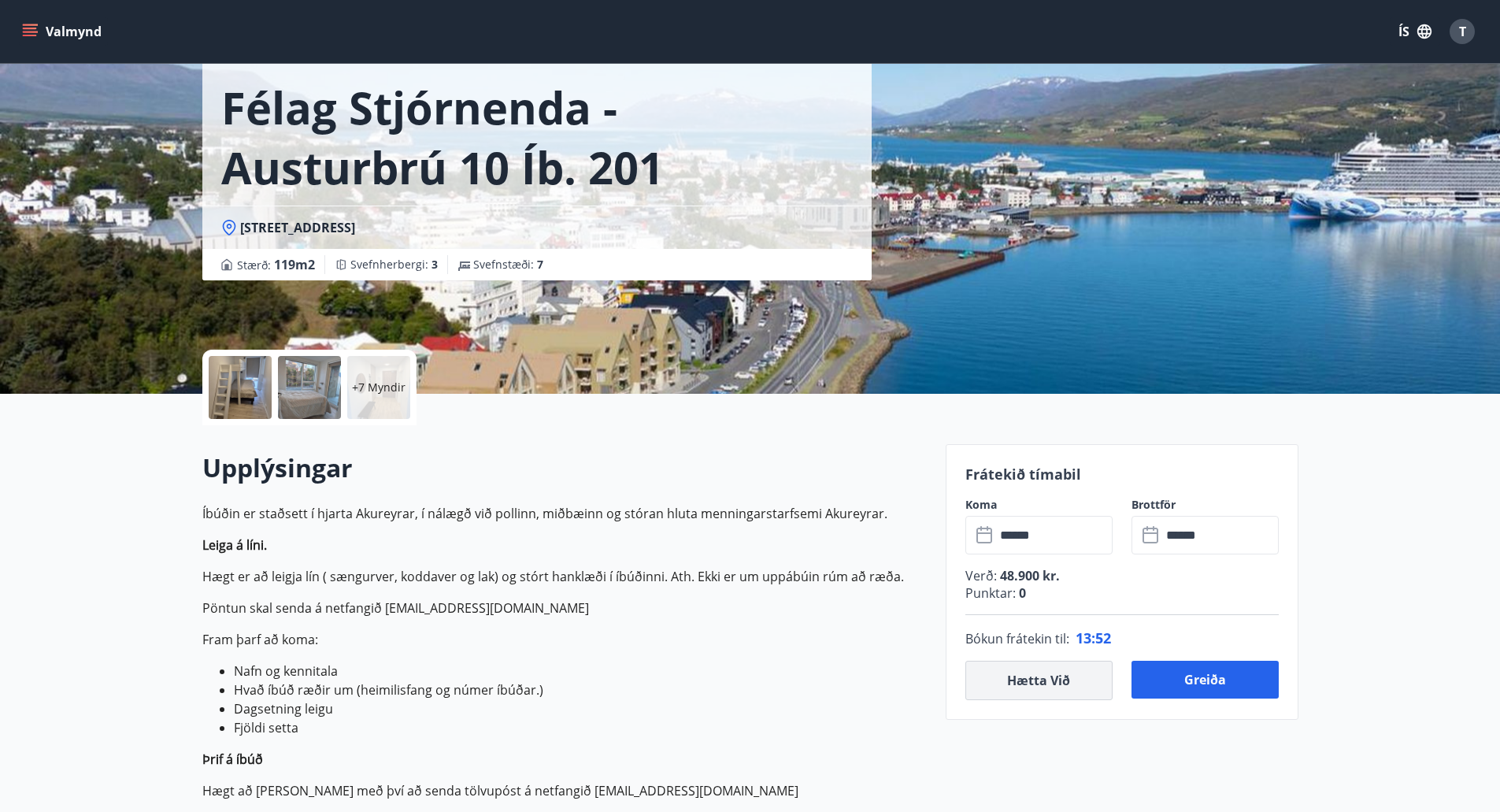
click at [1028, 691] on button "Hætta við" at bounding box center [1038, 680] width 147 height 39
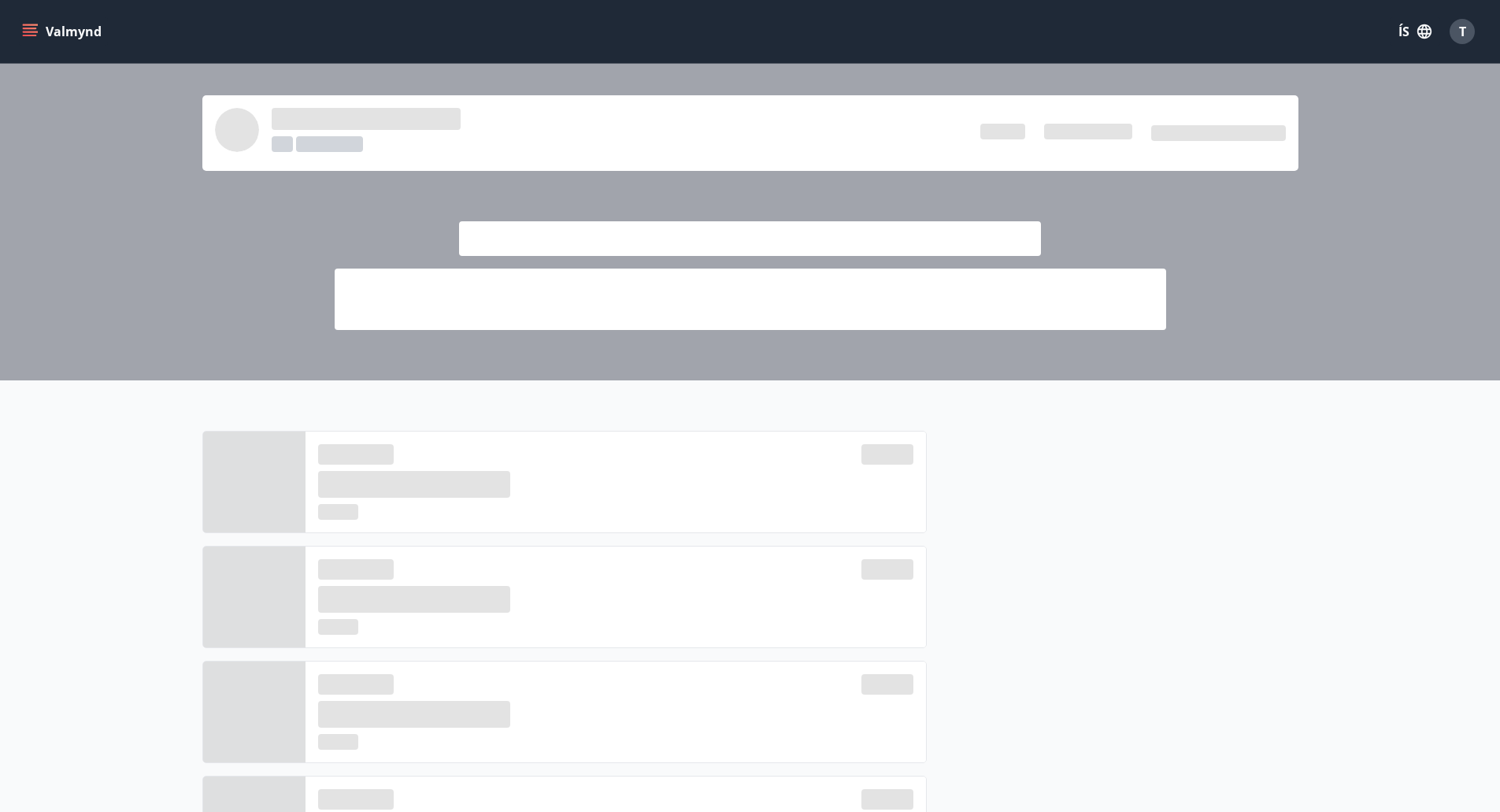
click at [766, 410] on div at bounding box center [750, 648] width 1500 height 536
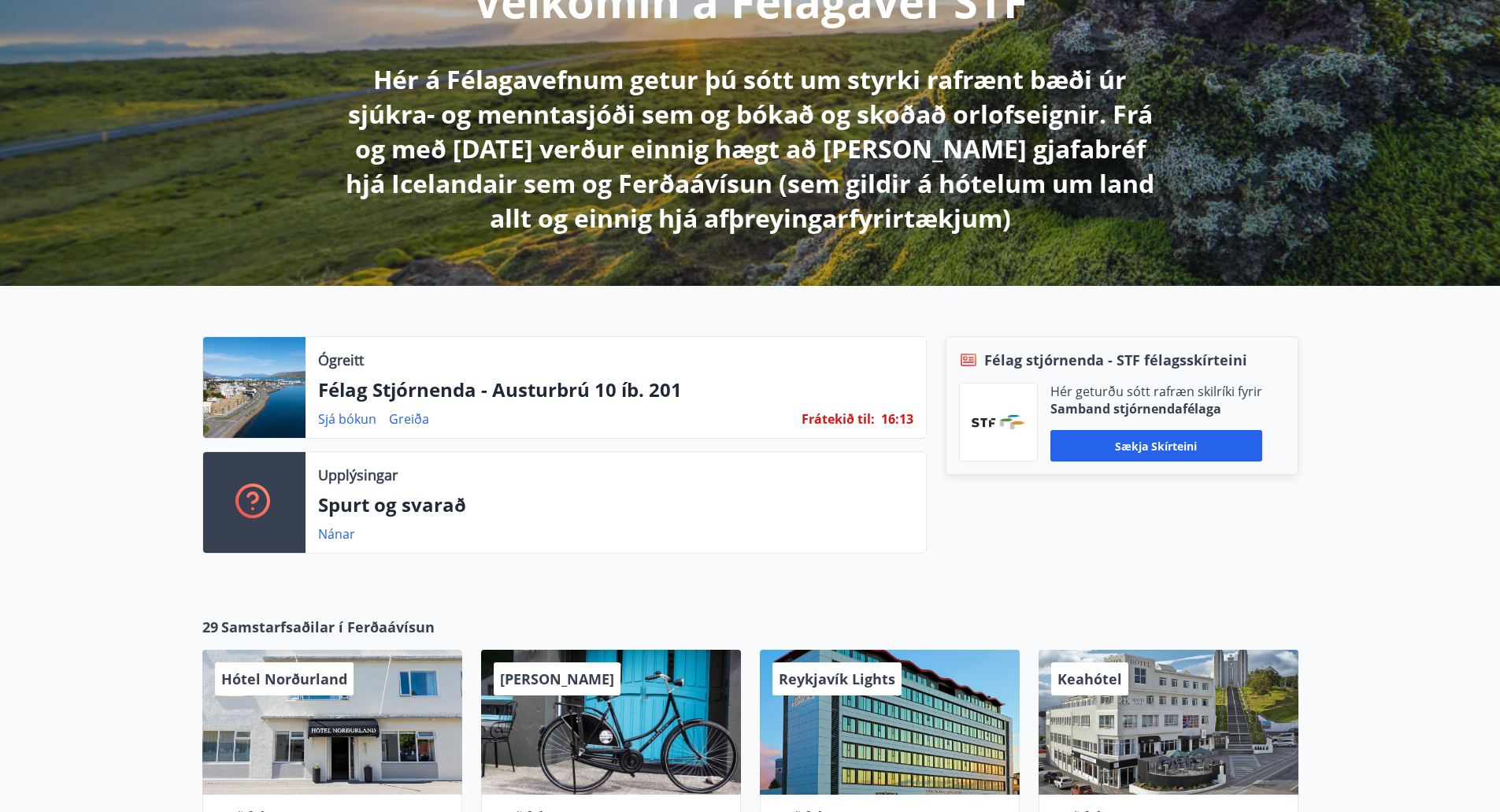
scroll to position [393, 0]
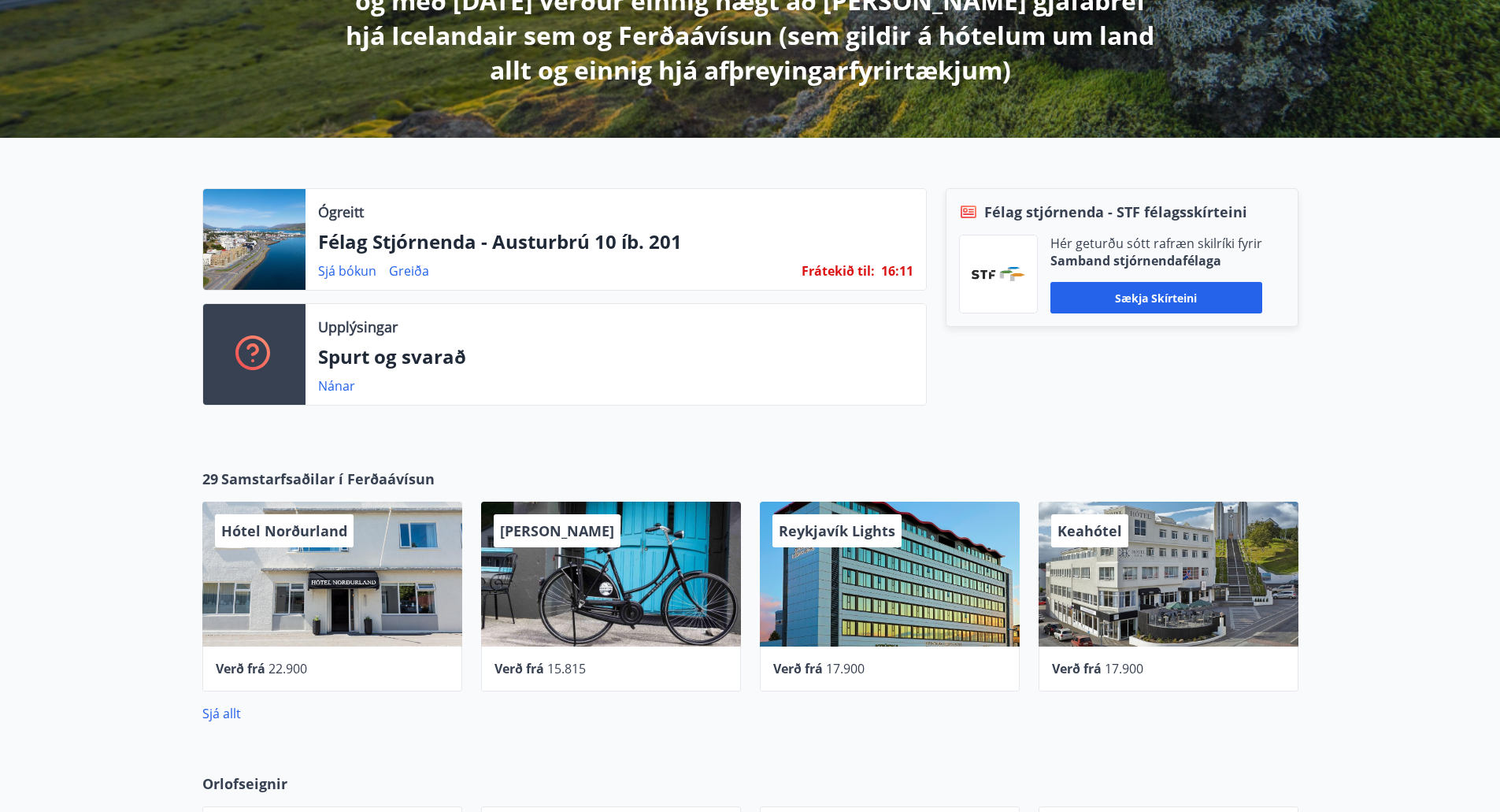
click at [1457, 403] on div "Ógreitt Félag Stjórnenda - Austurbrú 10 íb. 201 Sjá [PERSON_NAME] Frátekið til …" at bounding box center [750, 290] width 1500 height 305
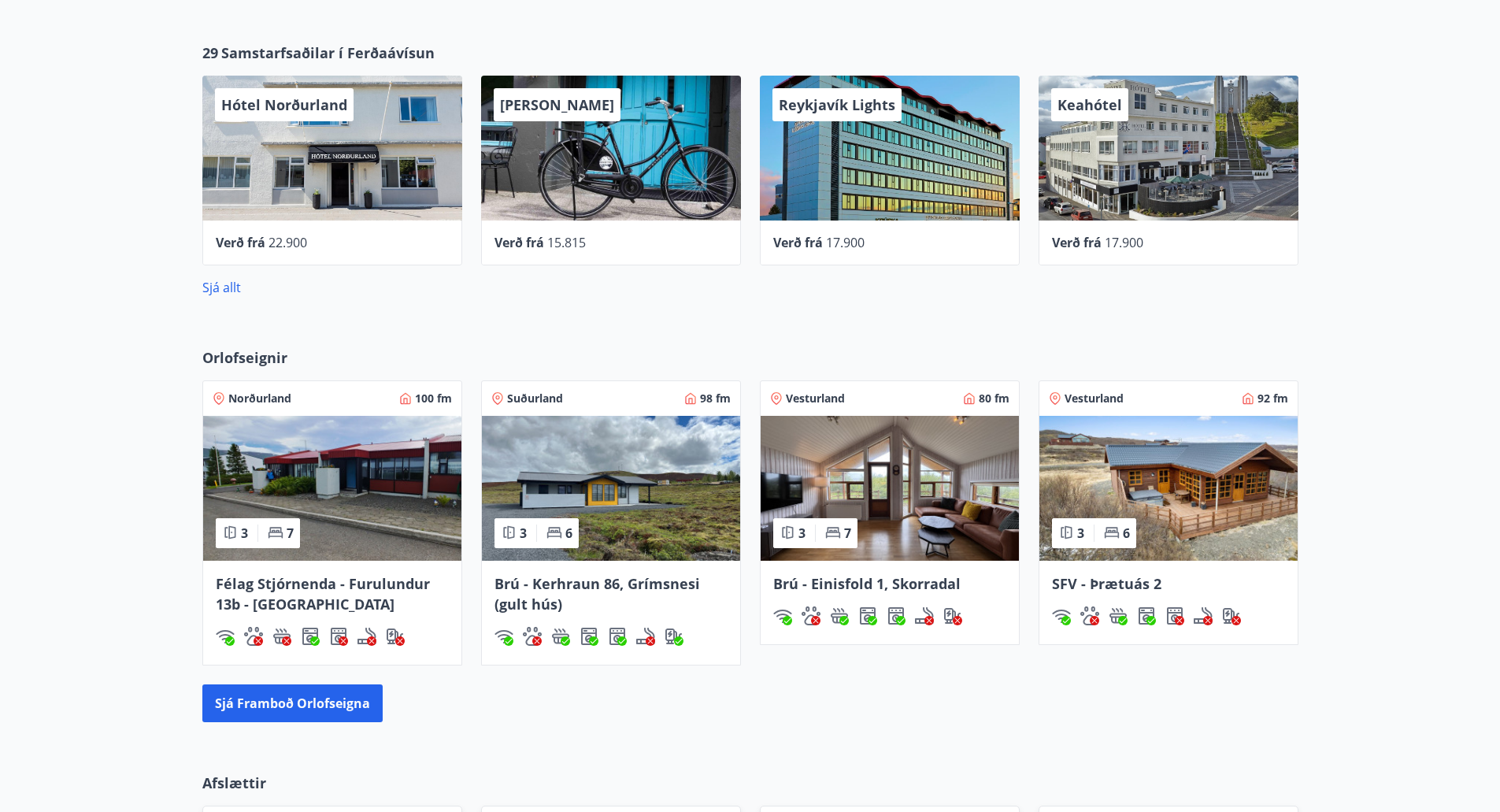
scroll to position [823, 0]
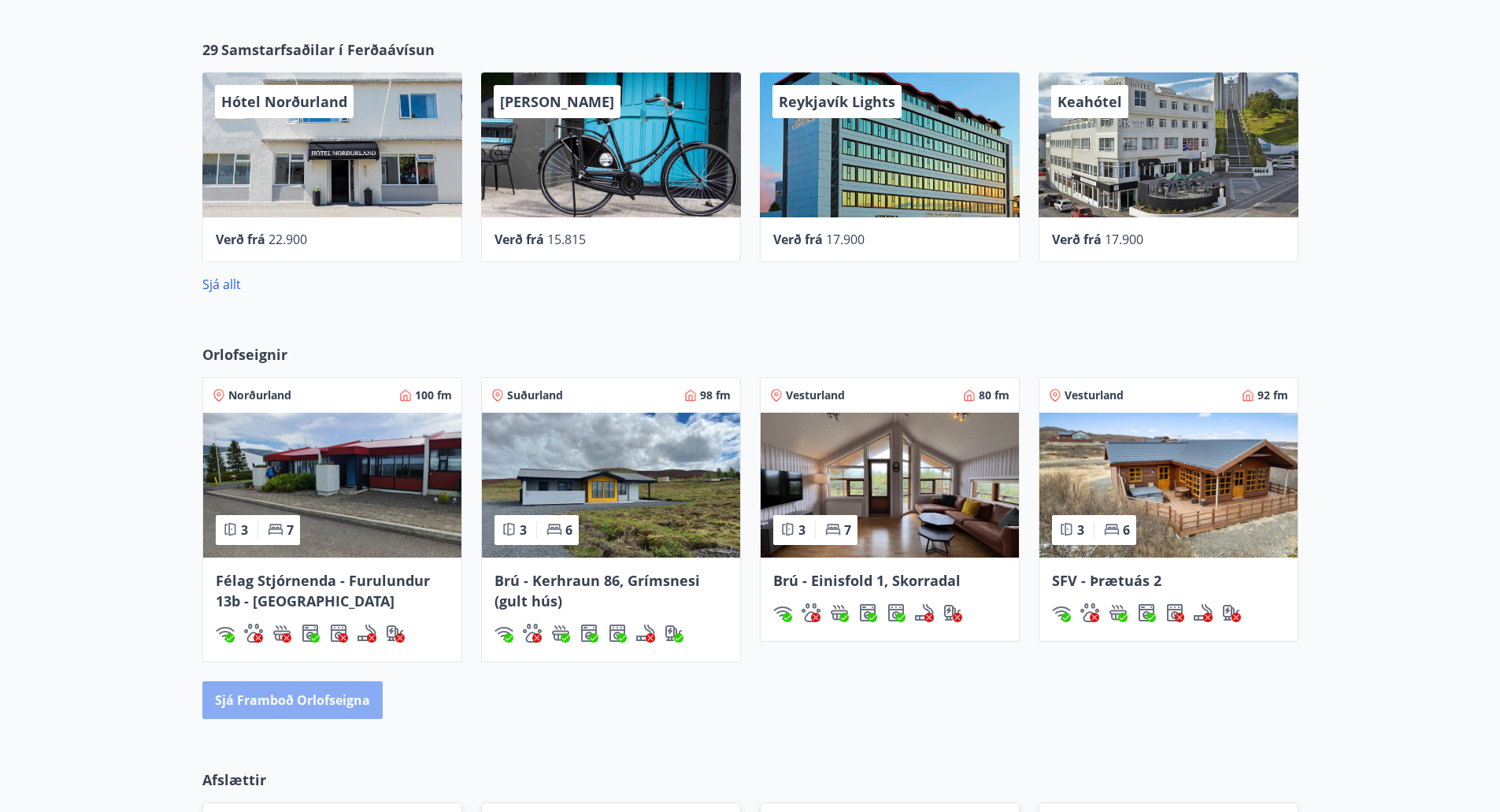
click at [326, 705] on button "Sjá framboð orlofseigna" at bounding box center [292, 700] width 181 height 38
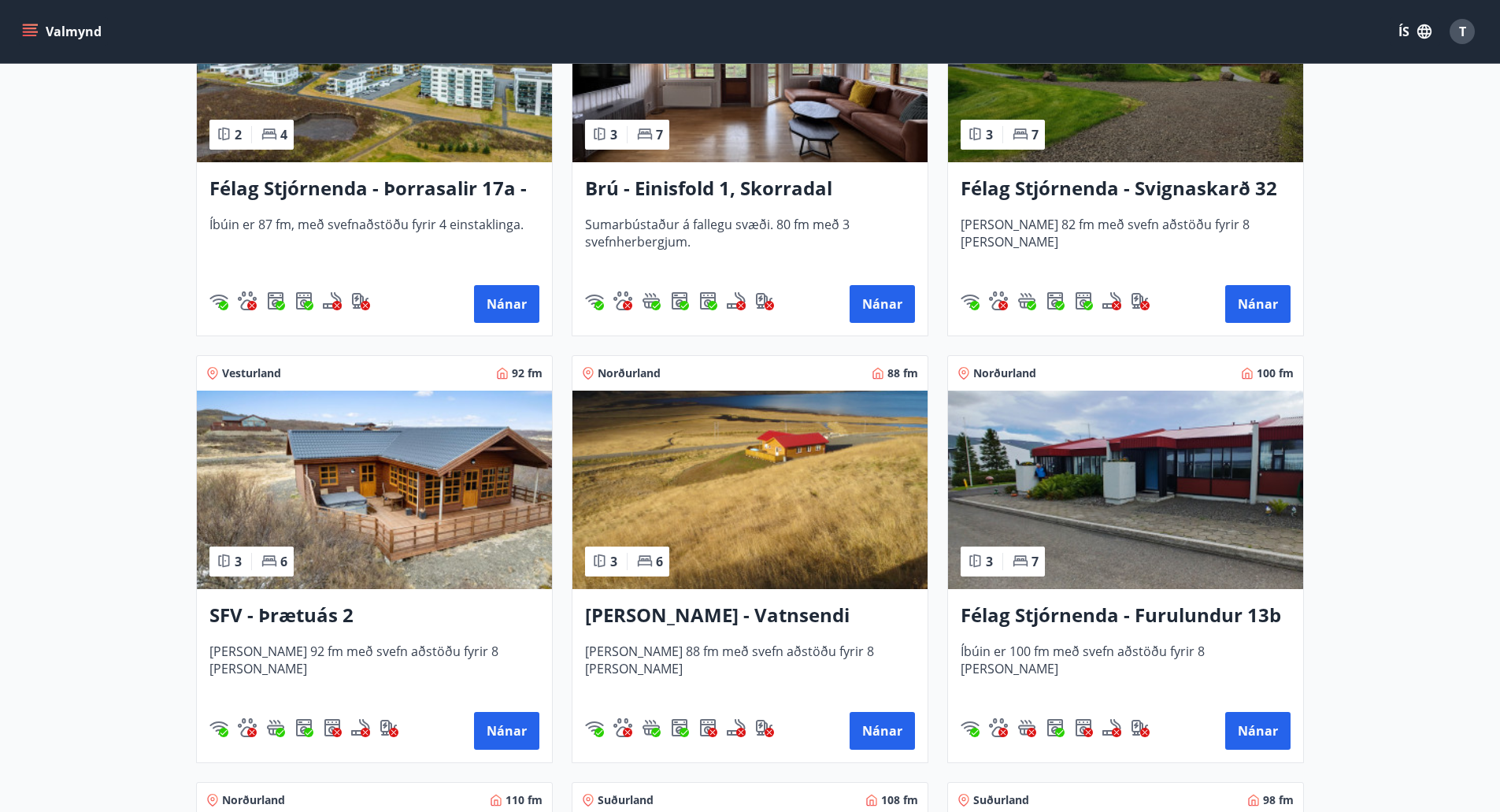
scroll to position [2598, 0]
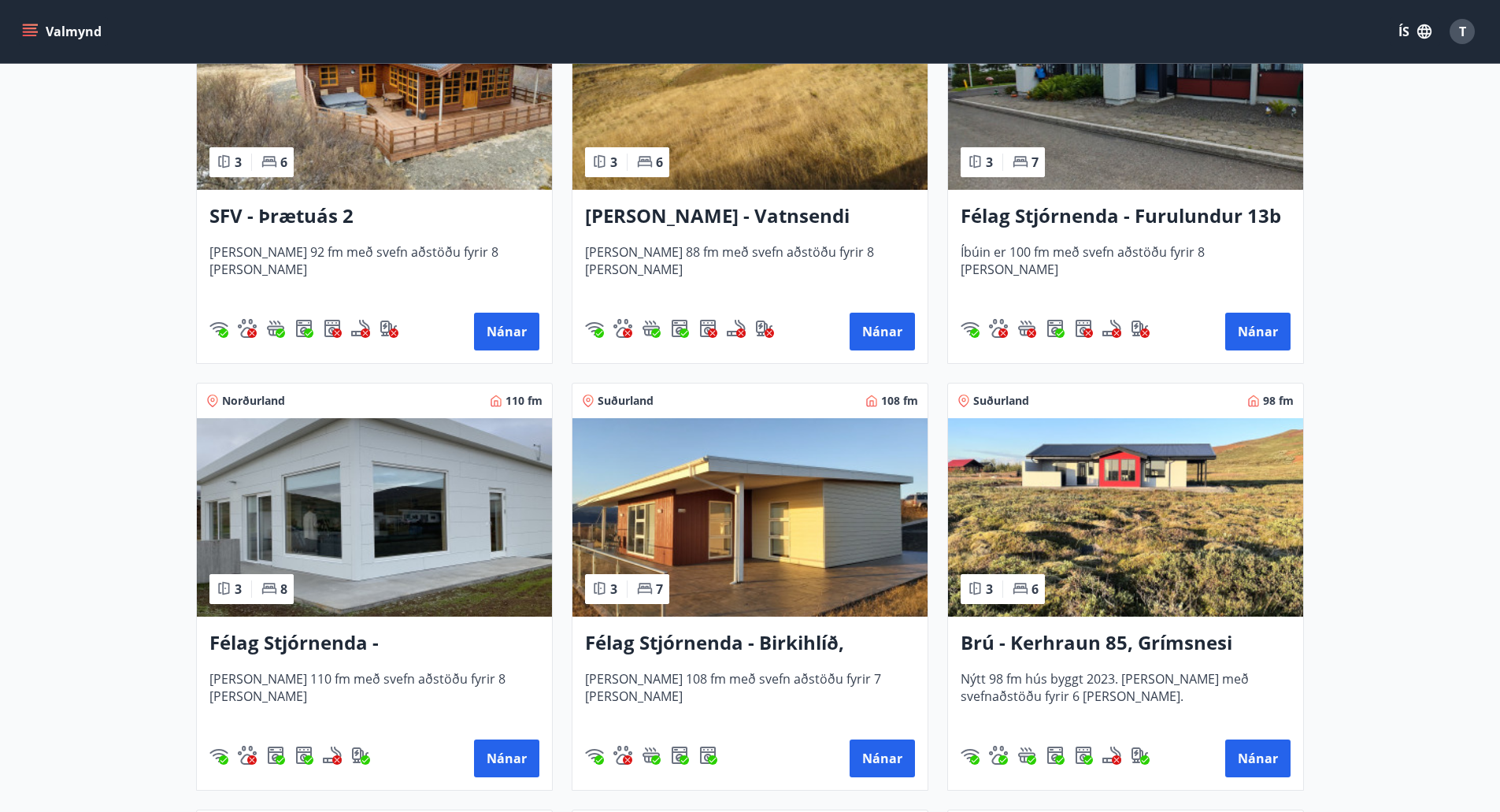
scroll to position [2992, 0]
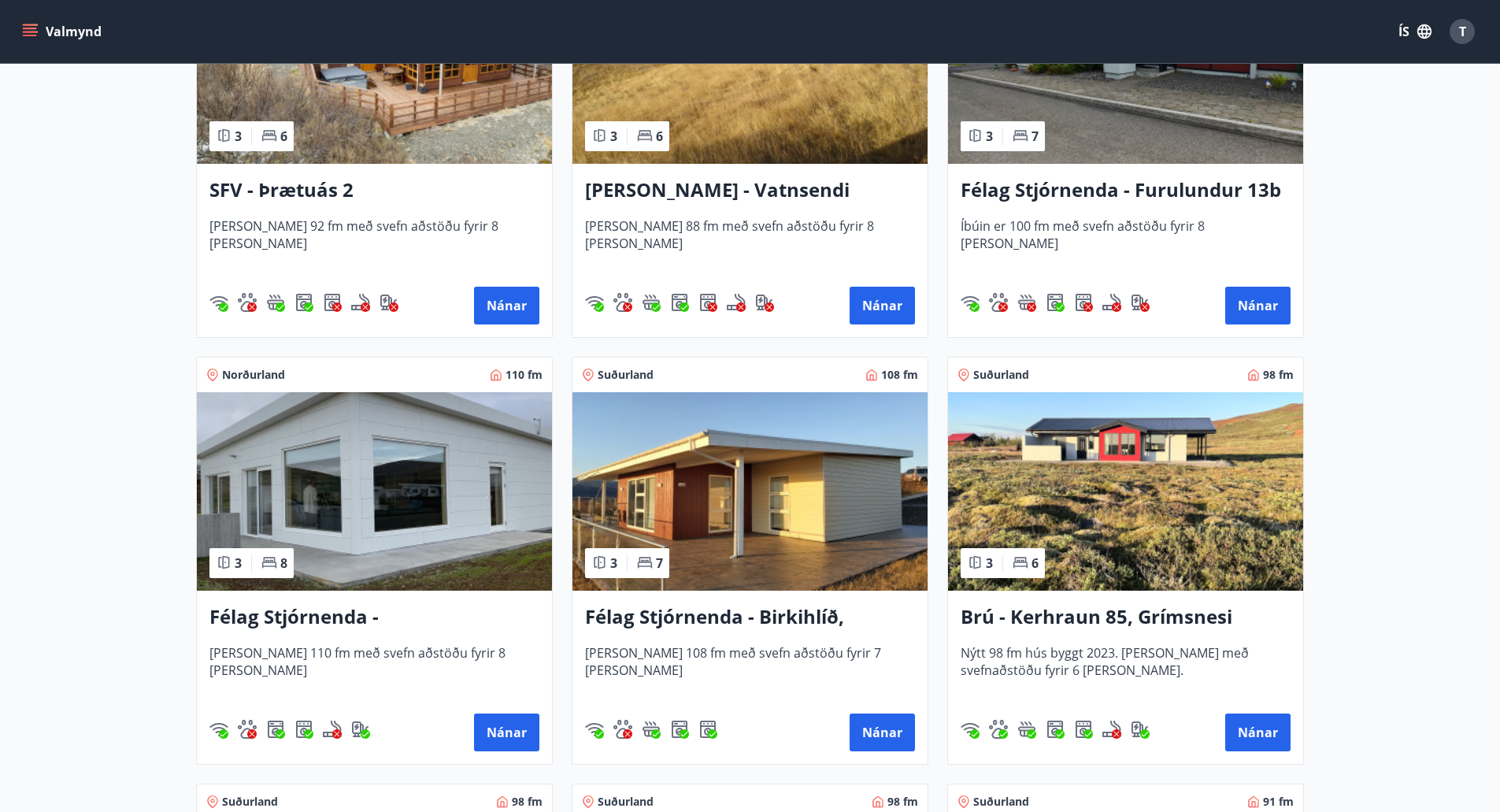
click at [286, 614] on h3 "Félag Stjórnenda - [GEOGRAPHIC_DATA] 7" at bounding box center [375, 617] width 330 height 28
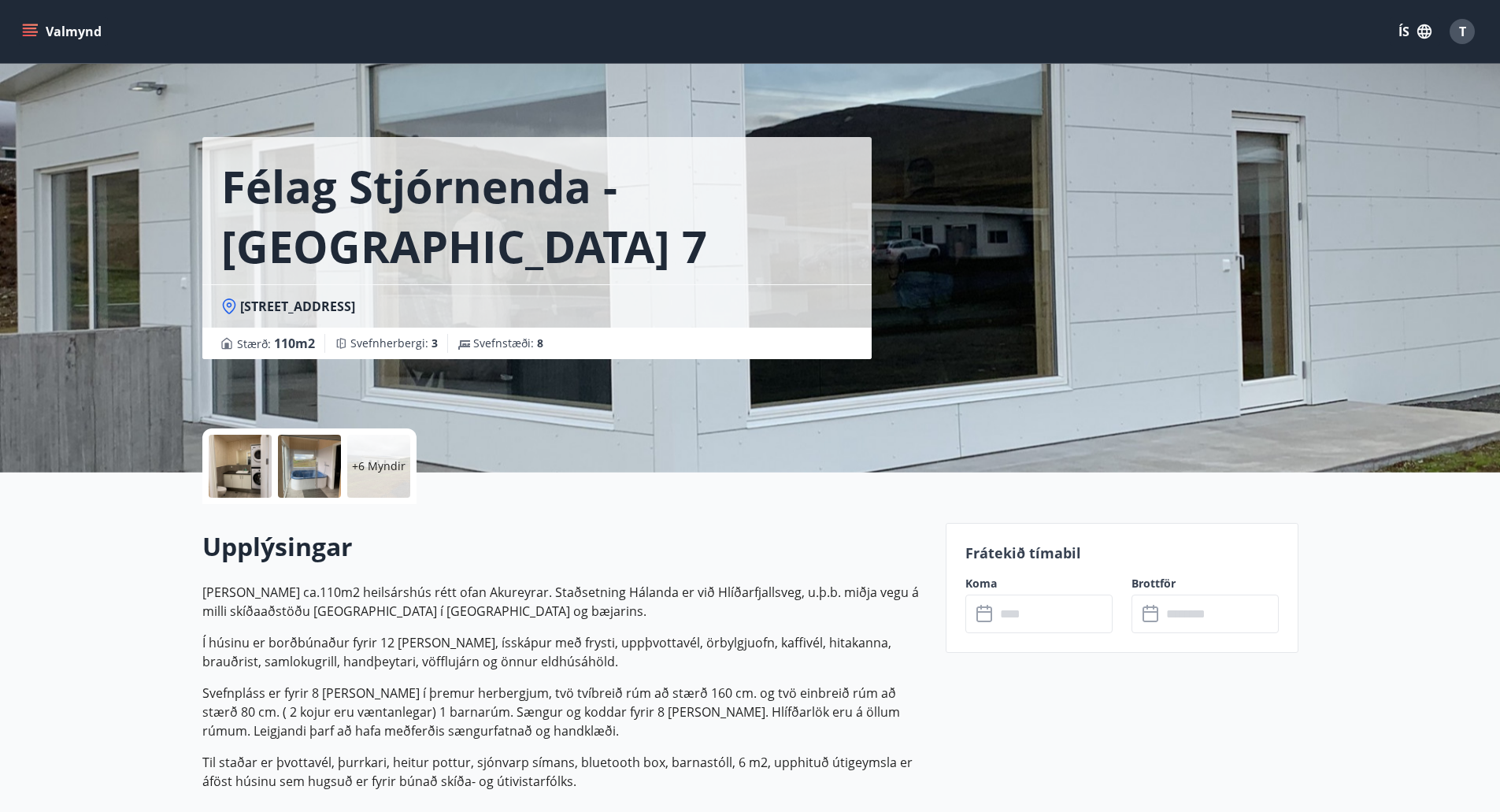
click at [993, 618] on icon at bounding box center [985, 614] width 19 height 19
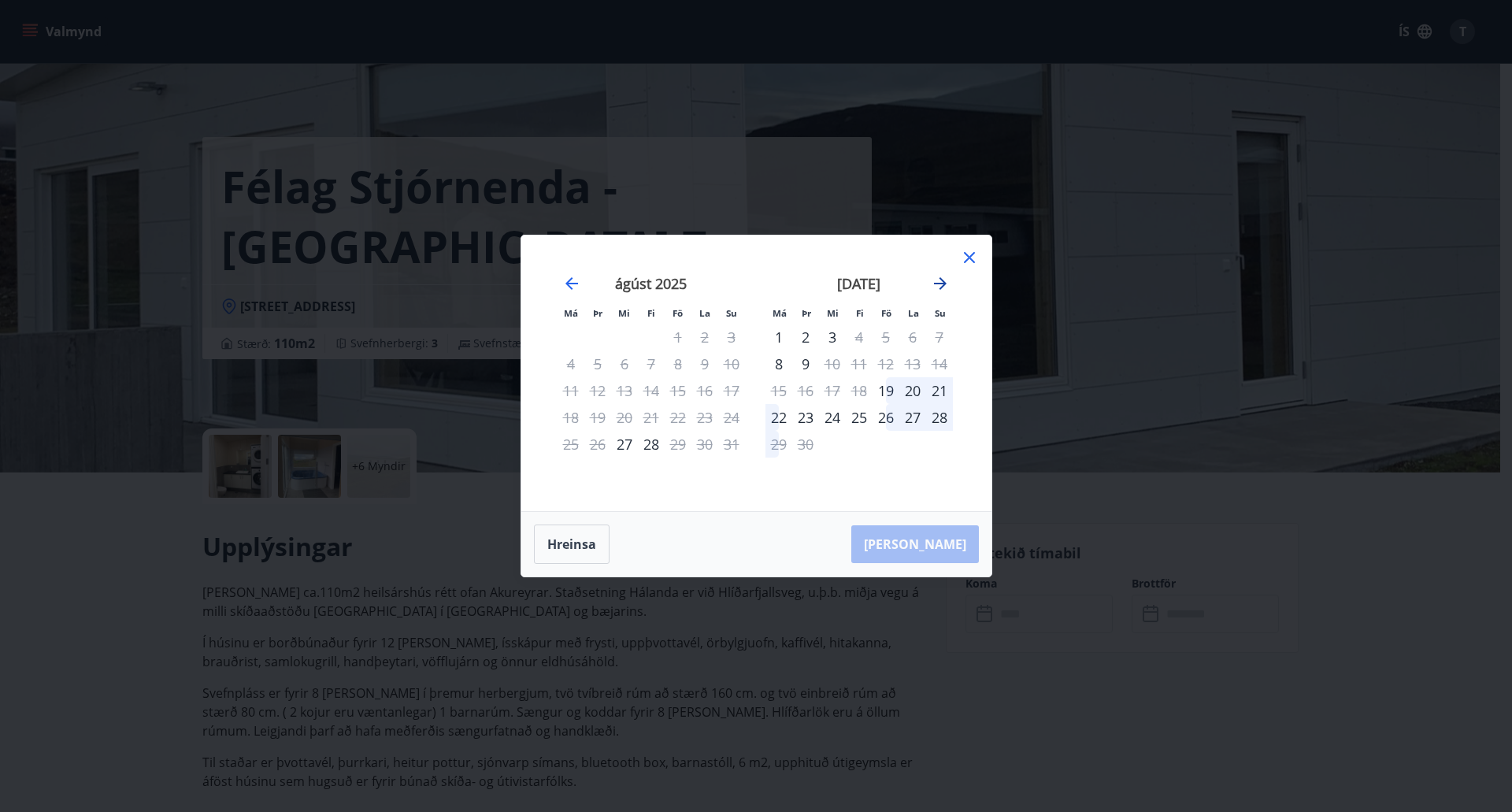
click at [943, 280] on icon "Move forward to switch to the next month." at bounding box center [940, 283] width 19 height 19
click at [861, 388] on div "16" at bounding box center [858, 389] width 26 height 26
click at [862, 390] on div "16" at bounding box center [858, 389] width 26 height 26
click at [894, 387] on div "17" at bounding box center [885, 389] width 26 height 26
click at [916, 389] on div "18" at bounding box center [912, 389] width 26 height 26
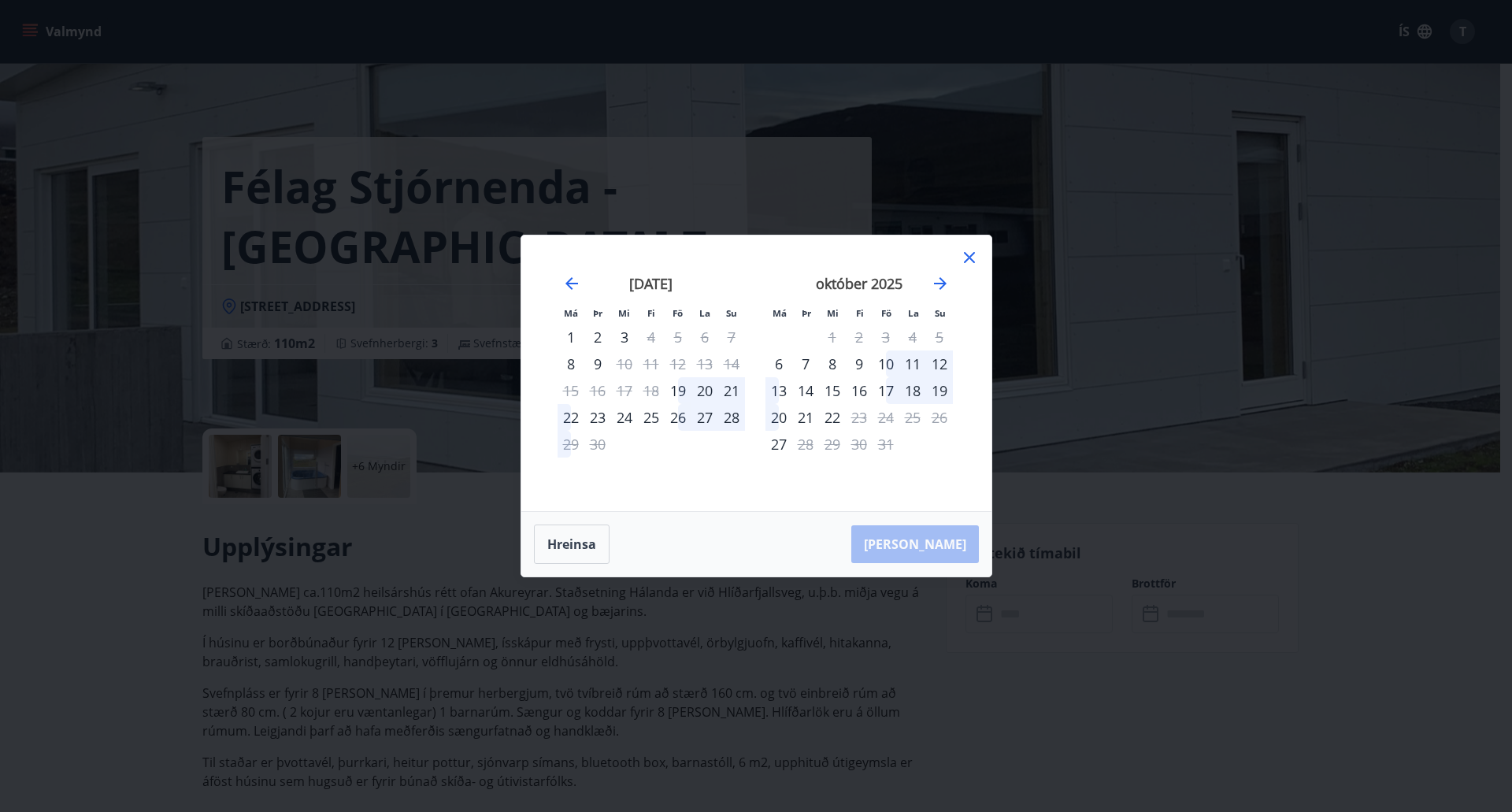
click at [870, 389] on div "16" at bounding box center [858, 389] width 26 height 26
click at [572, 546] on button "Hreinsa" at bounding box center [571, 544] width 75 height 39
click at [975, 264] on icon at bounding box center [968, 257] width 19 height 19
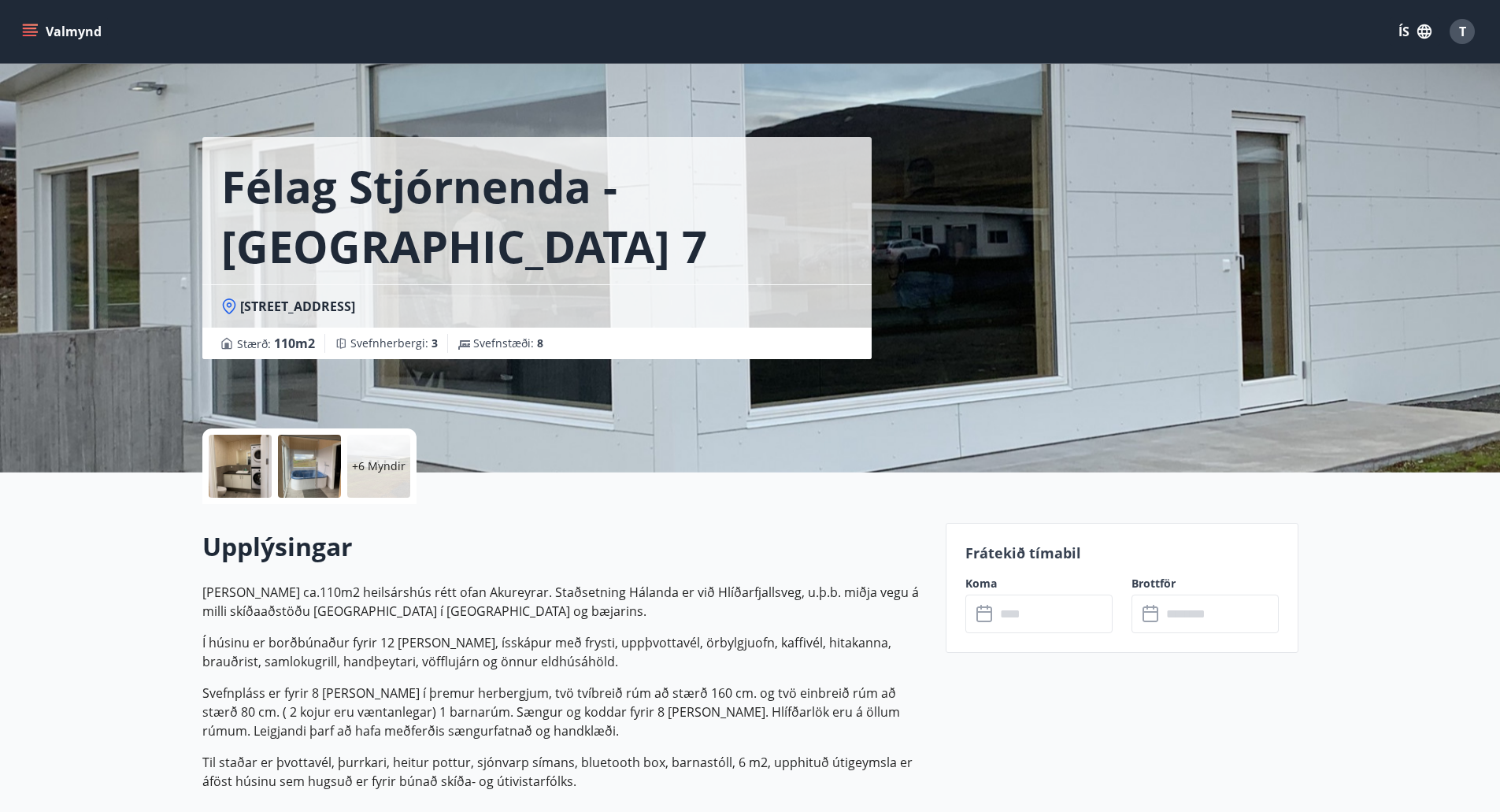
click at [1049, 627] on input "text" at bounding box center [1054, 614] width 117 height 39
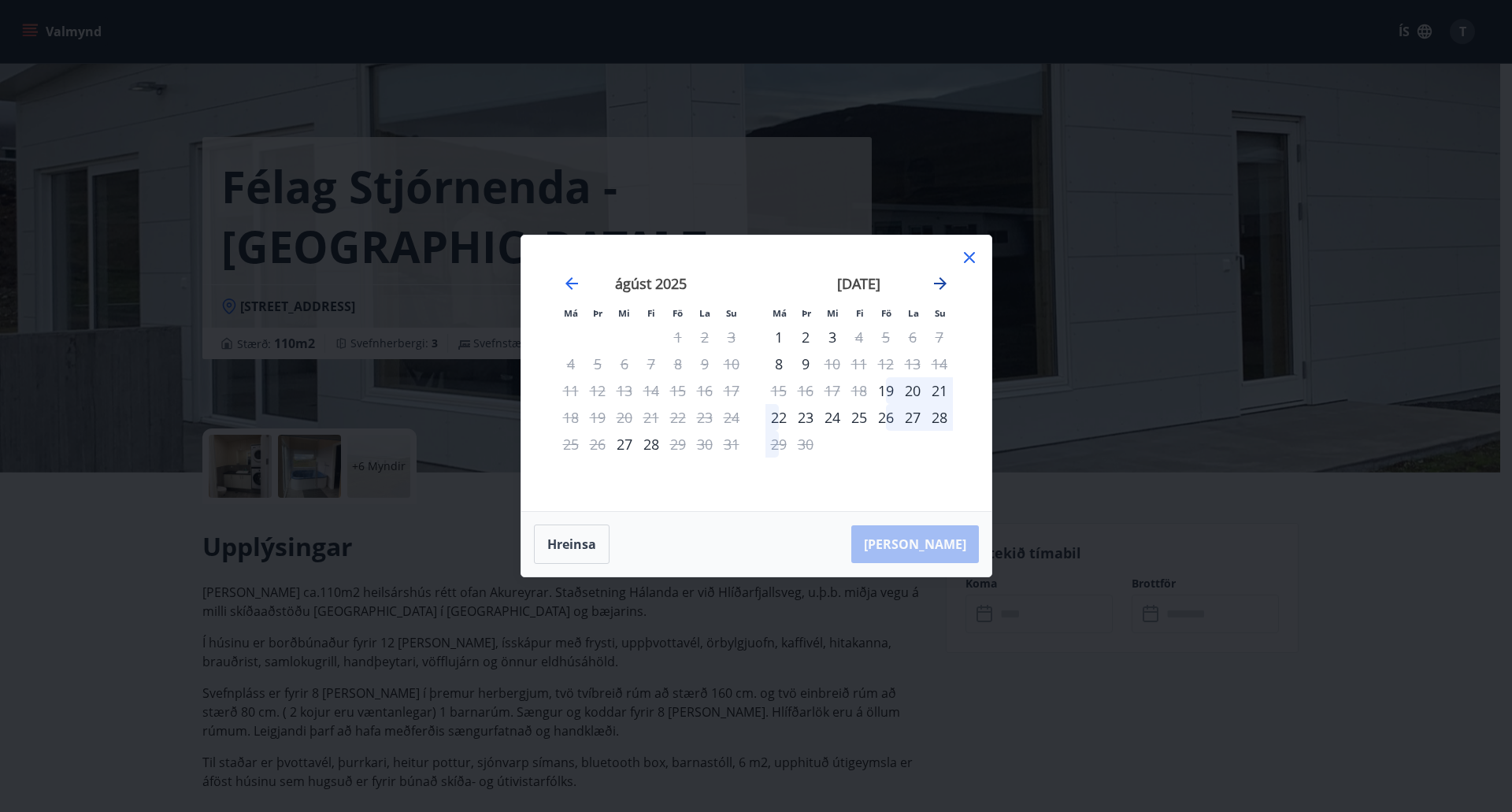
click at [940, 287] on icon "Move forward to switch to the next month." at bounding box center [940, 283] width 13 height 13
click at [866, 389] on div "16" at bounding box center [858, 389] width 26 height 26
click at [814, 417] on div "21" at bounding box center [805, 417] width 26 height 26
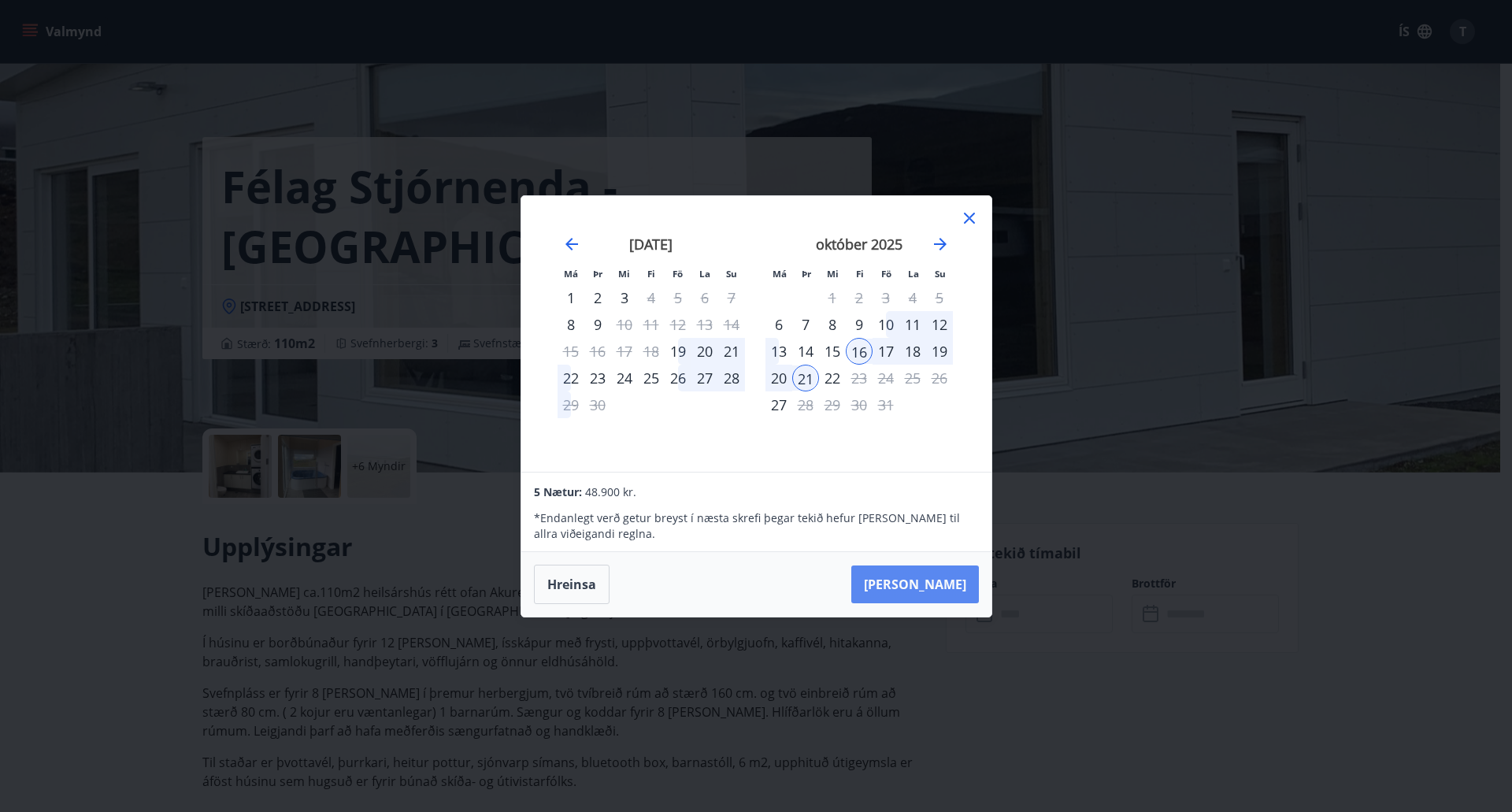
click at [952, 587] on button "Taka Frá" at bounding box center [915, 584] width 128 height 38
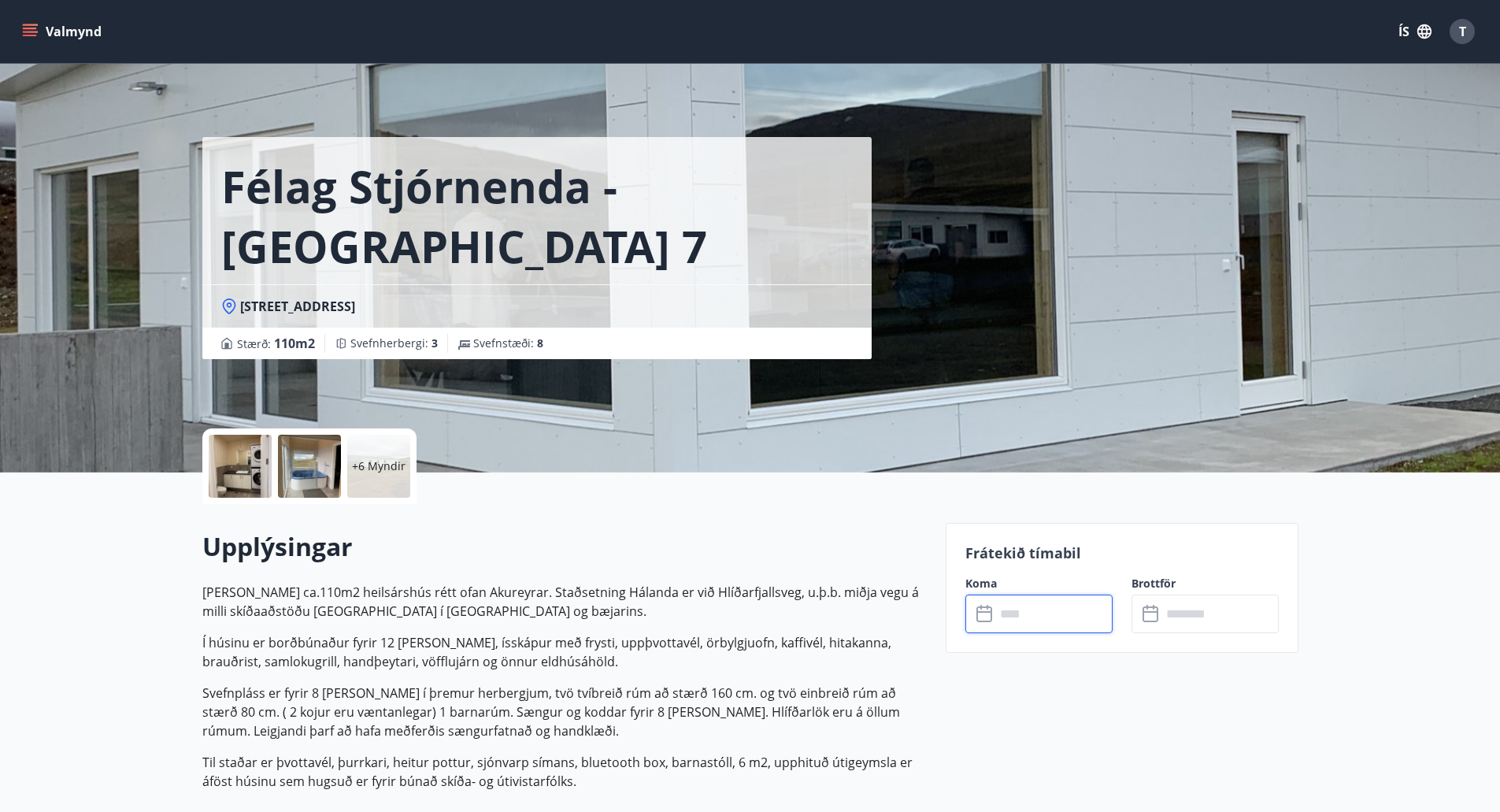
type input "******"
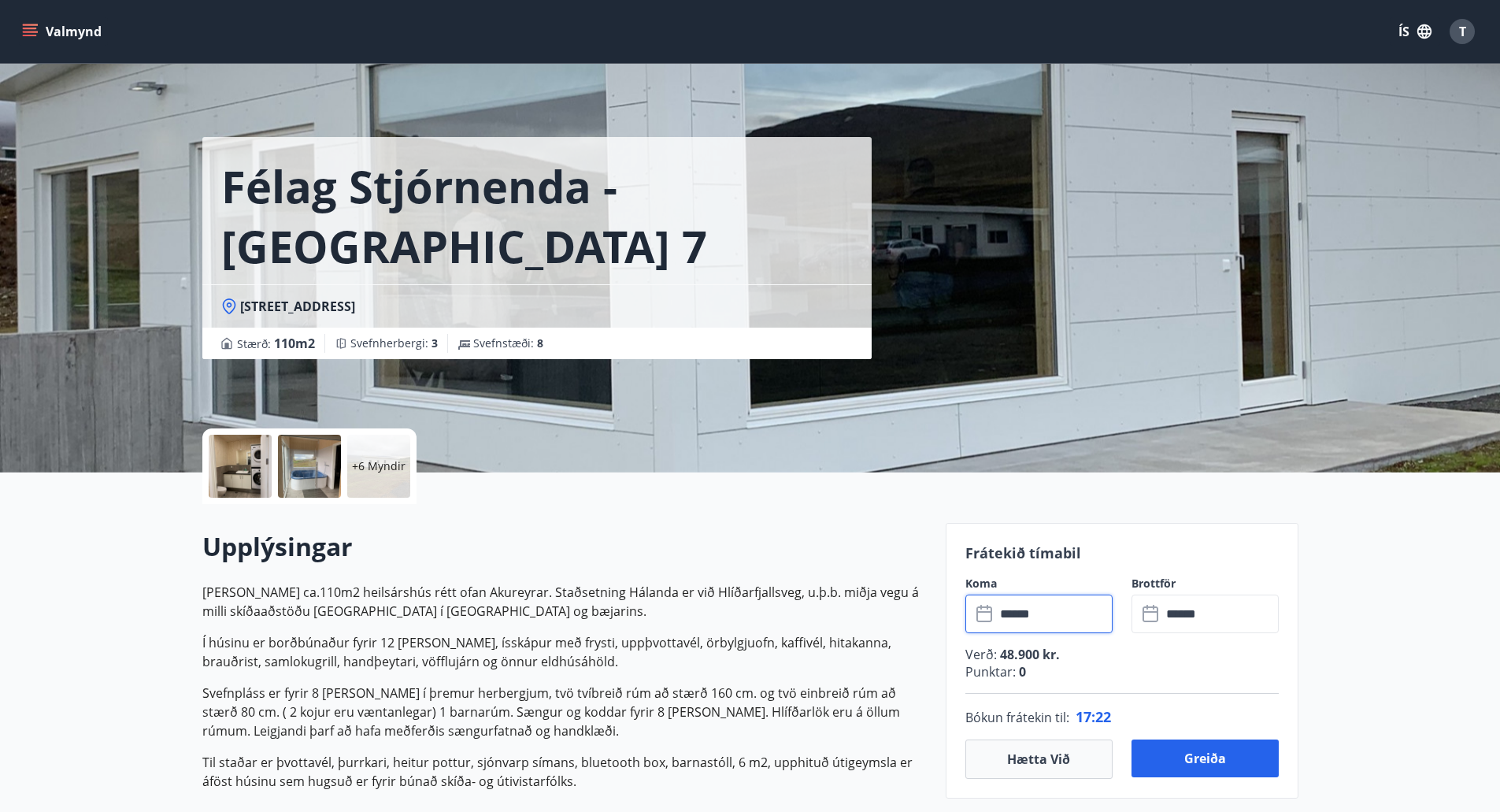
click at [385, 454] on div "+6 Myndir" at bounding box center [379, 466] width 63 height 63
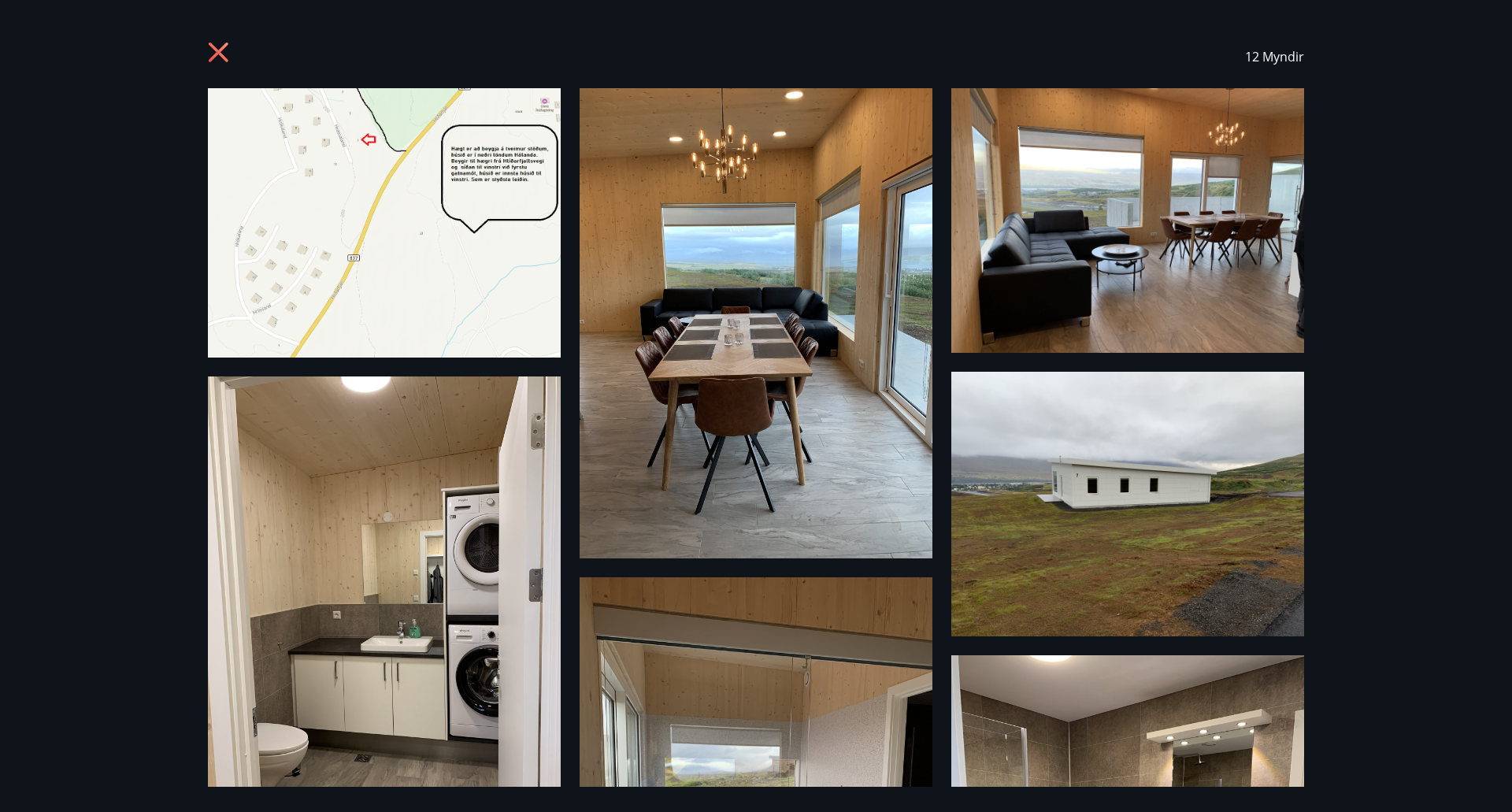
click at [218, 51] on icon at bounding box center [219, 53] width 20 height 20
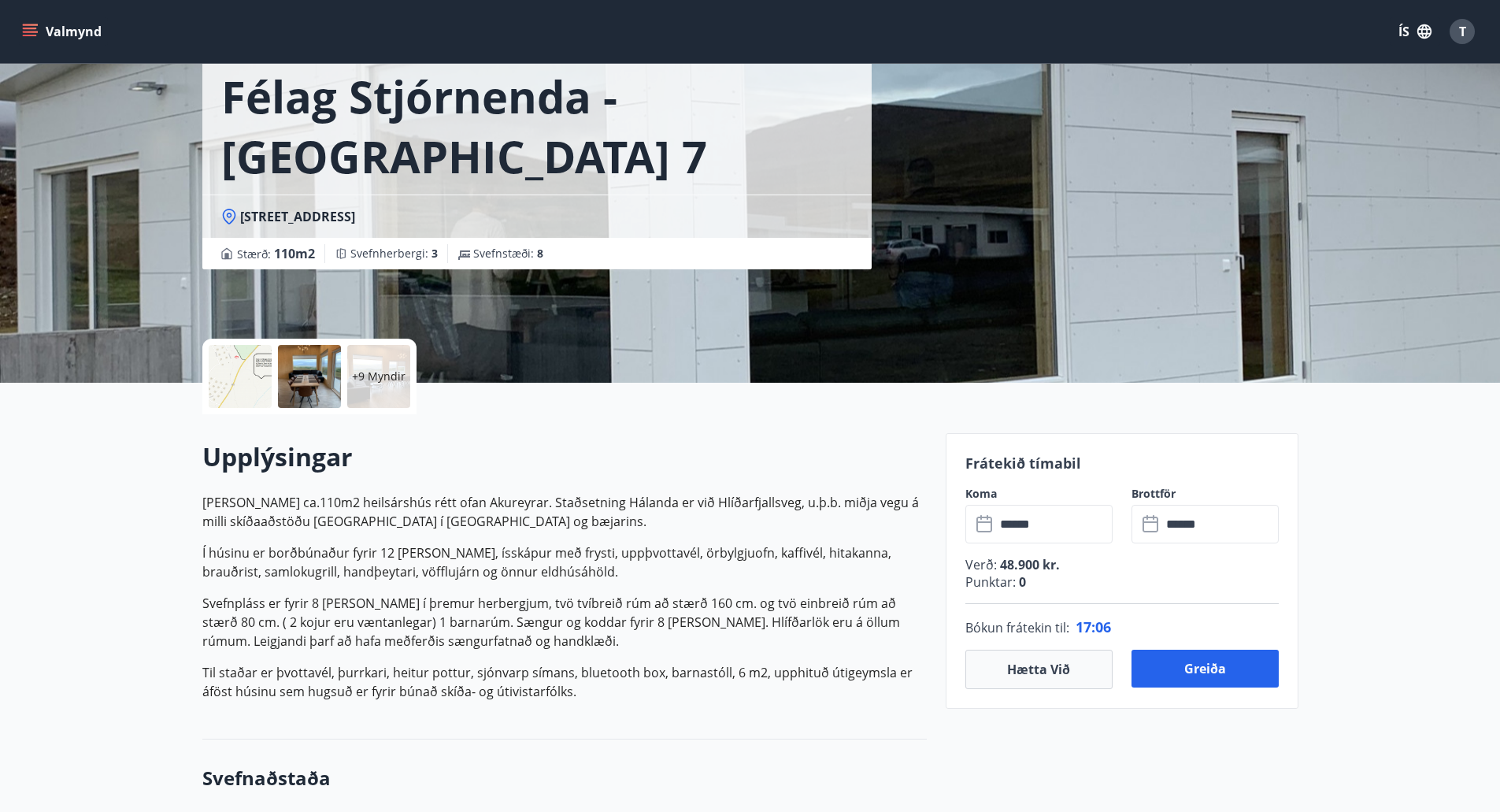
scroll to position [236, 0]
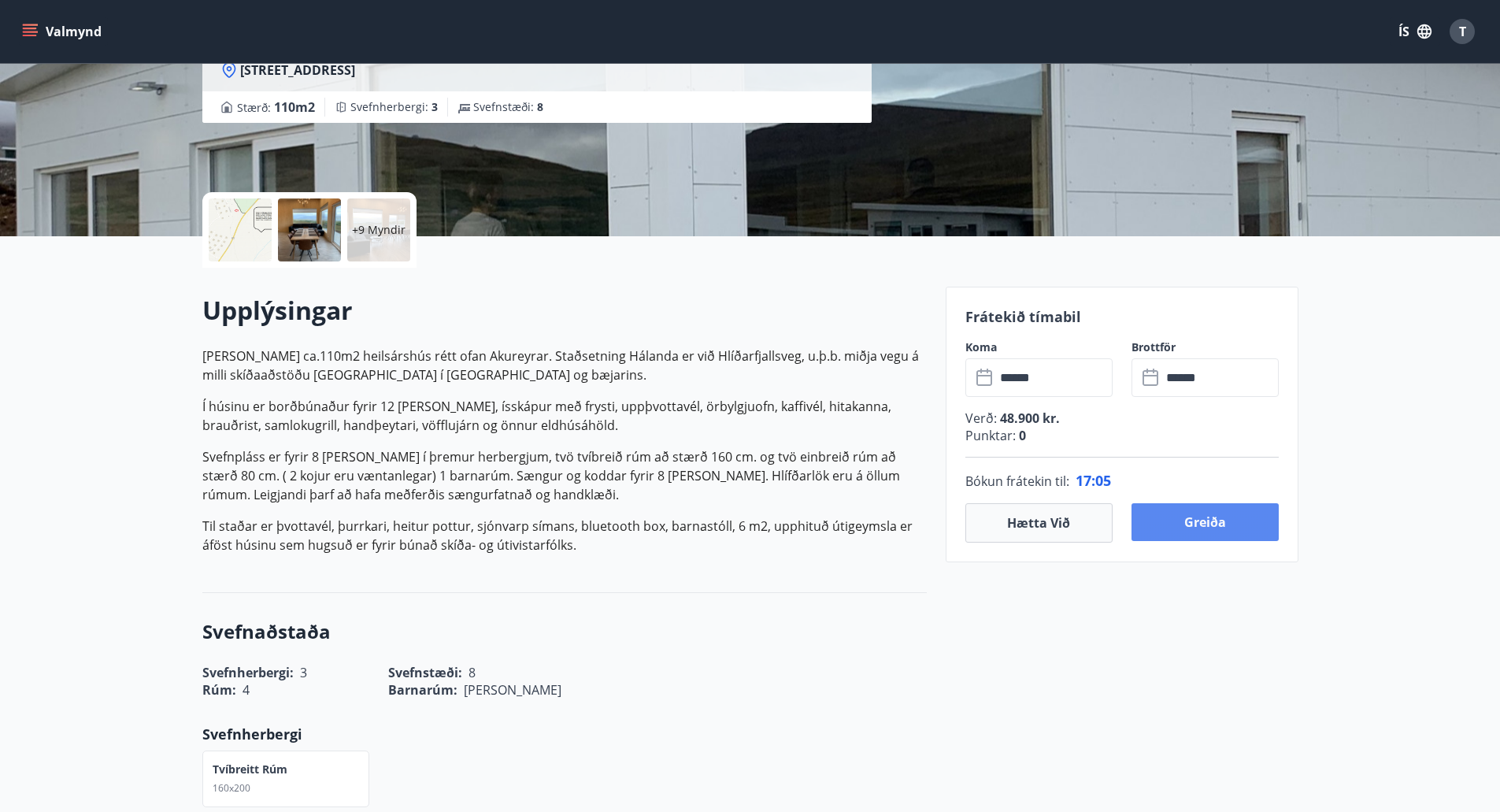
click at [1199, 523] on button "Greiða" at bounding box center [1204, 521] width 147 height 38
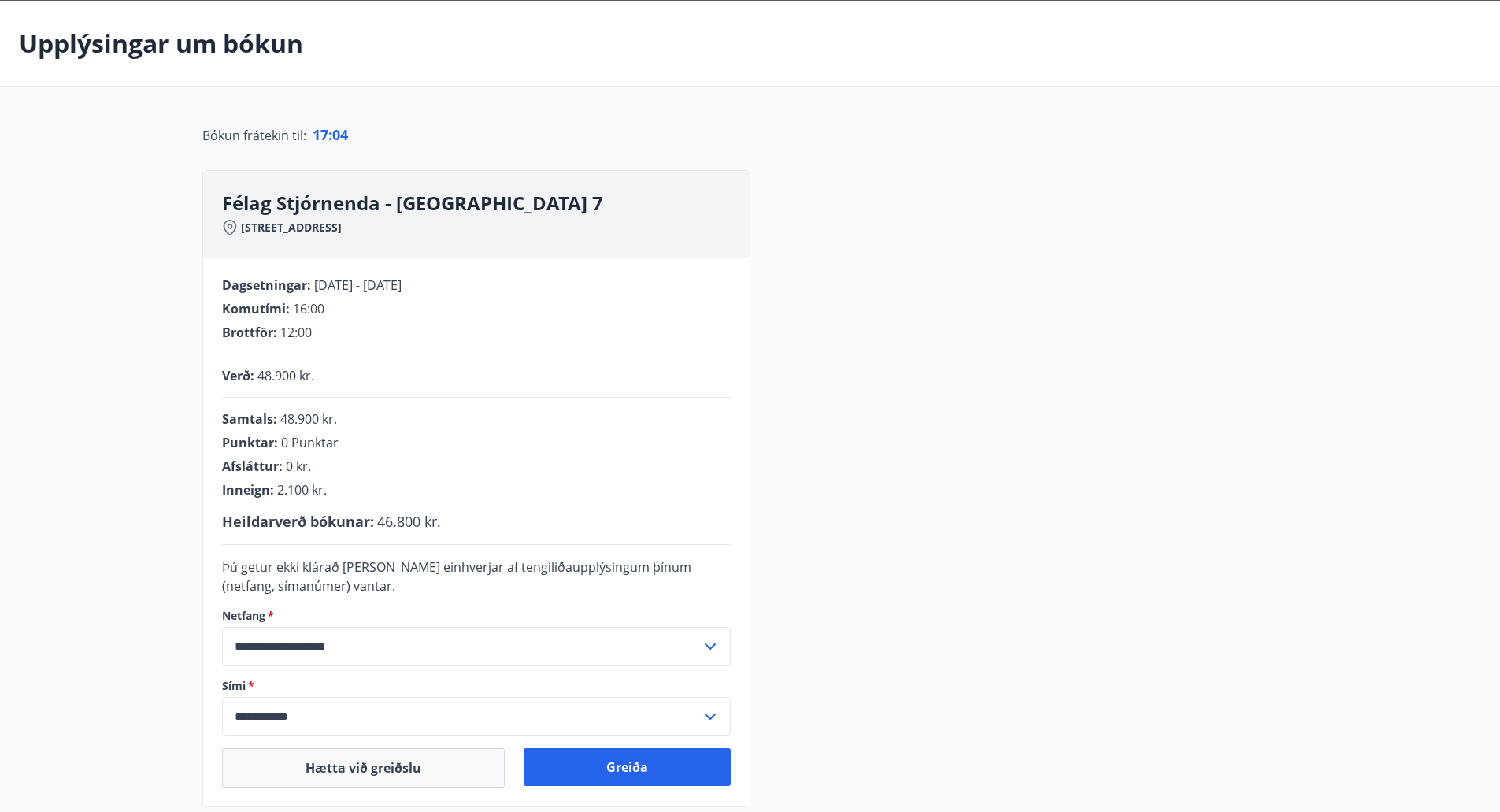
scroll to position [236, 0]
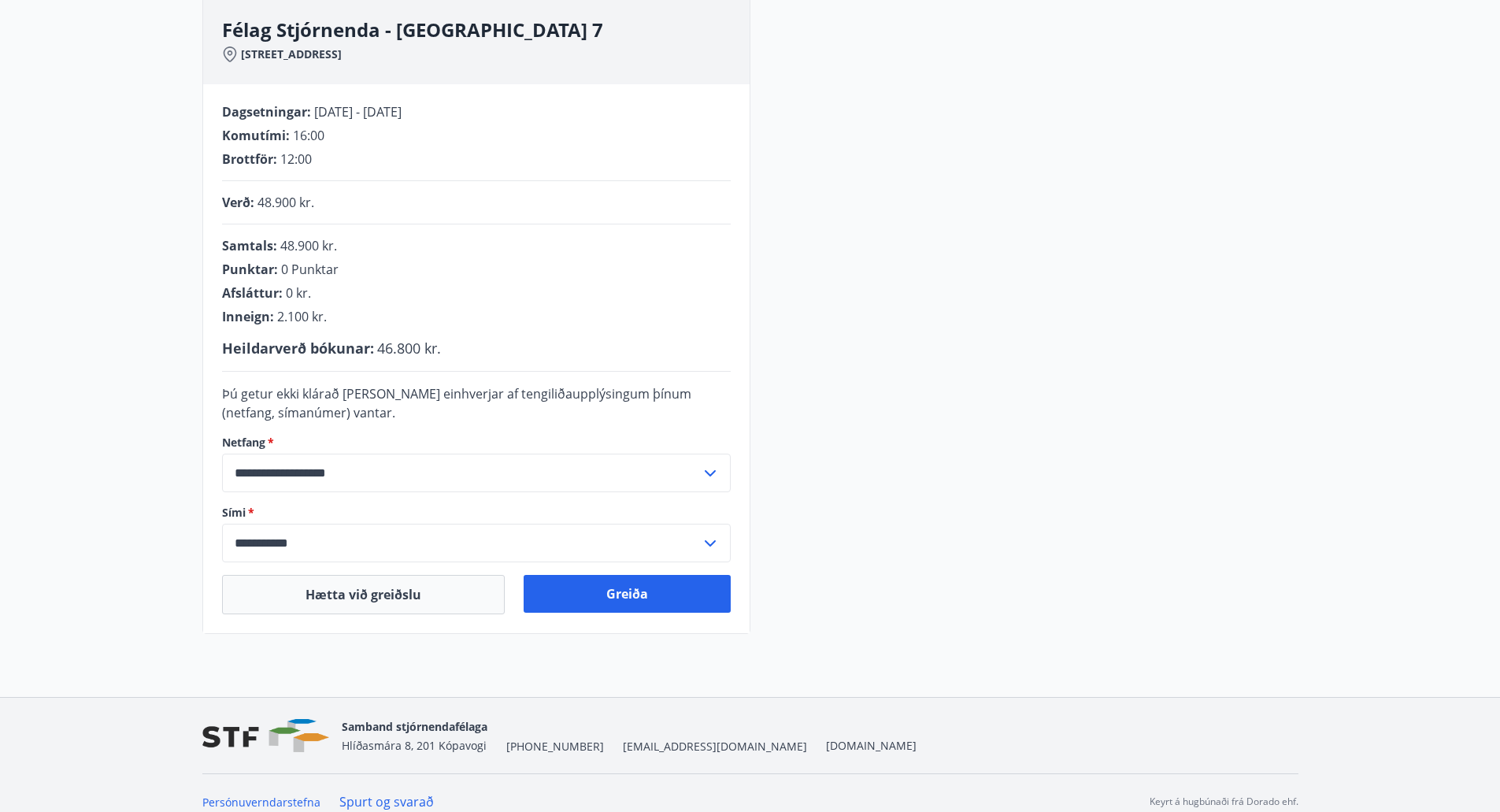
click at [710, 467] on icon at bounding box center [709, 472] width 19 height 19
click at [699, 469] on input "**********" at bounding box center [461, 473] width 478 height 39
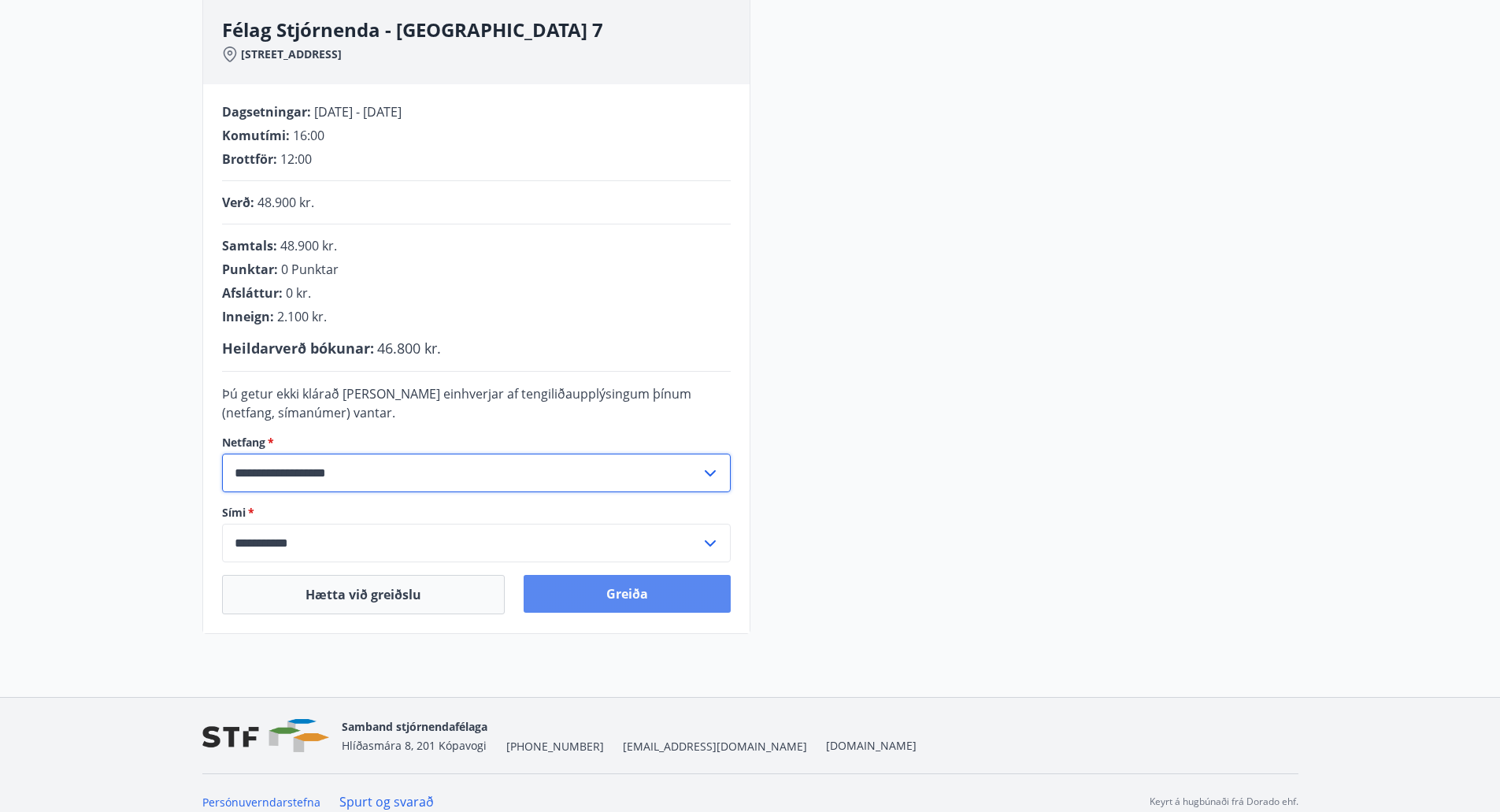
click at [675, 596] on button "Greiða" at bounding box center [627, 593] width 207 height 38
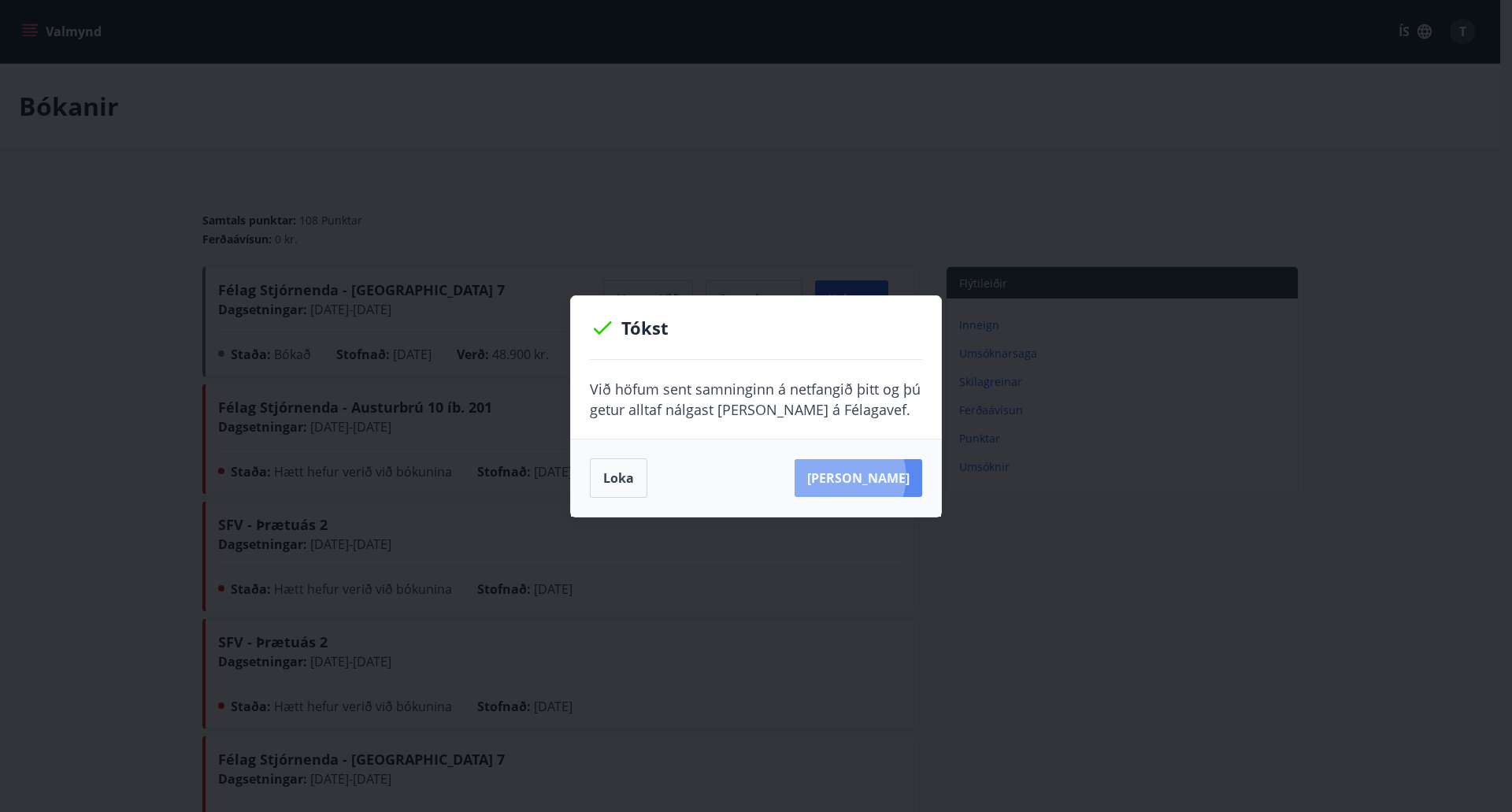
click at [874, 476] on button "[PERSON_NAME]" at bounding box center [858, 477] width 128 height 38
click at [616, 479] on button "Loka" at bounding box center [618, 478] width 58 height 39
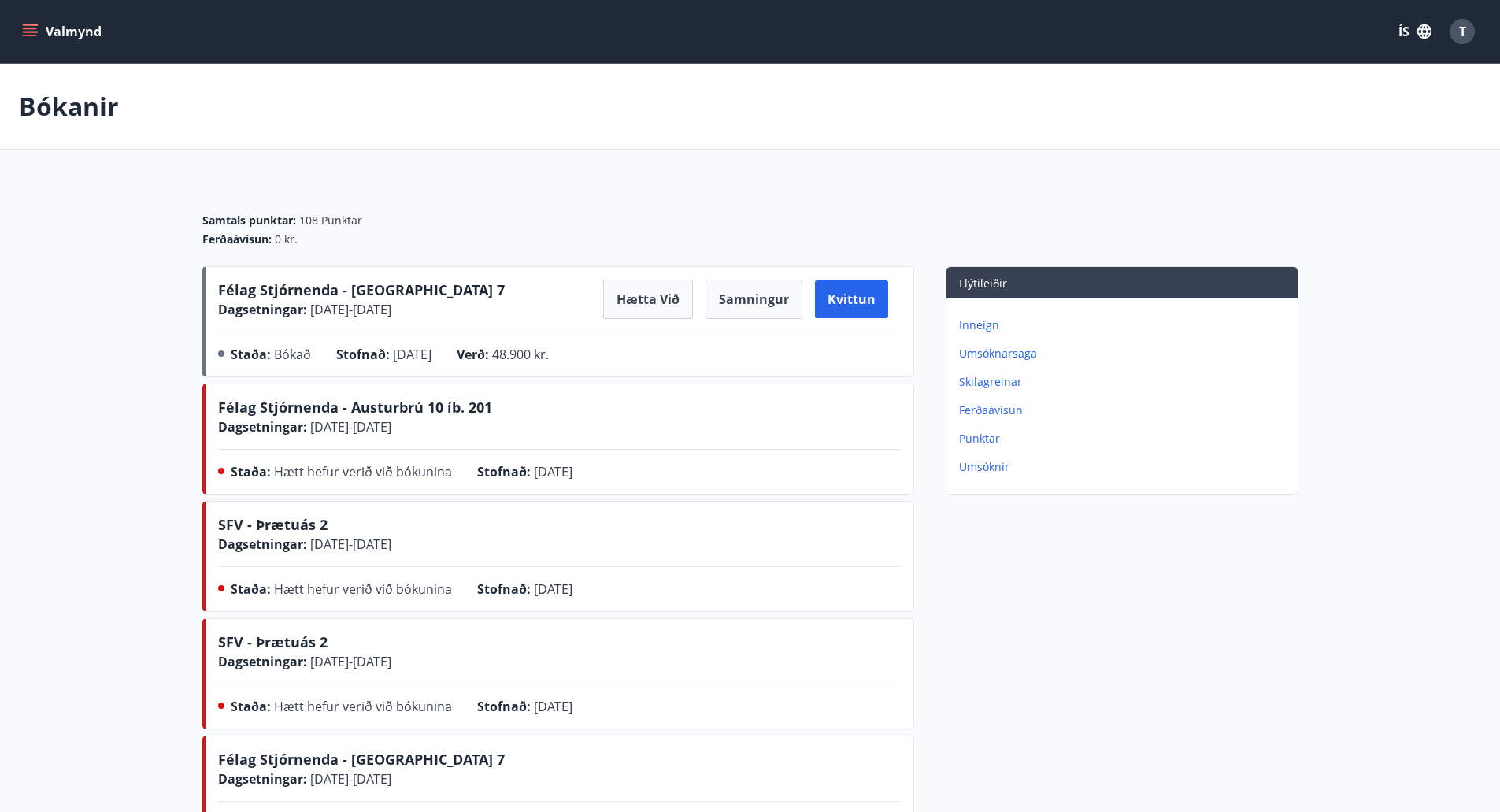
click at [42, 434] on main "Bókanir Samtals punktar : 108 Punktar Ferðaávísun : 0 kr. Félag Stjórnenda - Hv…" at bounding box center [750, 751] width 1500 height 1375
